Goal: Task Accomplishment & Management: Manage account settings

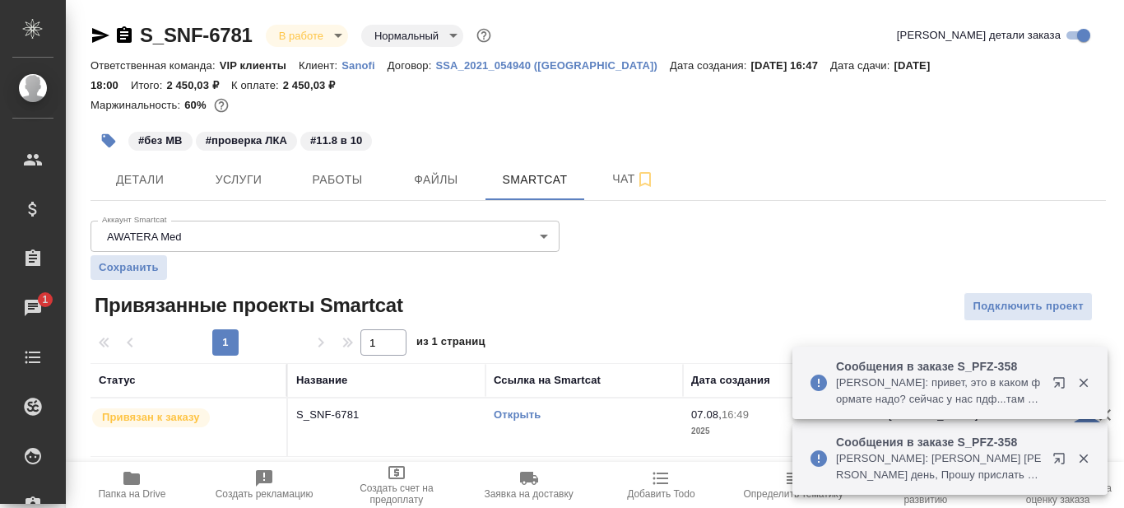
click at [123, 181] on span "Детали" at bounding box center [139, 180] width 79 height 21
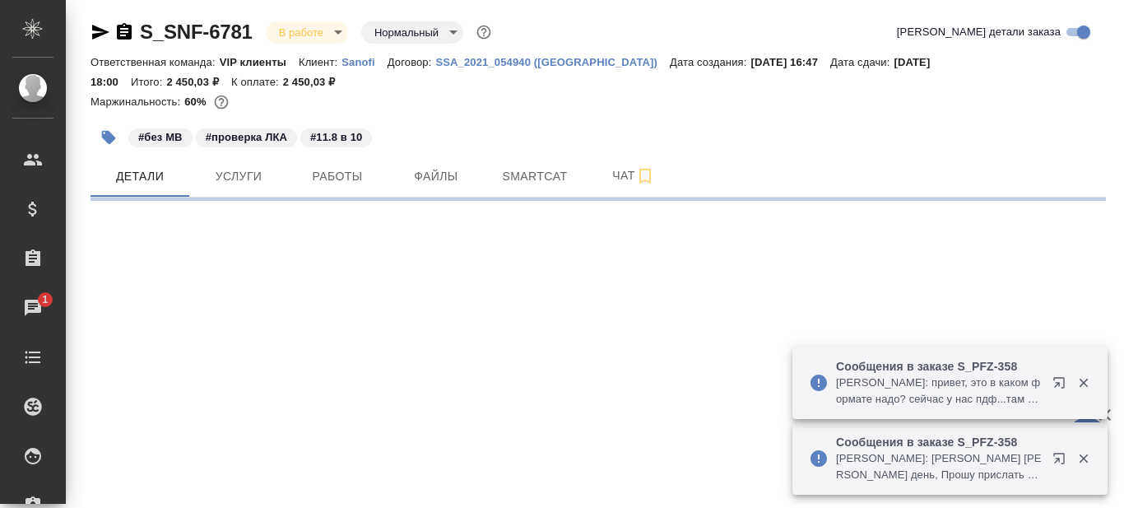
select select "RU"
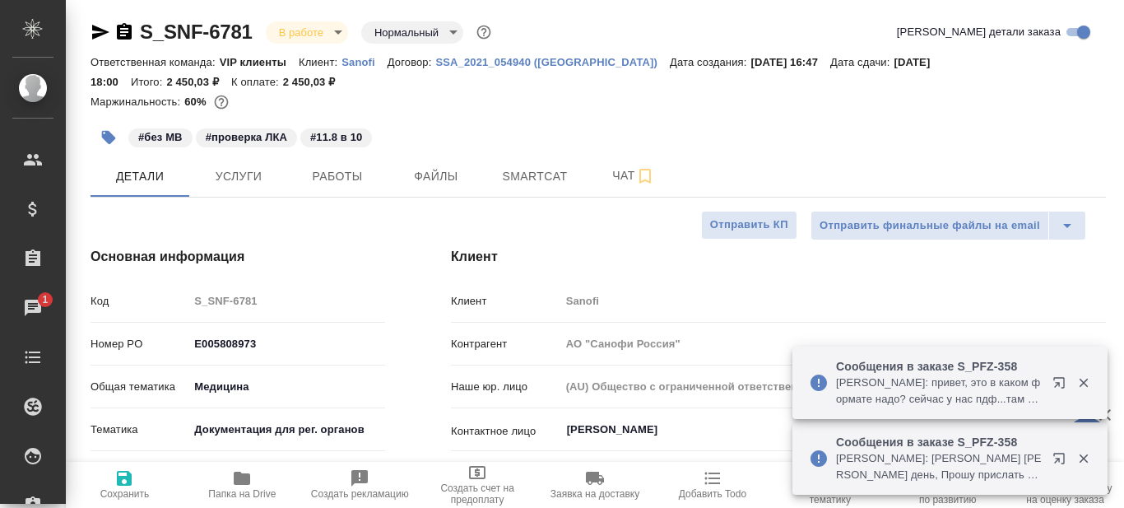
type textarea "x"
type input "[PERSON_NAME]"
type input "Комаров Роман"
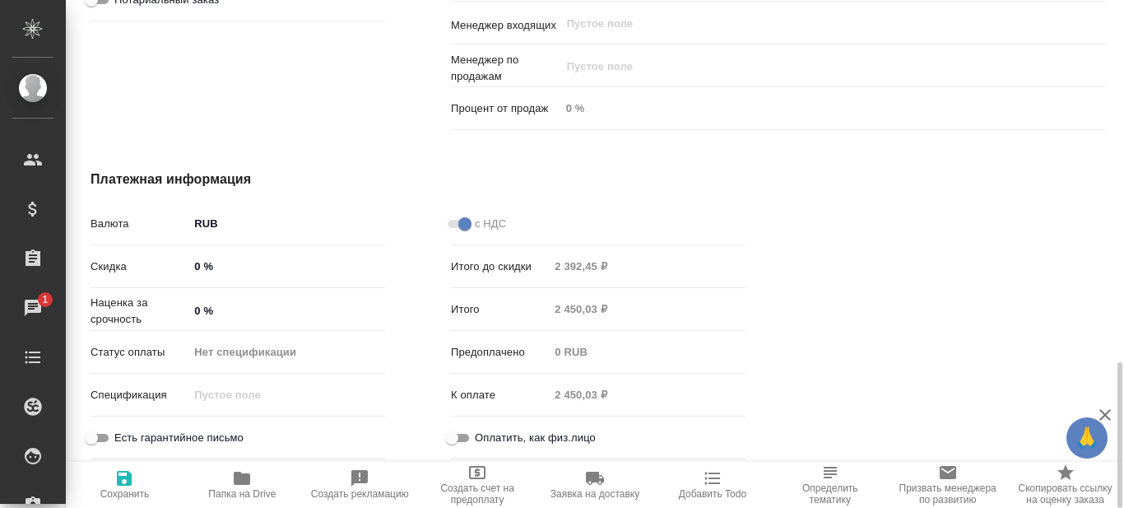
scroll to position [1090, 0]
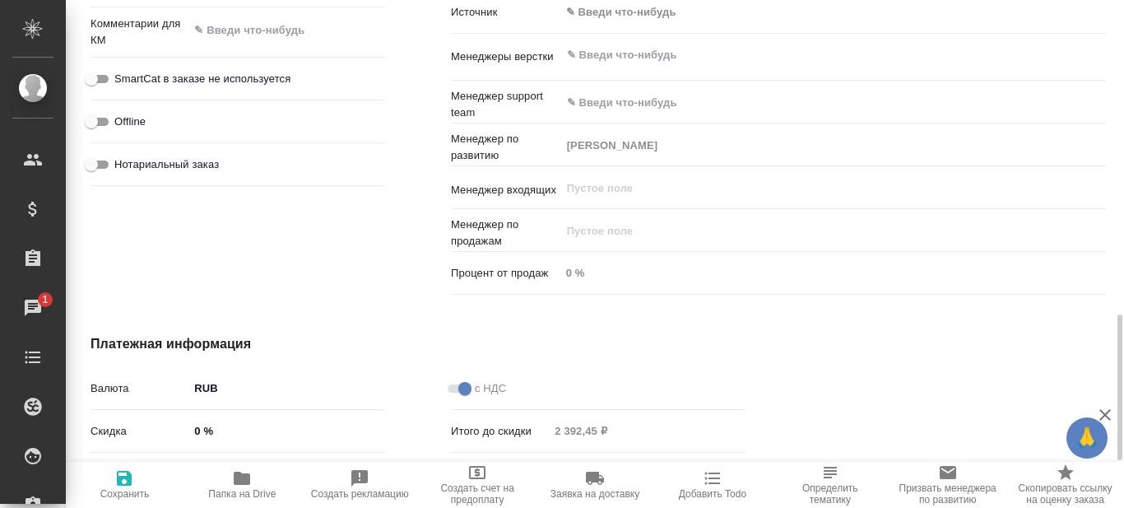
type textarea "x"
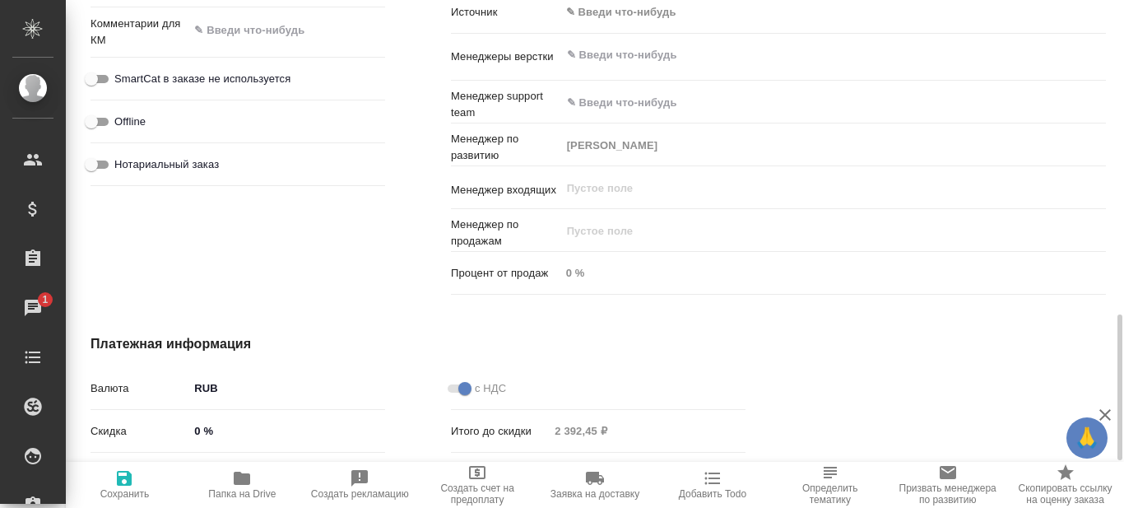
type textarea "x"
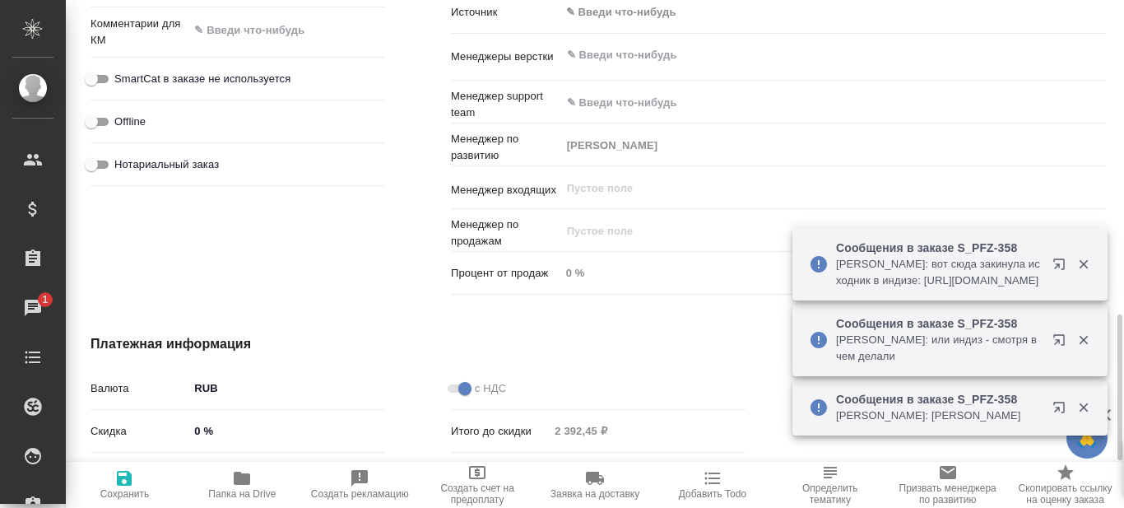
type textarea "x"
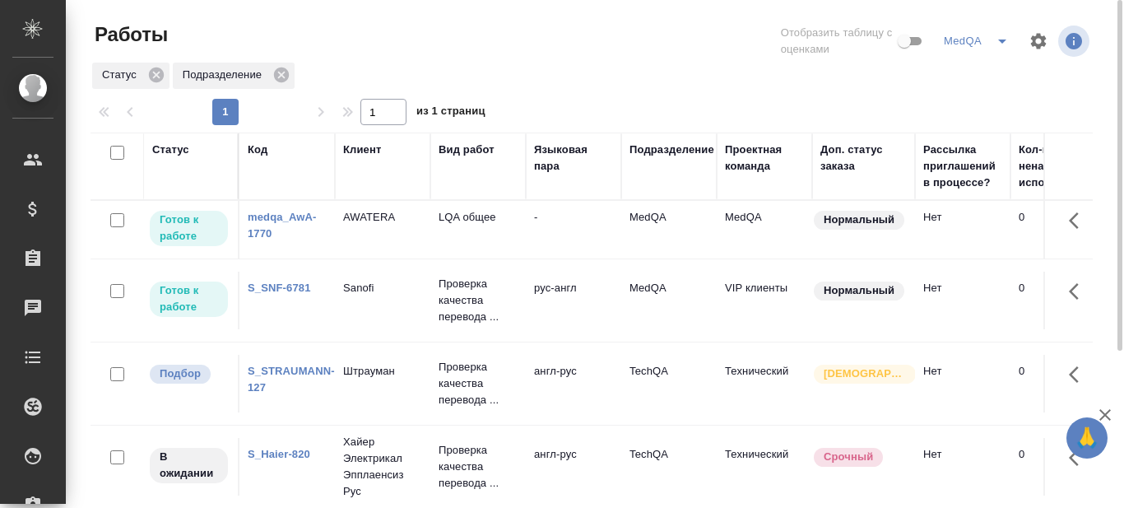
click at [455, 225] on p "Проверка качества перевода ..." at bounding box center [478, 217] width 79 height 16
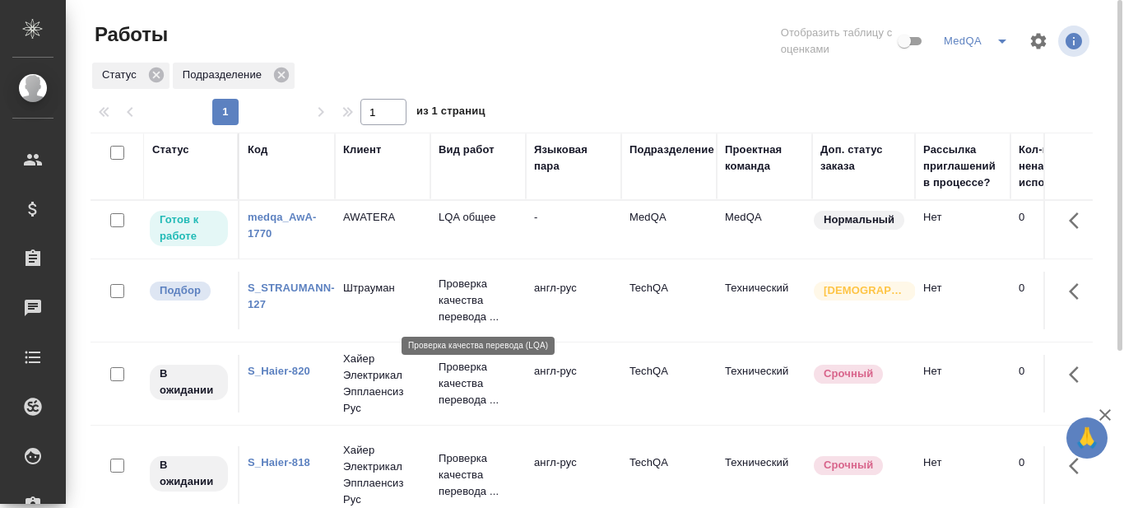
click at [456, 304] on p "Проверка качества перевода ..." at bounding box center [478, 300] width 79 height 49
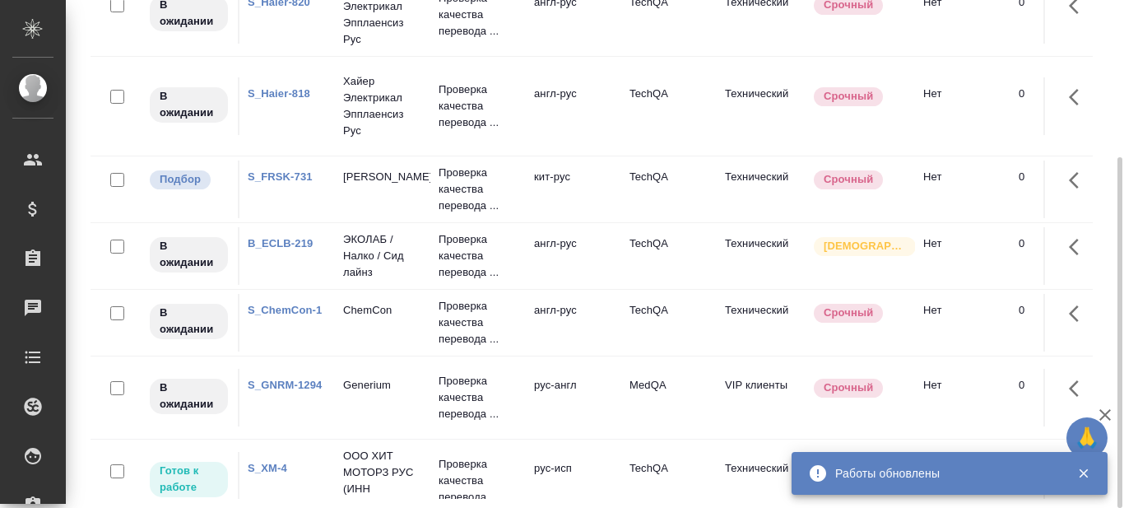
scroll to position [165, 0]
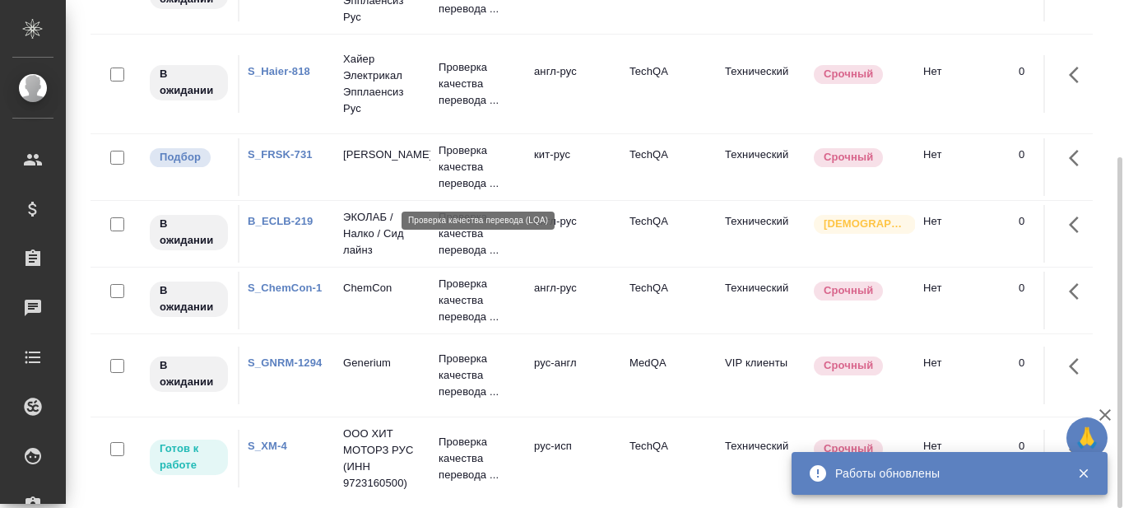
click at [461, 175] on p "Проверка качества перевода ..." at bounding box center [478, 166] width 79 height 49
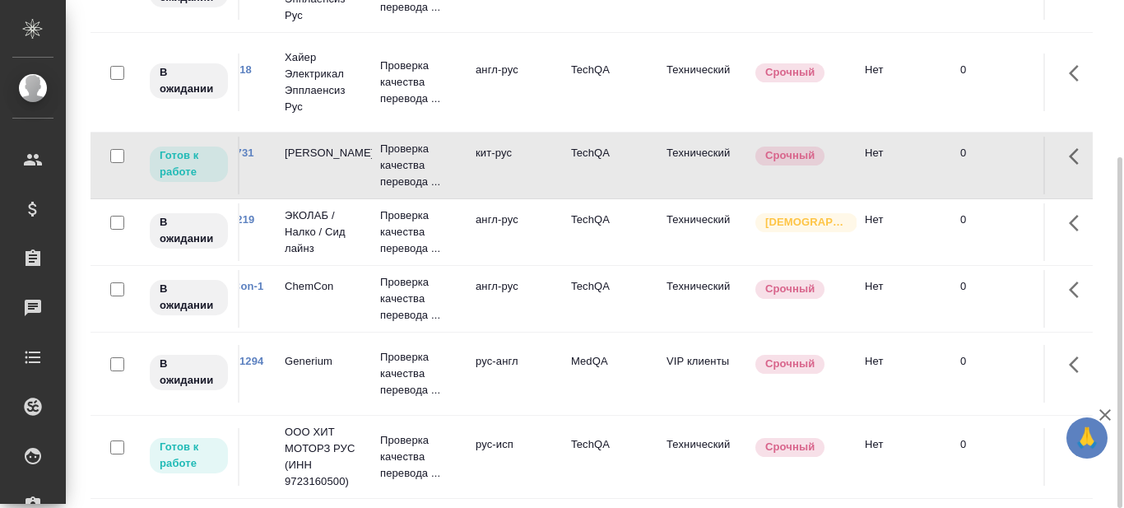
scroll to position [211, 0]
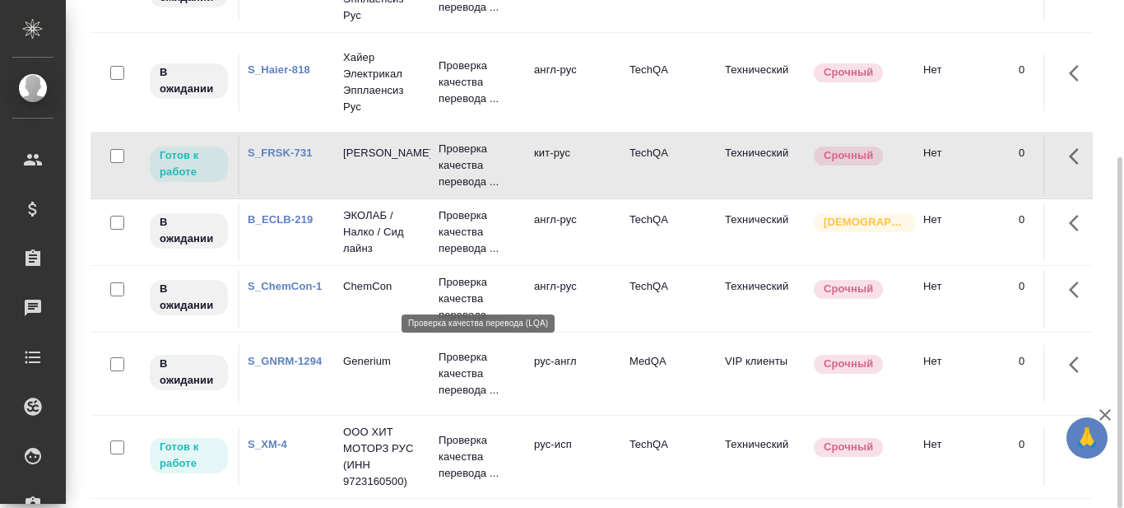
click at [459, 281] on p "Проверка качества перевода ..." at bounding box center [478, 298] width 79 height 49
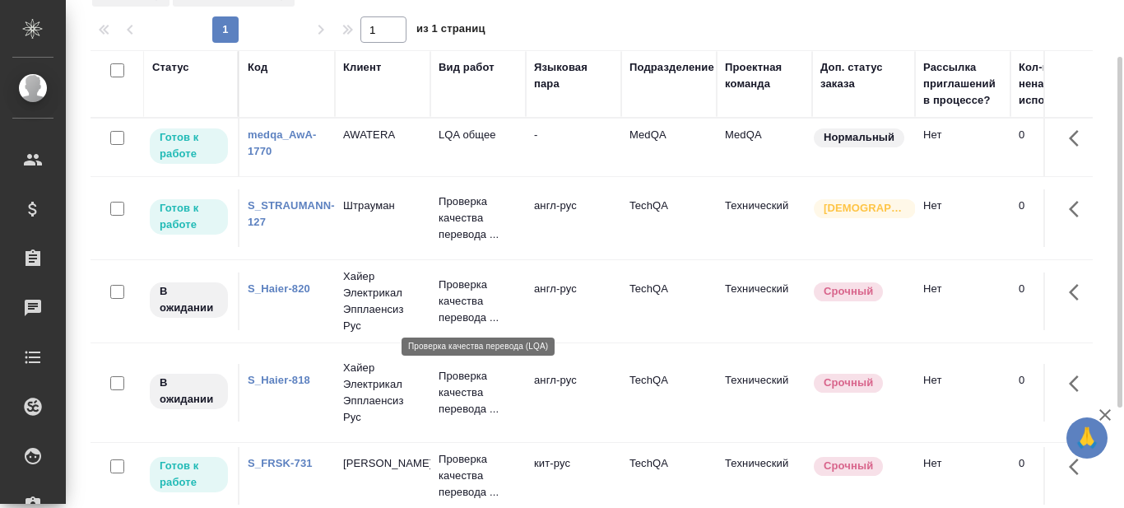
scroll to position [165, 0]
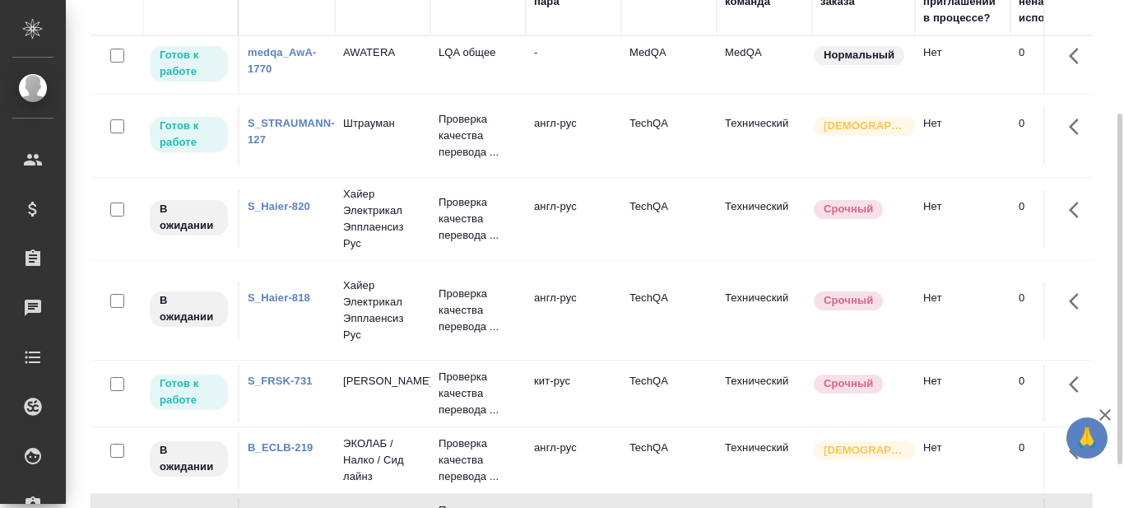
click at [283, 387] on link "S_FRSK-731" at bounding box center [280, 380] width 65 height 12
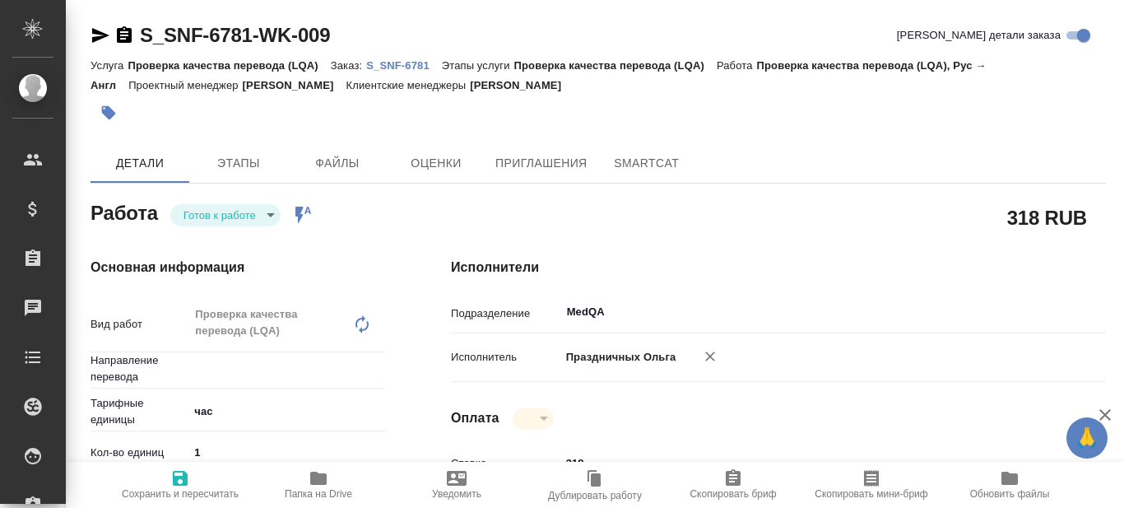
type textarea "x"
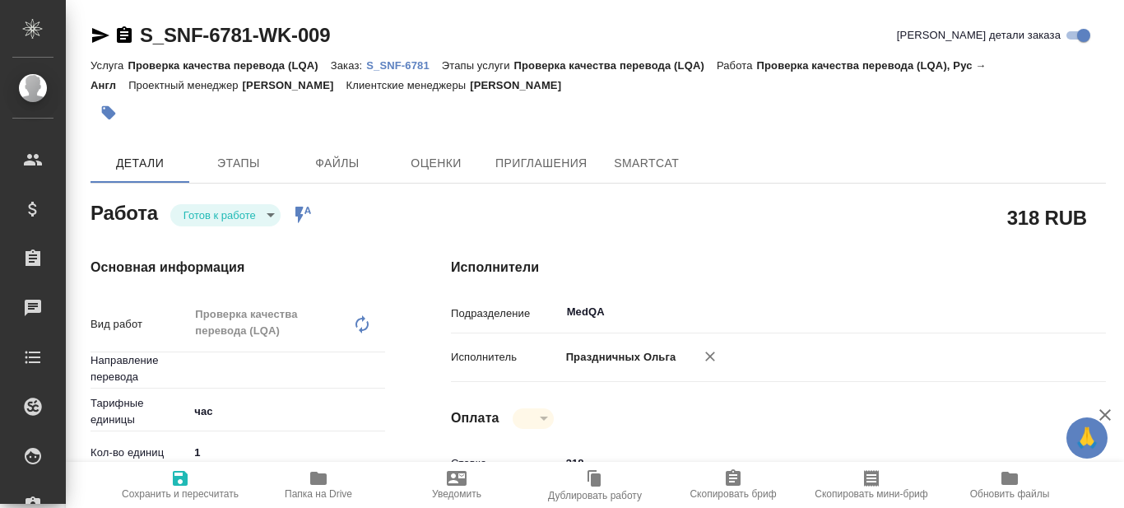
type textarea "x"
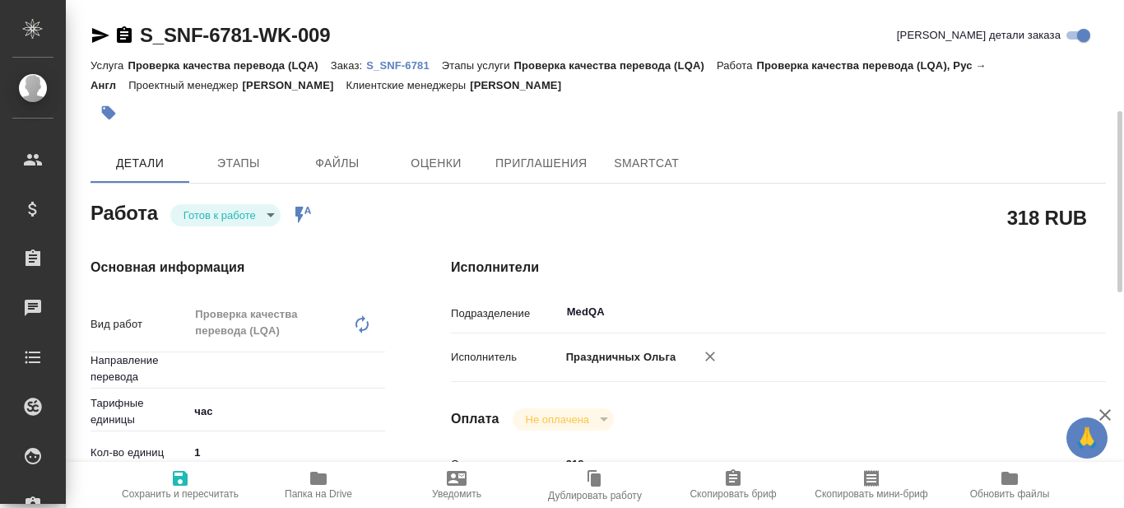
scroll to position [82, 0]
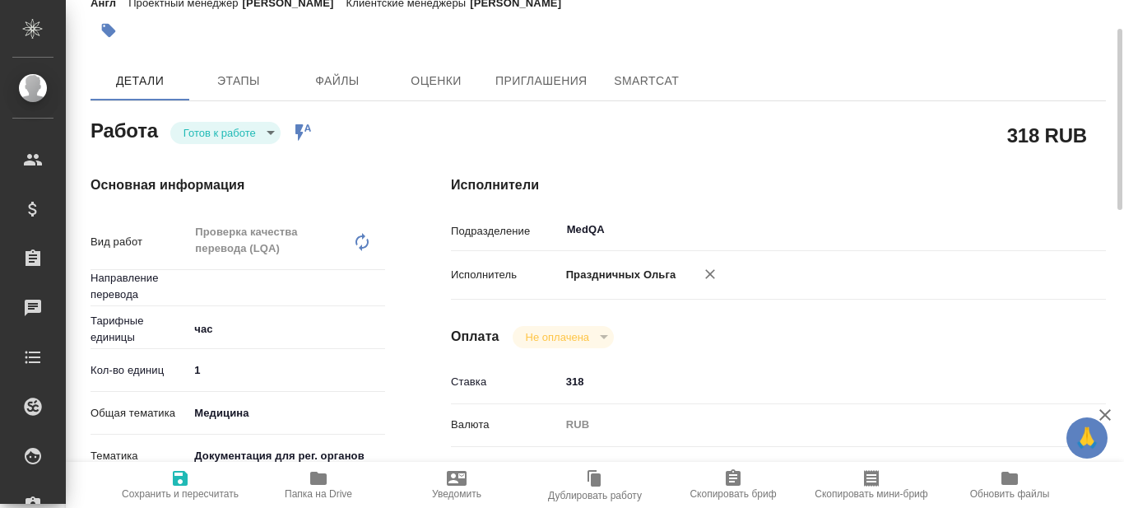
type textarea "x"
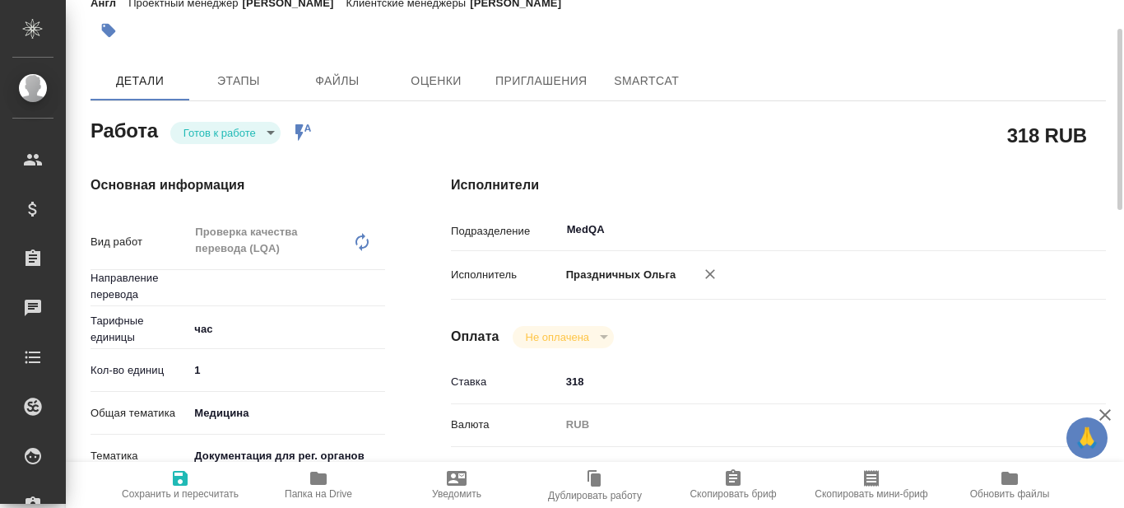
type textarea "x"
type input "рус-англ"
type textarea "x"
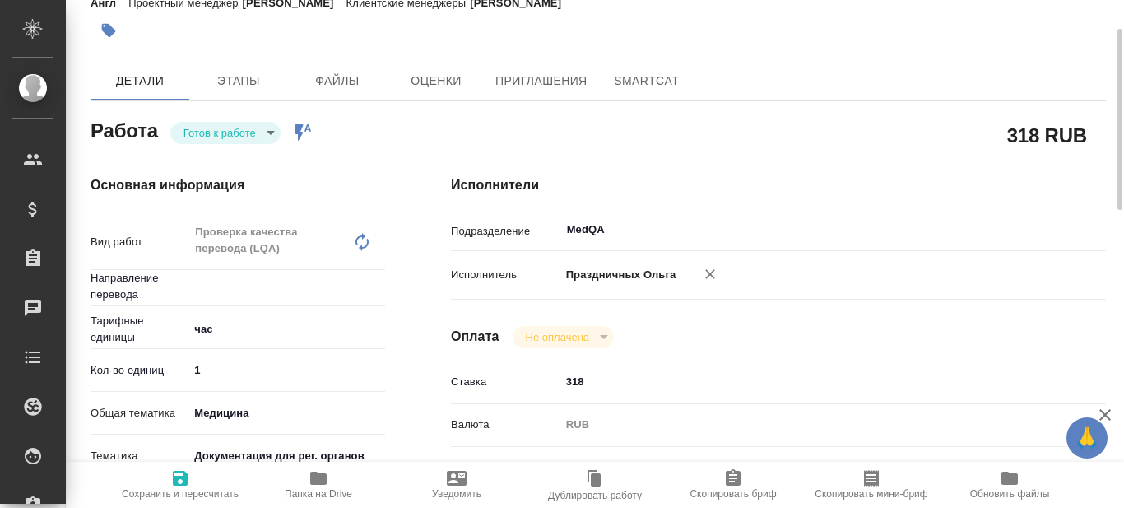
type textarea "x"
drag, startPoint x: 220, startPoint y: 371, endPoint x: 172, endPoint y: 368, distance: 47.8
click at [172, 368] on div "Кол-во единиц 1" at bounding box center [238, 369] width 295 height 29
type textarea "x"
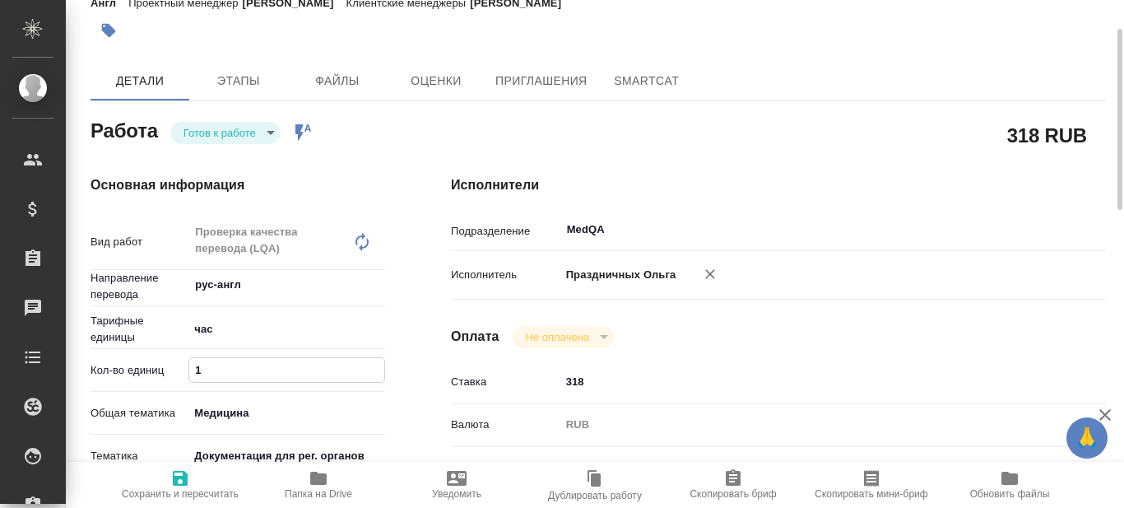
type textarea "x"
type input "0"
type textarea "x"
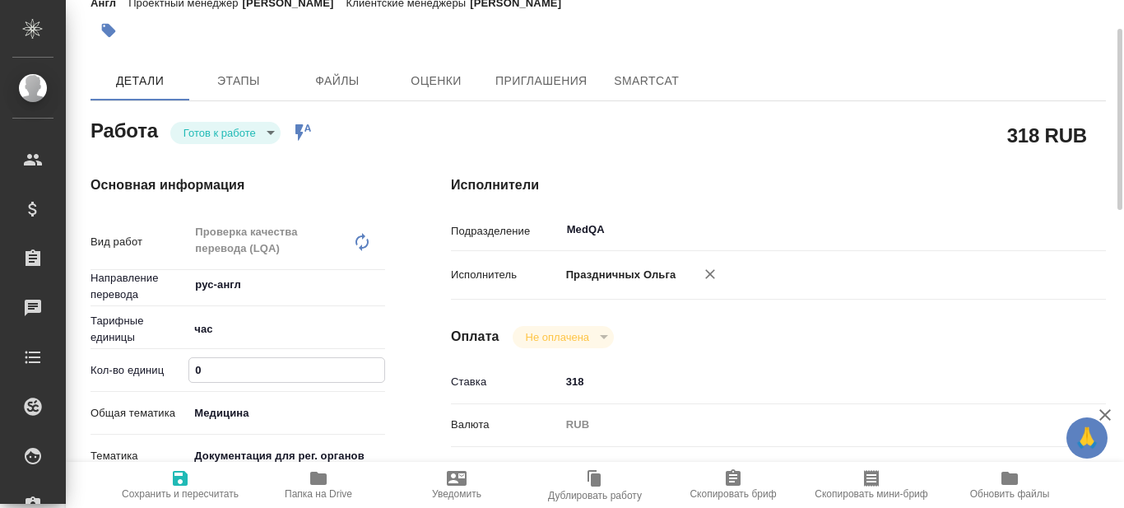
type textarea "x"
type input "0.5"
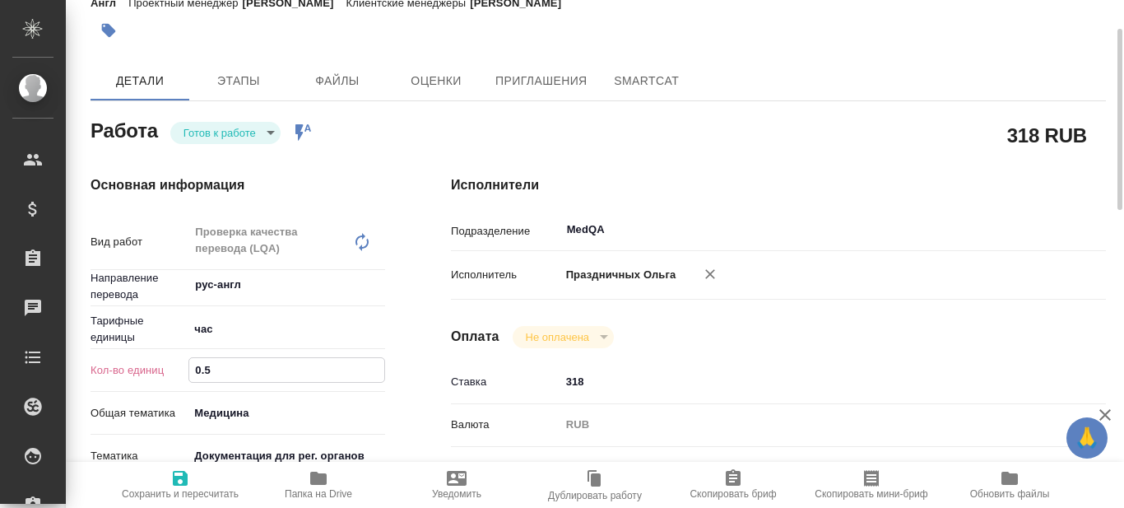
type textarea "x"
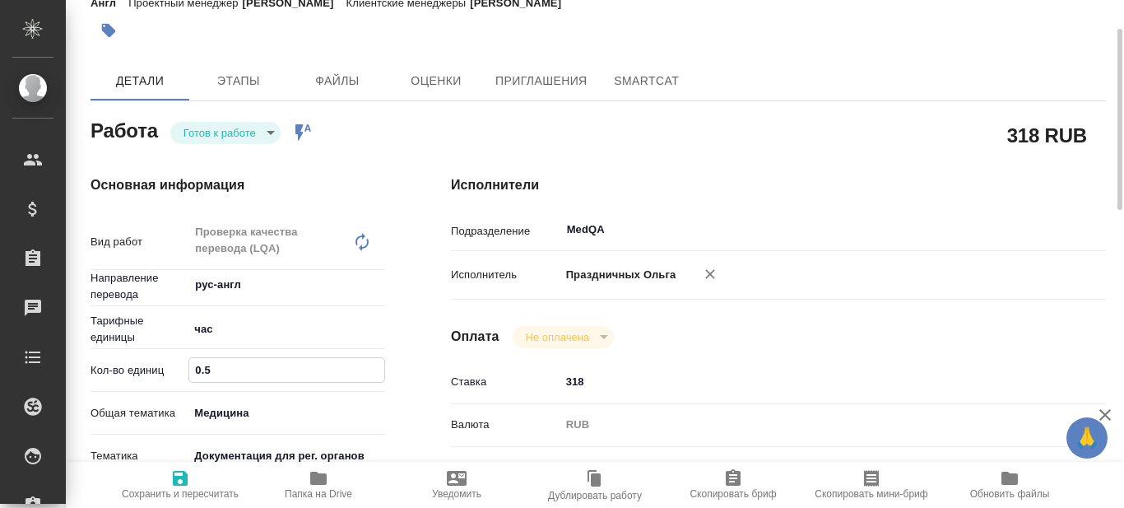
type input "0.5"
click at [175, 491] on span "Сохранить и пересчитать" at bounding box center [180, 494] width 117 height 12
type textarea "x"
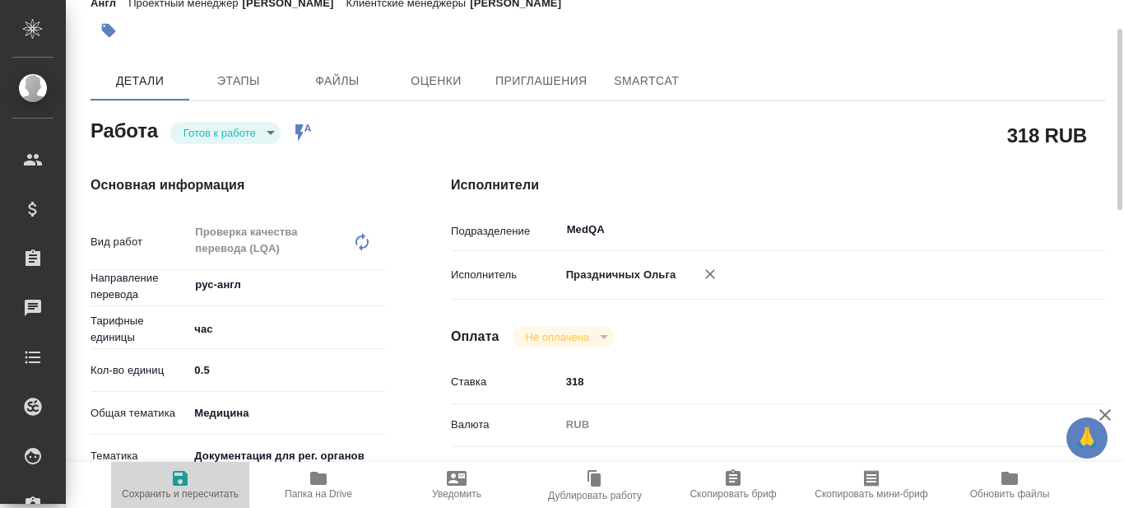
type textarea "x"
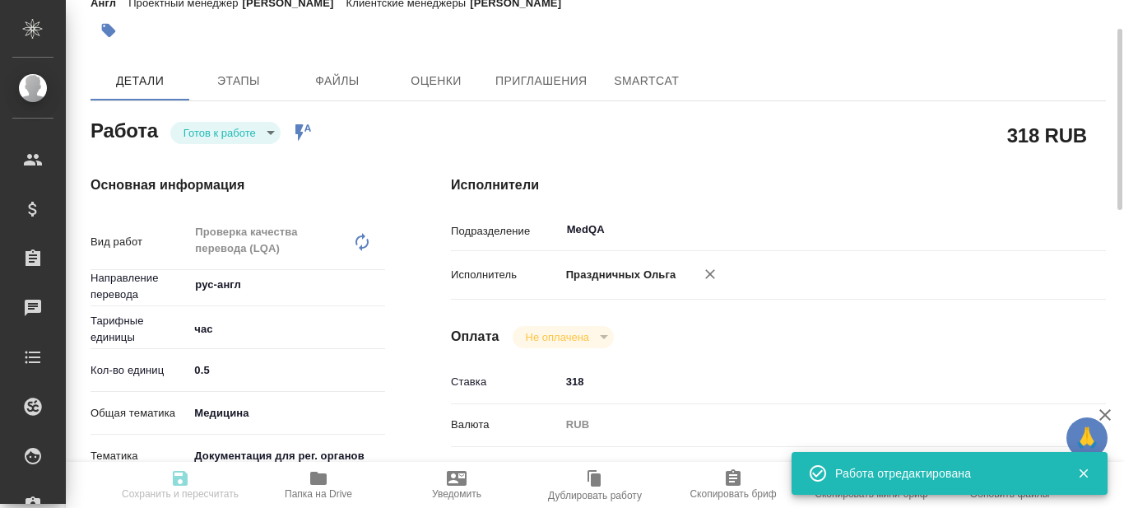
type input "readyForWork"
type textarea "Проверка качества перевода (LQA)"
type textarea "x"
type input "рус-англ"
type input "5a8b1489cc6b4906c91bfd93"
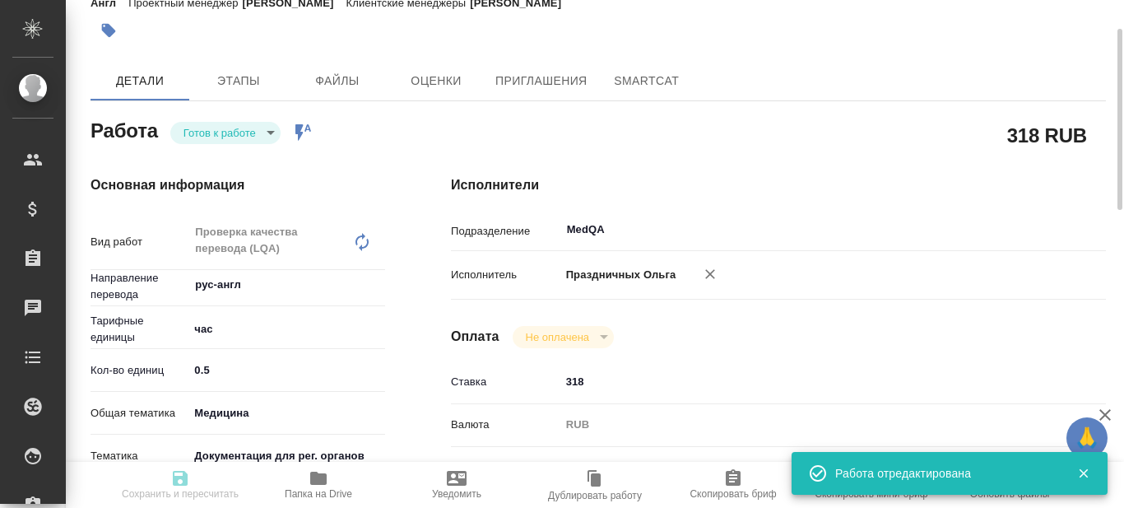
type input "0.5"
type input "med"
type input "5f647205b73bc97568ca66c6"
type input "11.08.2025 10:00"
type input "11.08.2025 15:00"
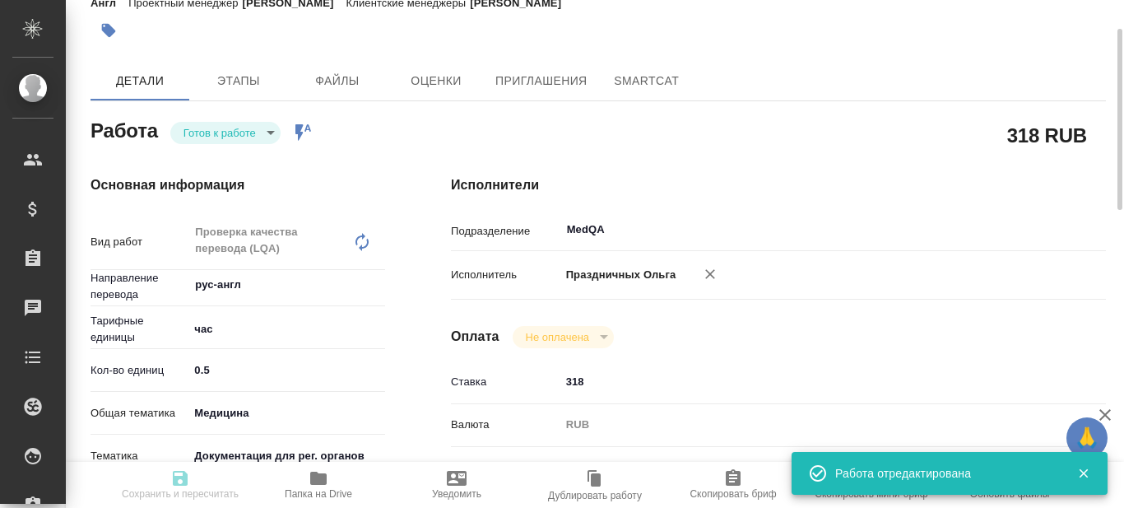
type input "11.08.2025 18:00"
type input "MedQA"
type input "notPayed"
type input "318"
type input "RUB"
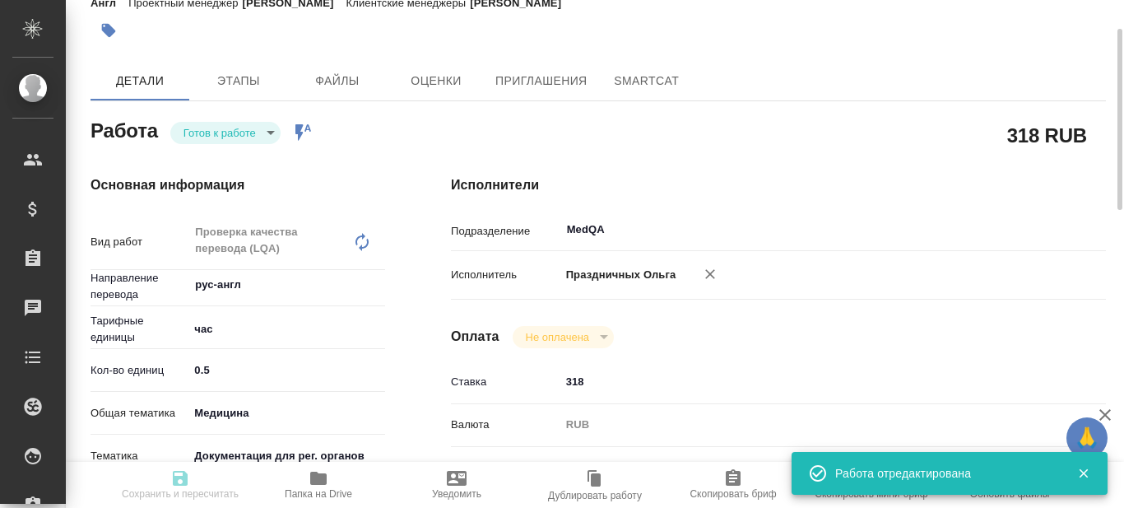
type input "Праздничных Ольга"
type textarea "проверка после Тани Комовой док Запрос"
type textarea "x"
type textarea "/Clients/Sanofi/Orders/S_SNF-6781/LQA/S_SNF-6781-WK-009"
type textarea "x"
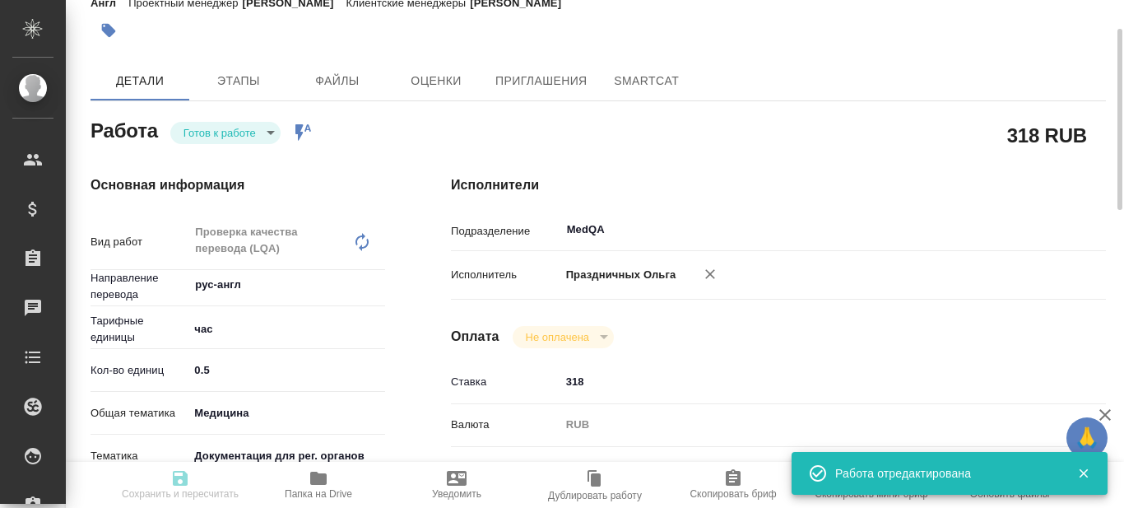
type input "S_SNF-6781"
type input "E005808973"
type input "Проверка качества перевода (LQA)"
type input "Сайдашева Диляра"
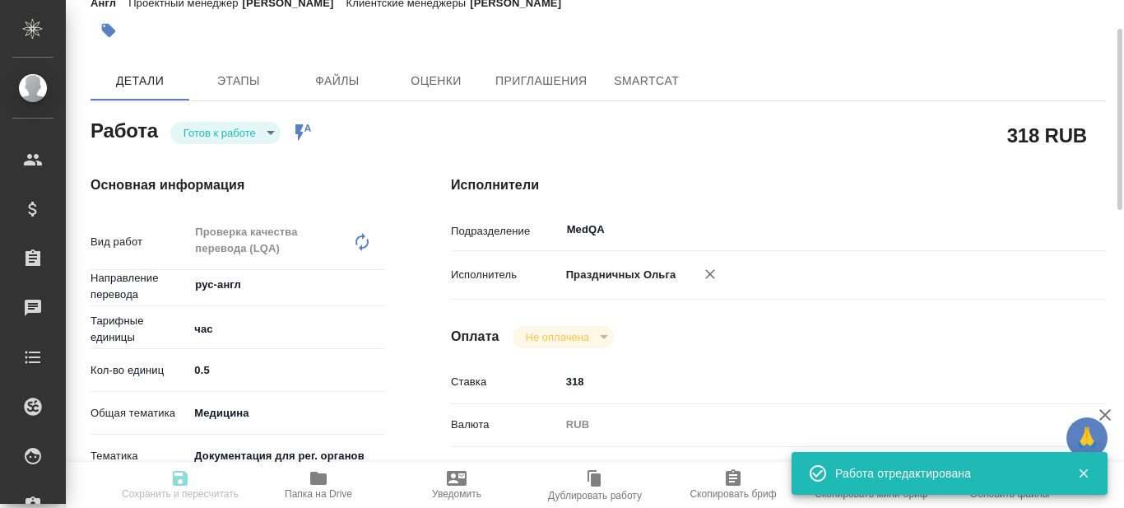
type input "/Clients/Sanofi/Orders/S_SNF-6781"
type textarea "x"
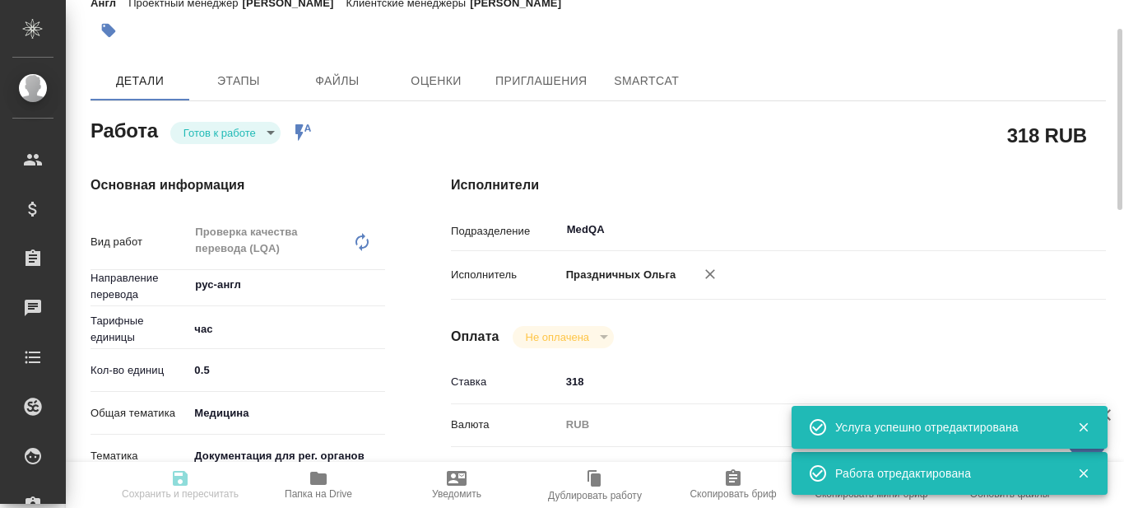
type textarea "x"
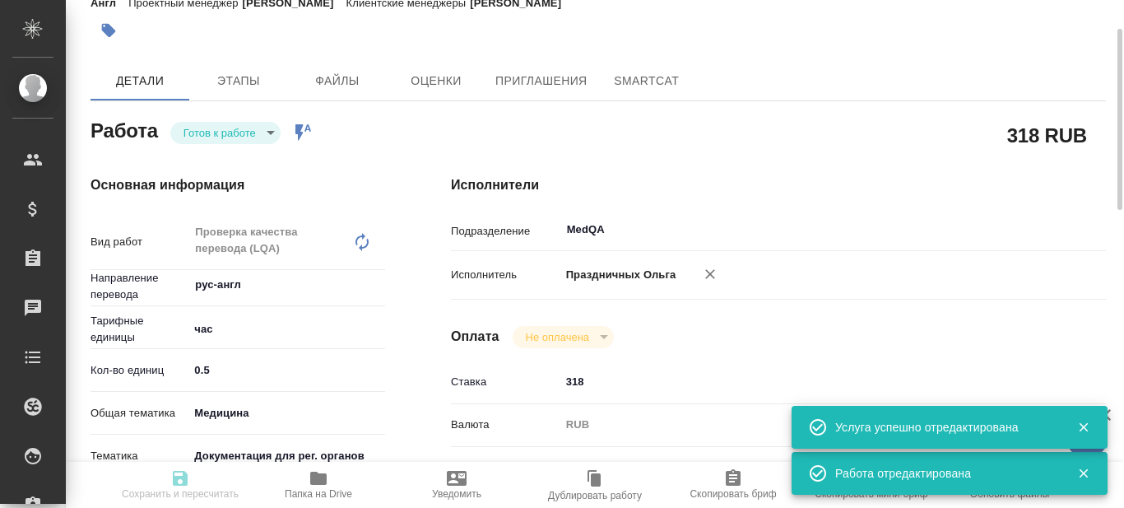
type textarea "x"
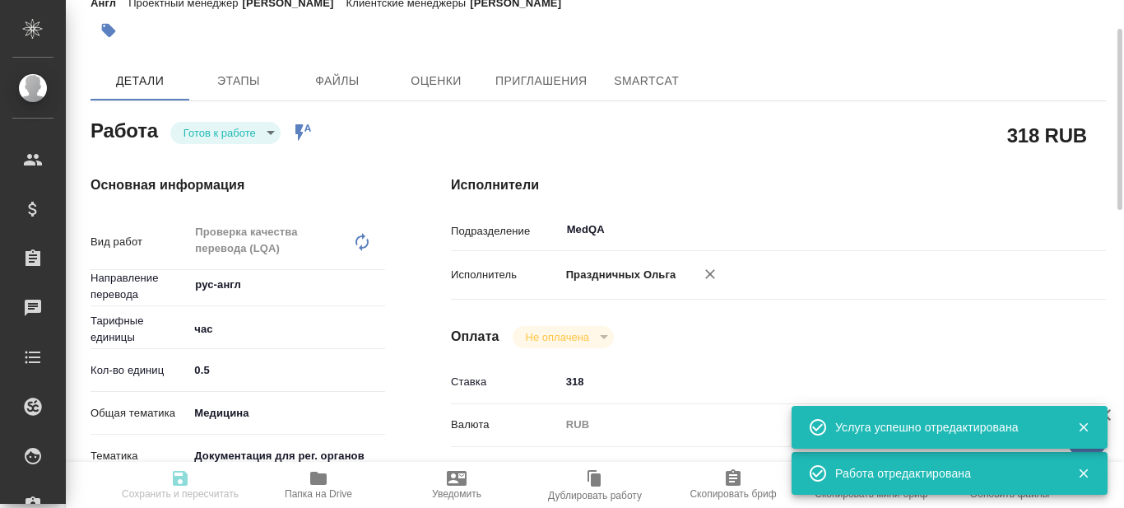
type textarea "x"
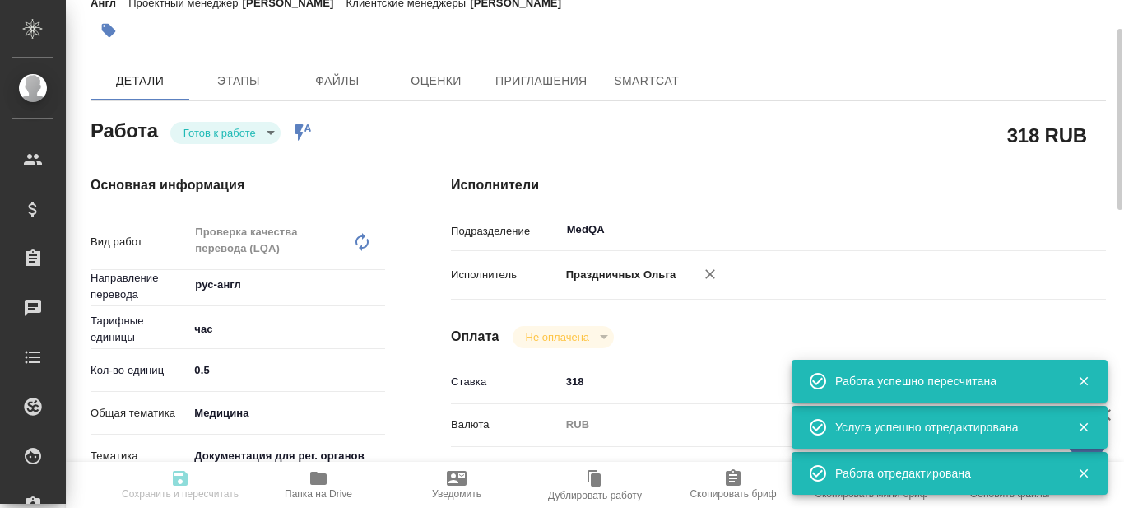
click at [272, 133] on body "🙏 .cls-1 fill:#fff; AWATERA Prazdnichnykh Olga Клиенты Спецификации Заказы 0 Ча…" at bounding box center [562, 254] width 1124 height 508
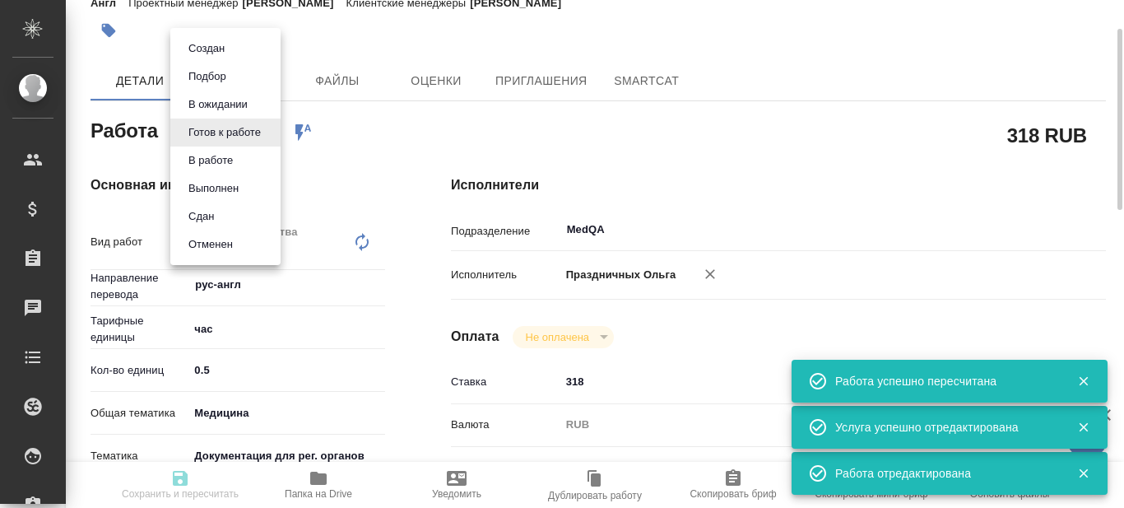
type input "readyForWork"
type textarea "Проверка качества перевода (LQA)"
type textarea "x"
type input "рус-англ"
type input "5a8b1489cc6b4906c91bfd93"
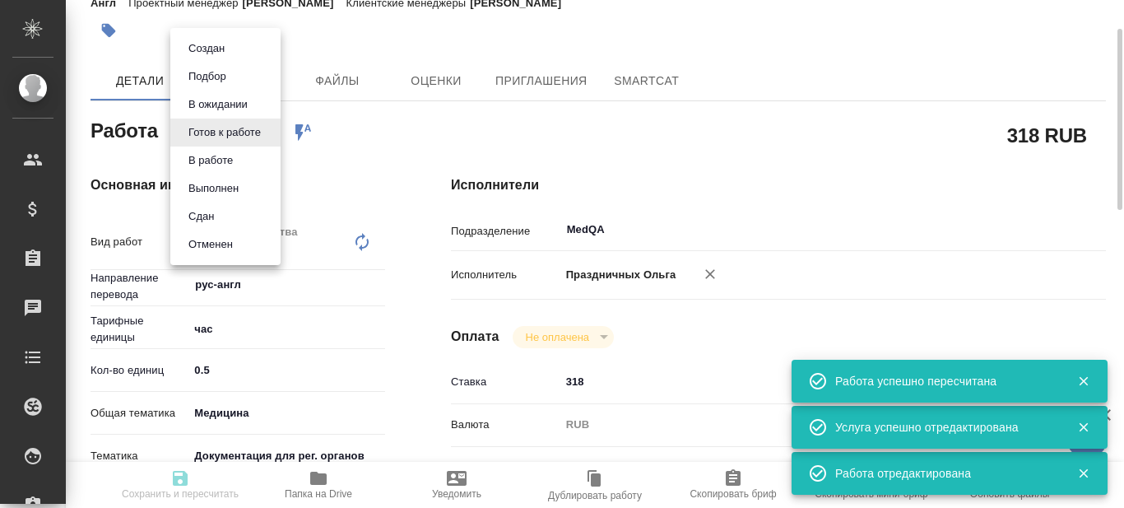
type input "0.5"
type input "med"
type input "5f647205b73bc97568ca66c6"
type input "11.08.2025 10:00"
type input "11.08.2025 15:00"
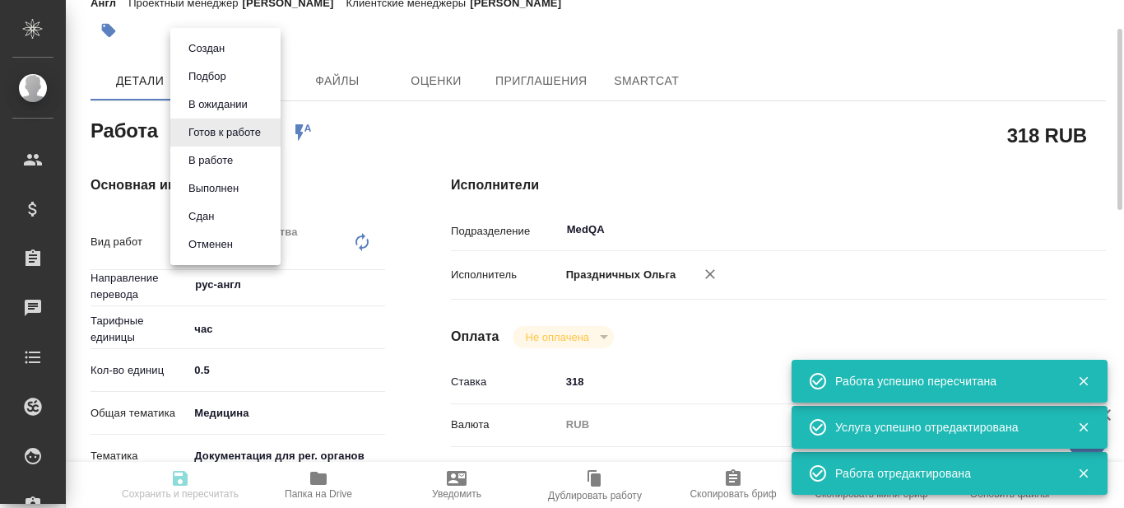
type input "11.08.2025 18:00"
type input "MedQA"
type input "notPayed"
type input "318"
type input "RUB"
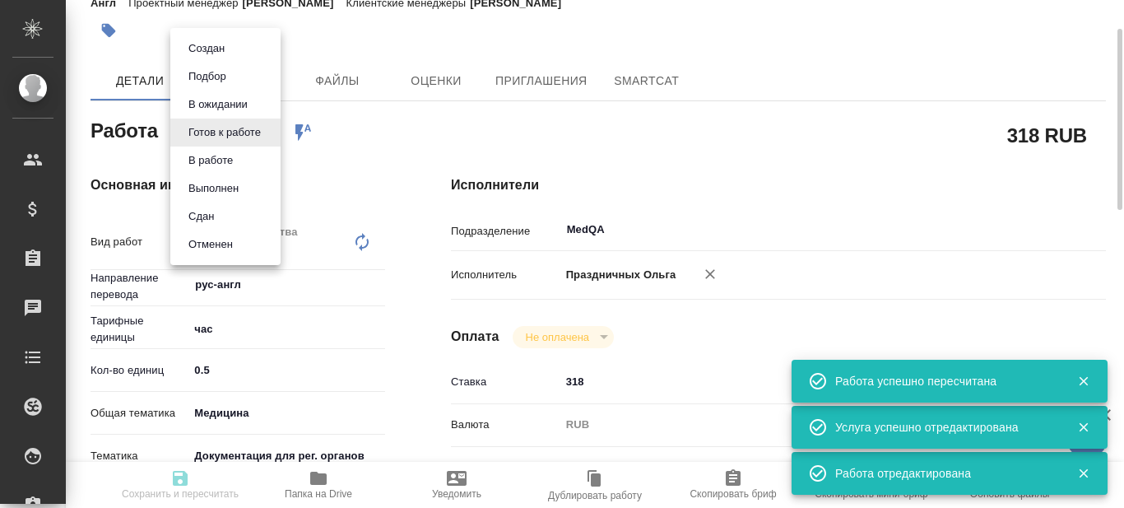
type input "Праздничных Ольга"
type textarea "проверка после Тани Комовой док Запрос"
type textarea "x"
type textarea "/Clients/Sanofi/Orders/S_SNF-6781/LQA/S_SNF-6781-WK-009"
type textarea "x"
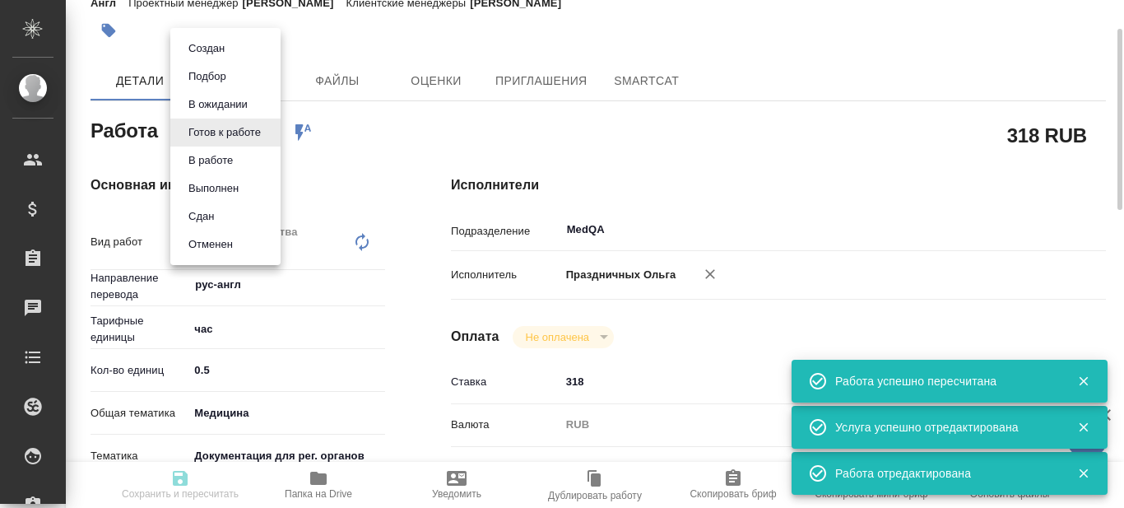
type input "S_SNF-6781"
type input "E005808973"
type input "Проверка качества перевода (LQA)"
type input "Сайдашева Диляра"
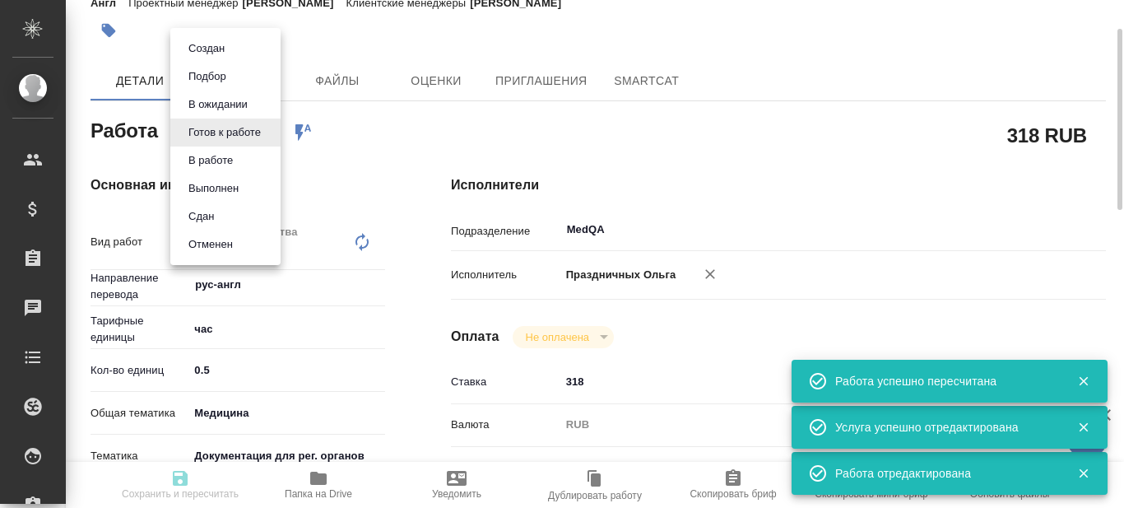
type input "/Clients/Sanofi/Orders/S_SNF-6781"
type textarea "x"
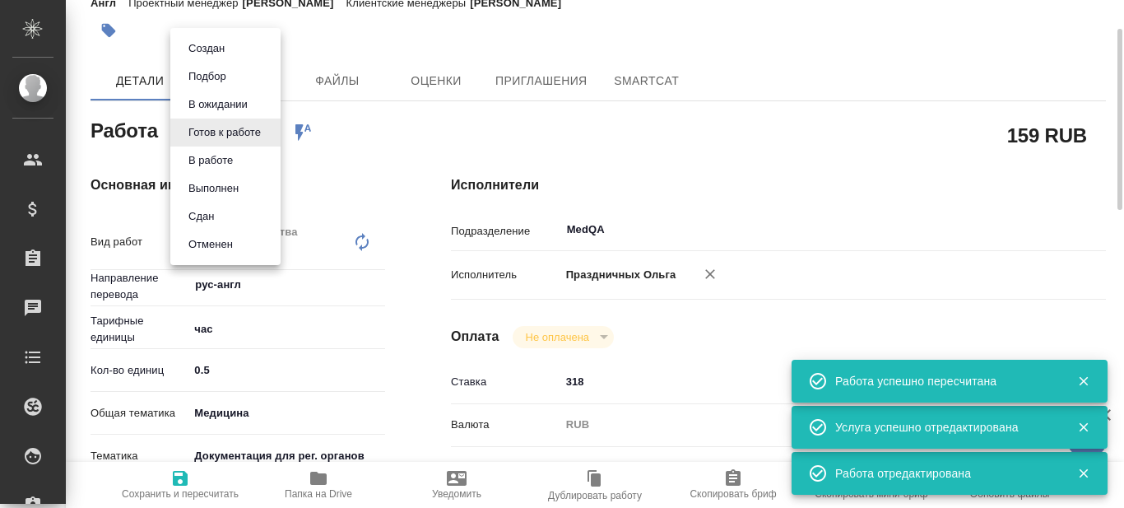
type textarea "x"
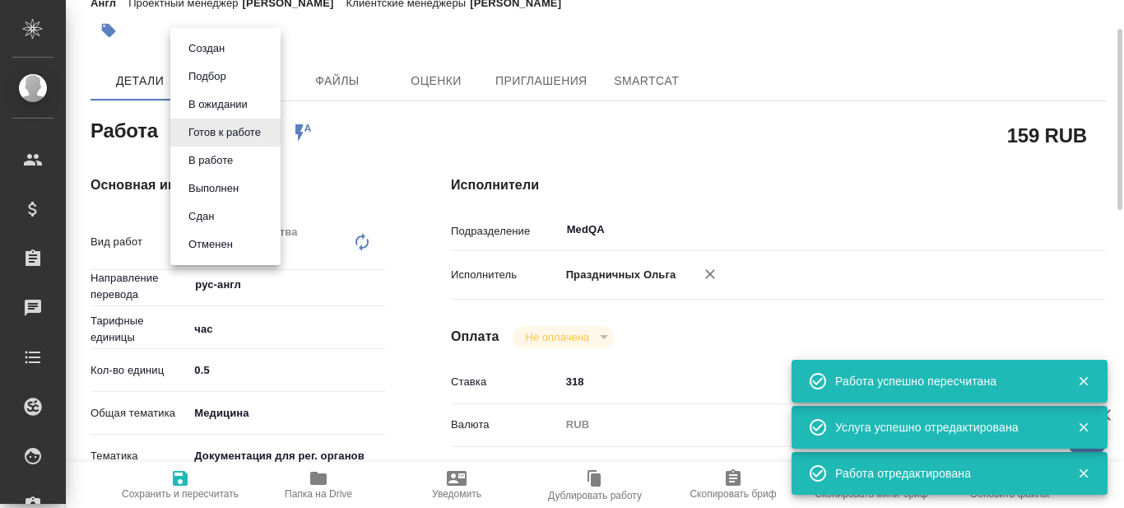
type textarea "x"
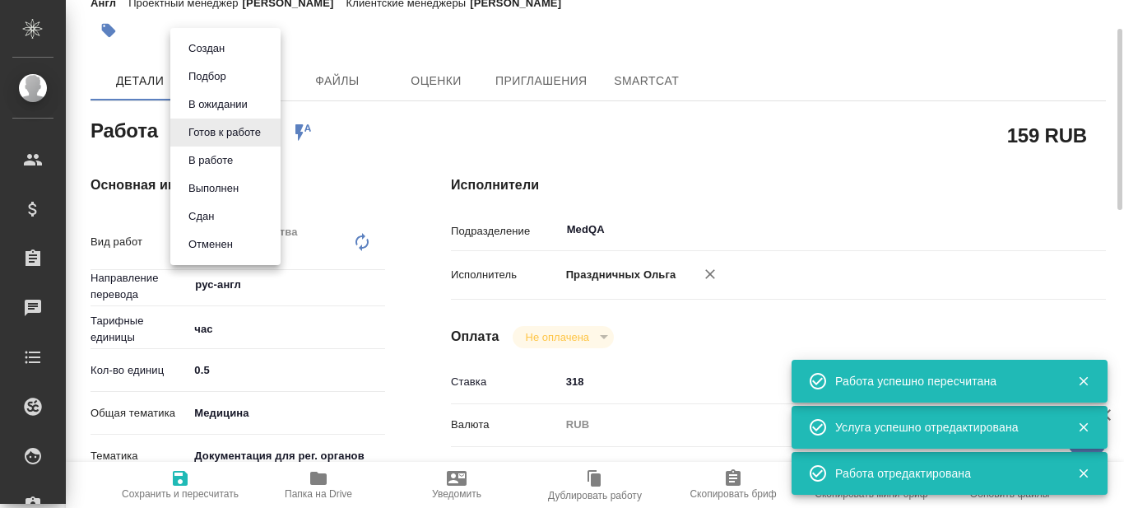
type textarea "x"
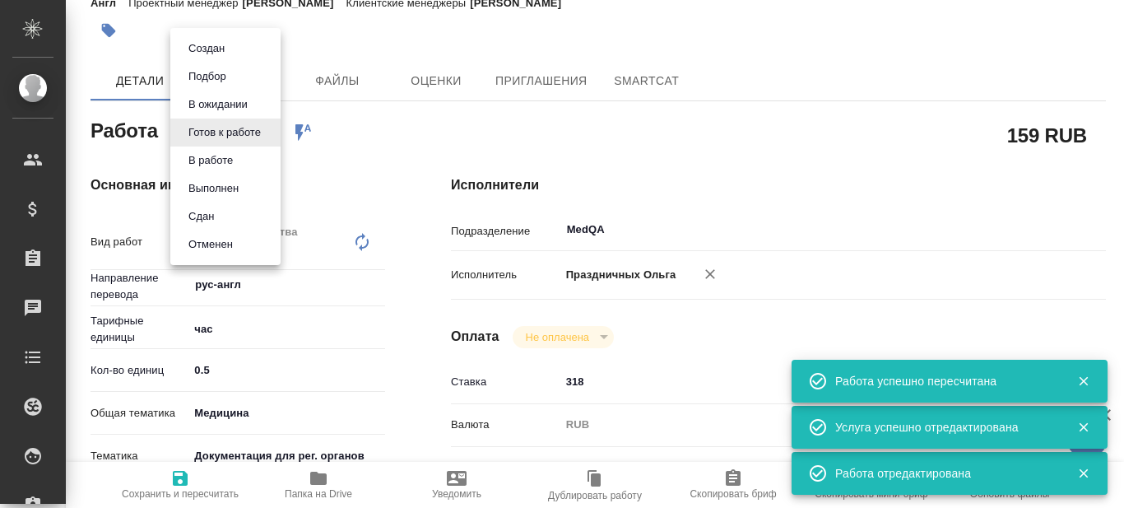
type textarea "x"
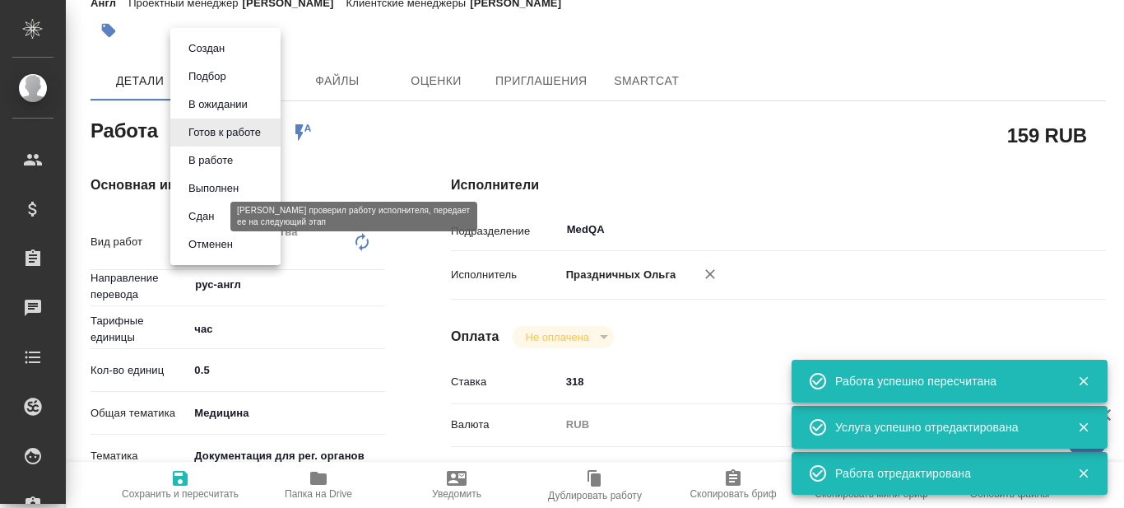
click at [218, 221] on button "Сдан" at bounding box center [201, 216] width 35 height 18
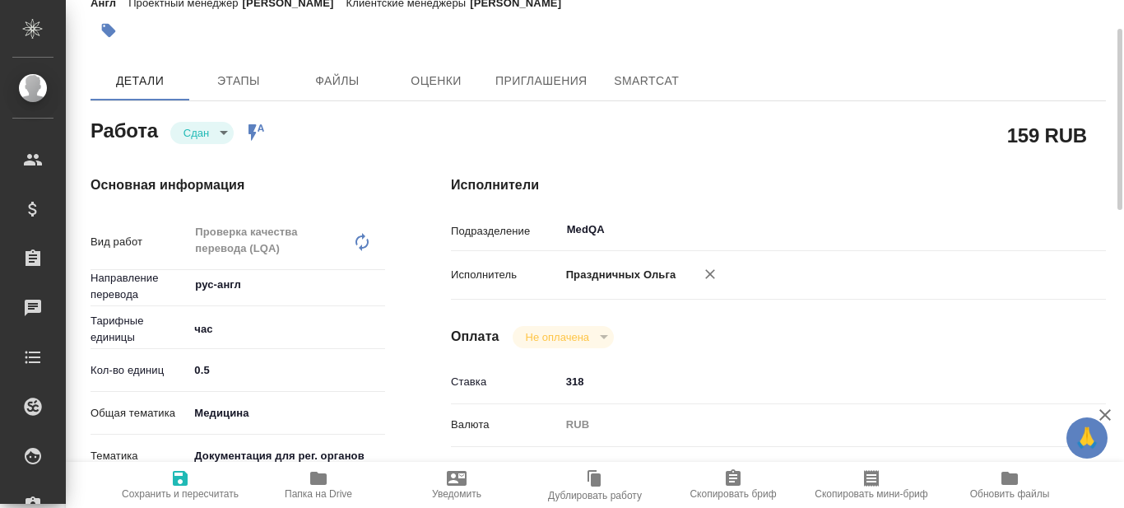
type textarea "x"
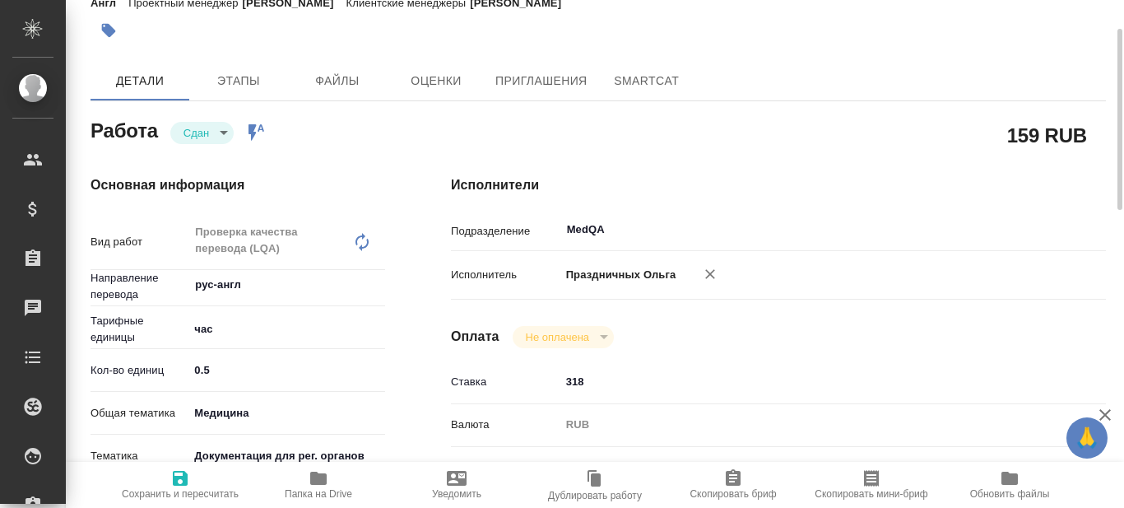
type textarea "x"
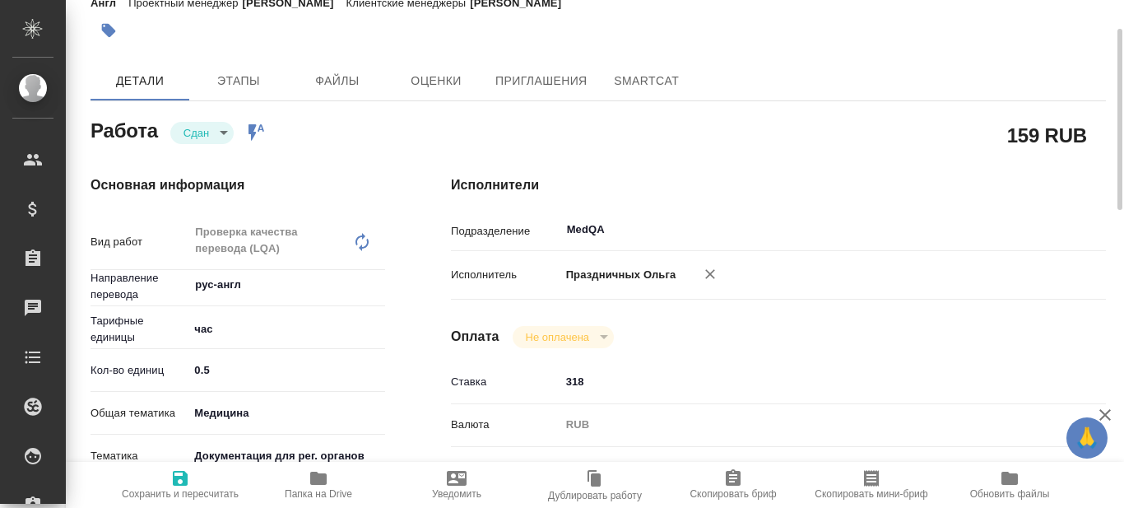
type textarea "x"
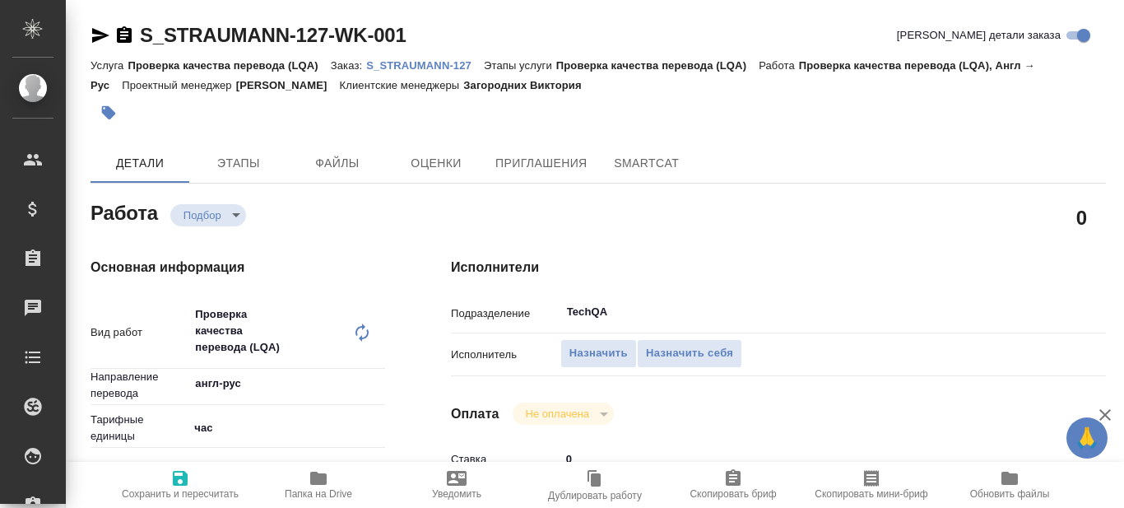
type textarea "x"
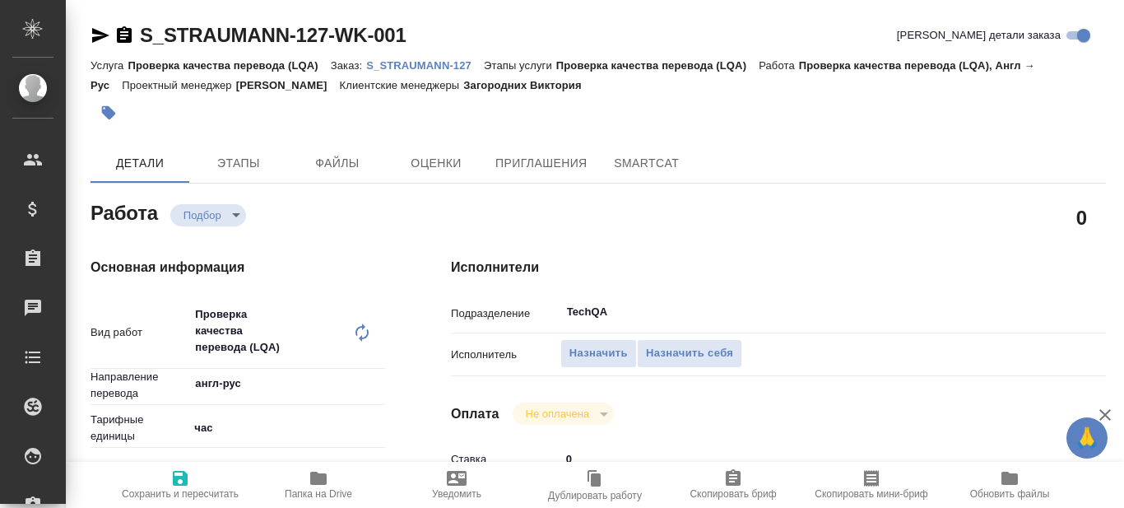
type textarea "x"
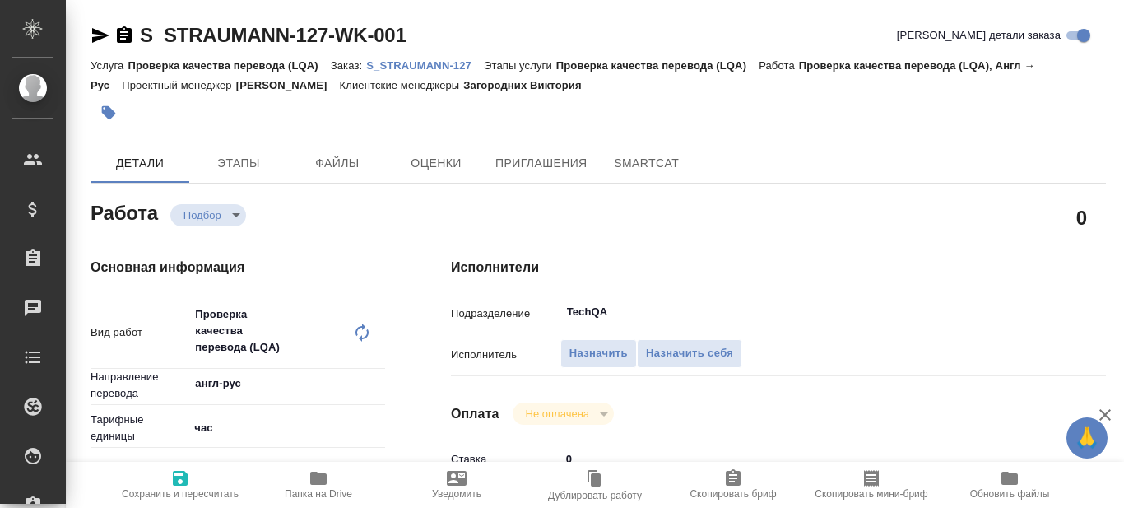
type textarea "x"
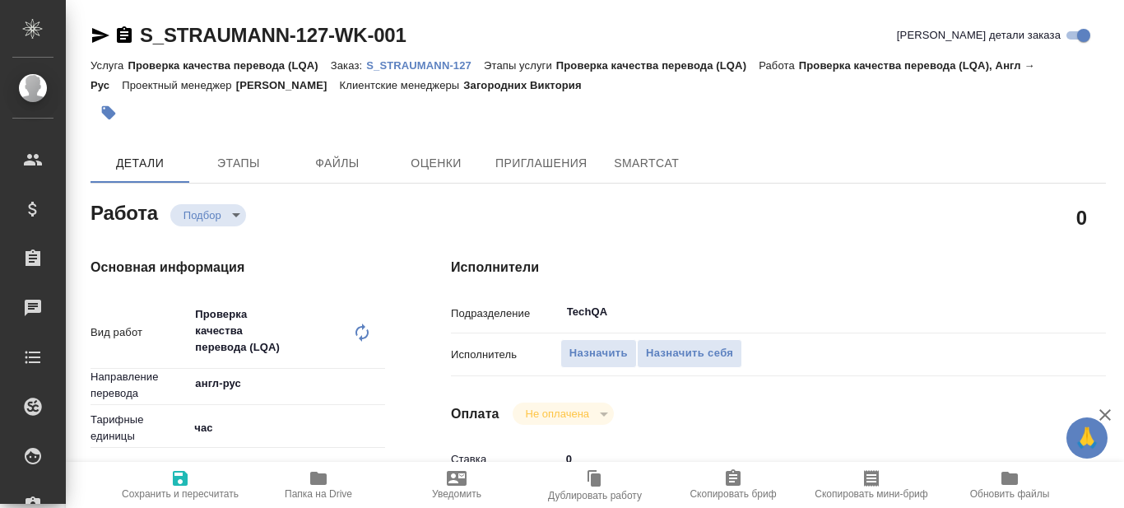
type textarea "x"
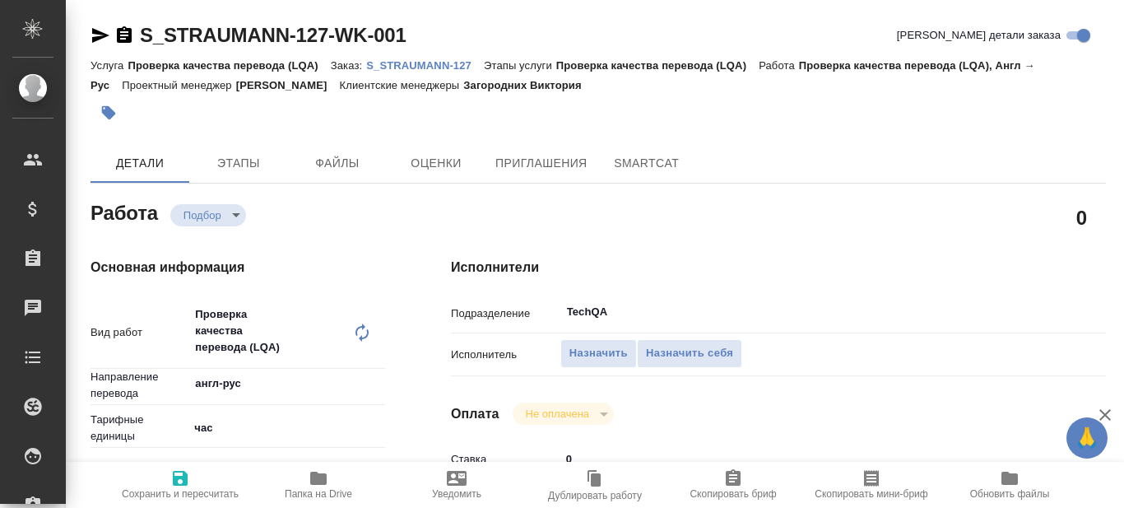
type textarea "x"
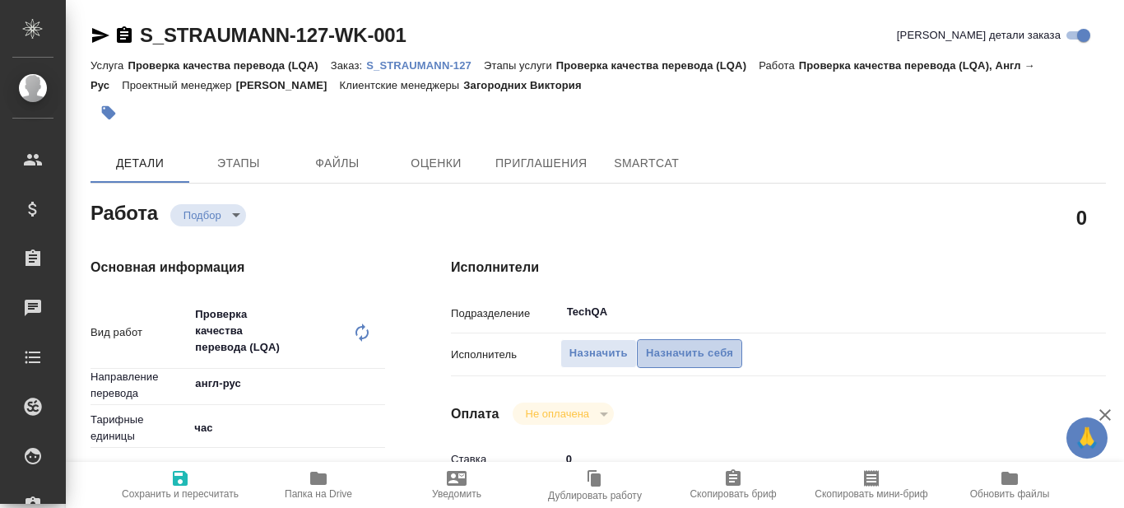
click at [708, 352] on span "Назначить себя" at bounding box center [689, 353] width 87 height 19
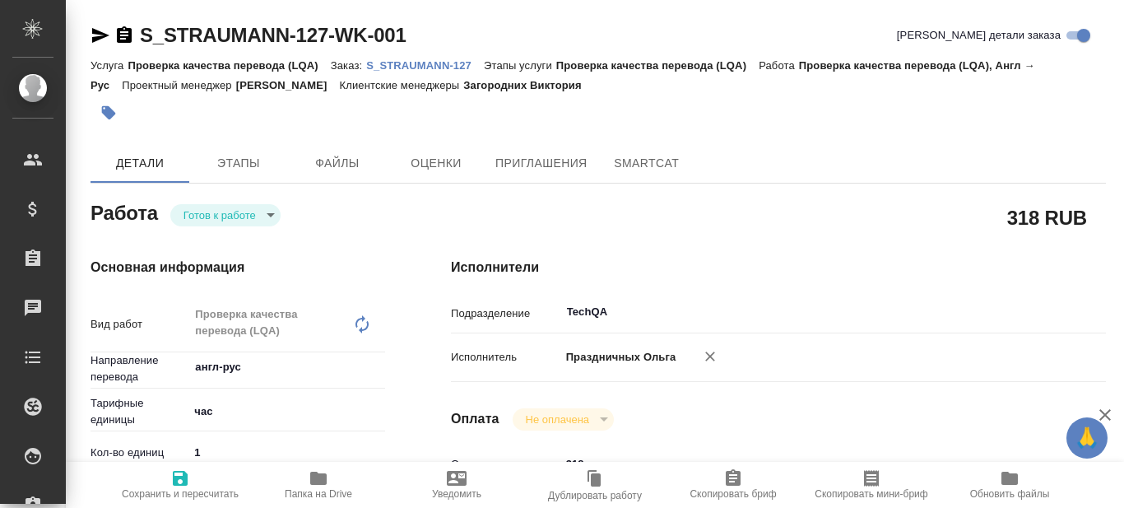
type textarea "x"
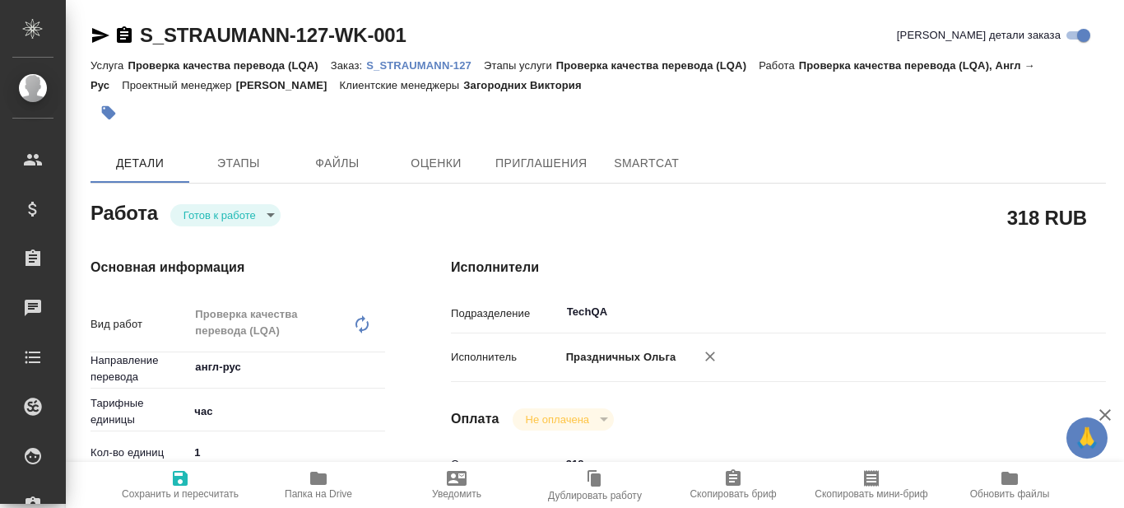
type textarea "x"
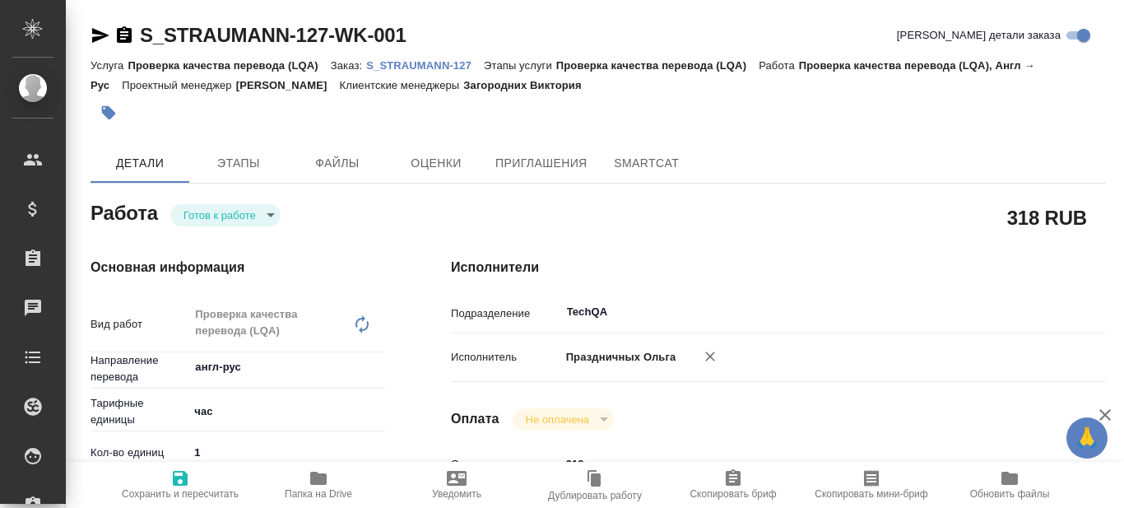
type textarea "x"
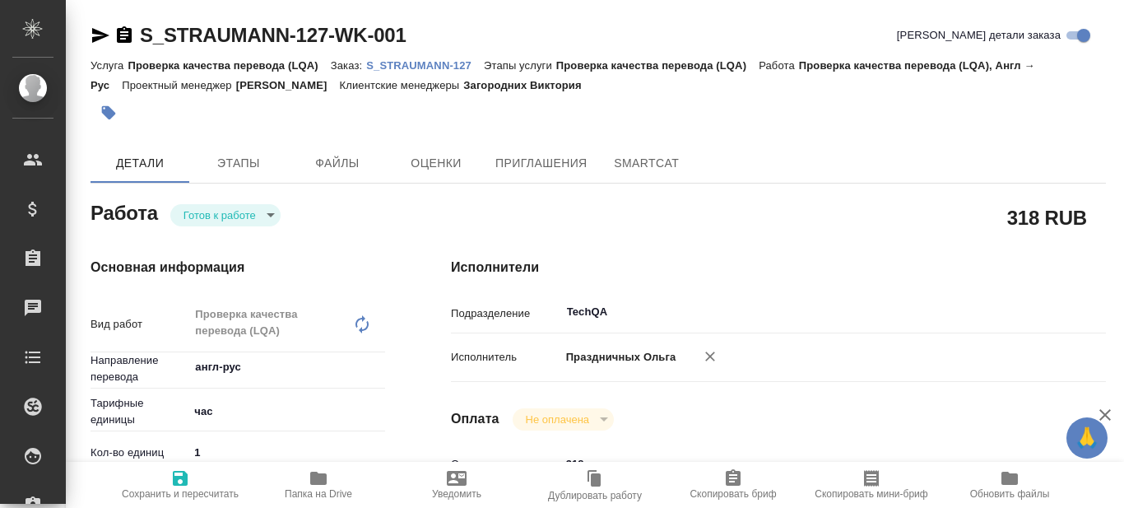
type textarea "x"
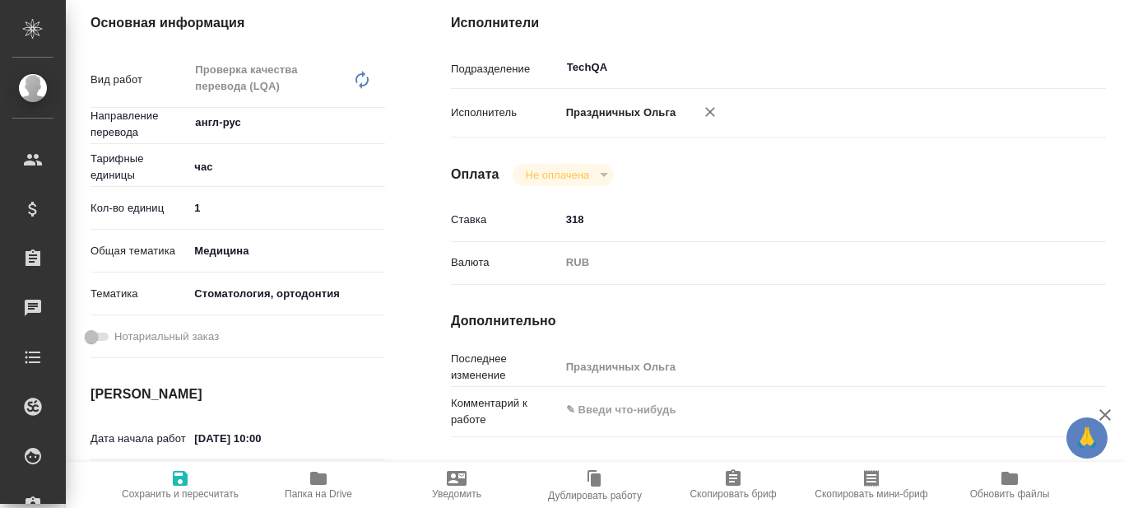
type textarea "x"
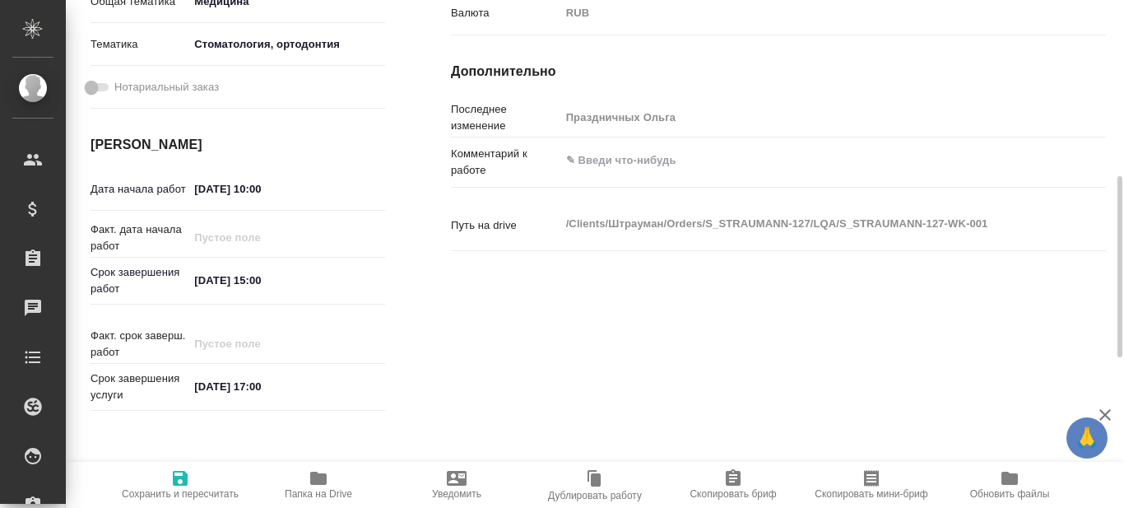
type textarea "x"
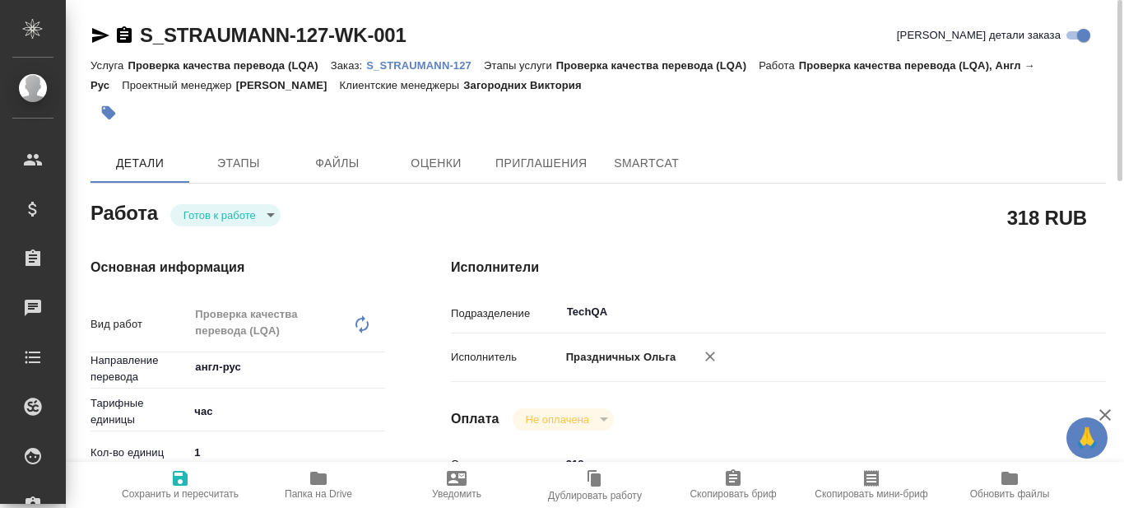
click at [423, 60] on p "S_STRAUMANN-127" at bounding box center [425, 65] width 118 height 12
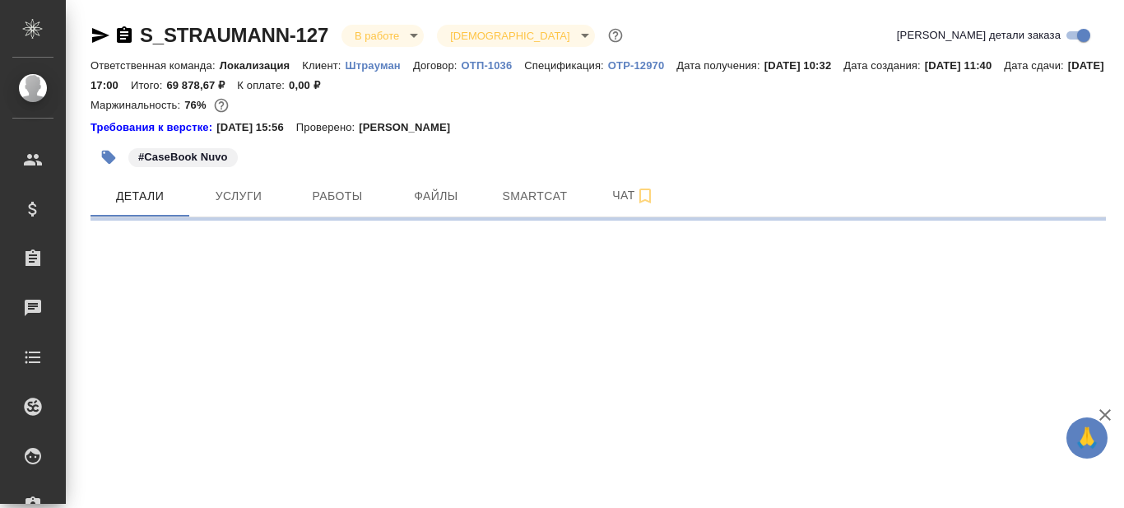
select select "RU"
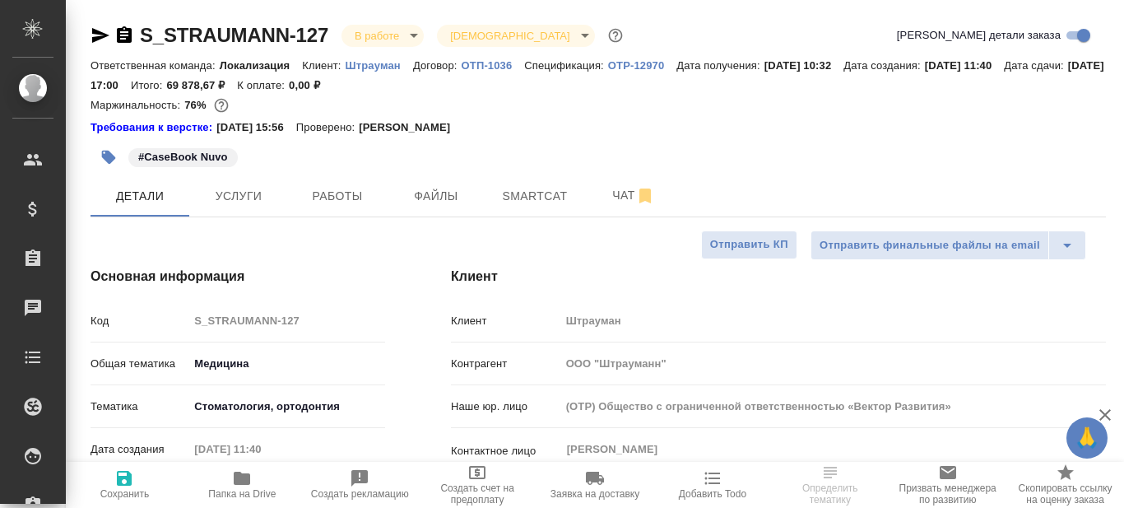
type textarea "x"
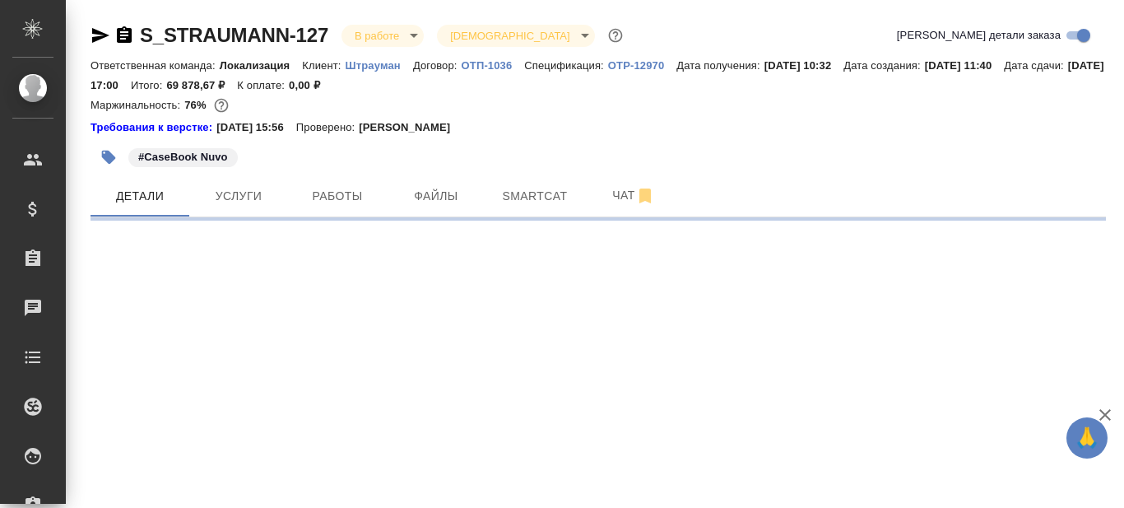
select select "RU"
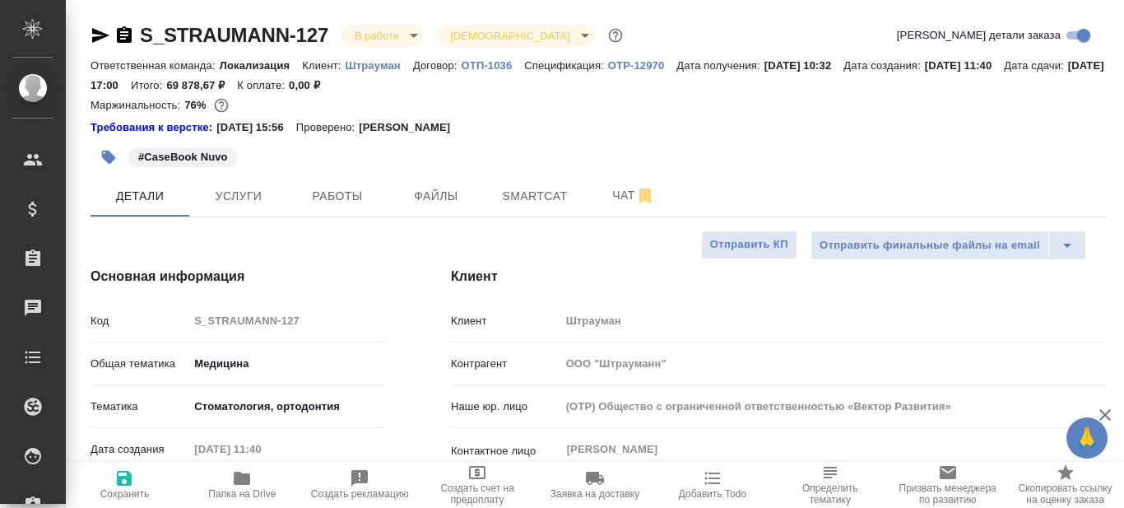
type textarea "x"
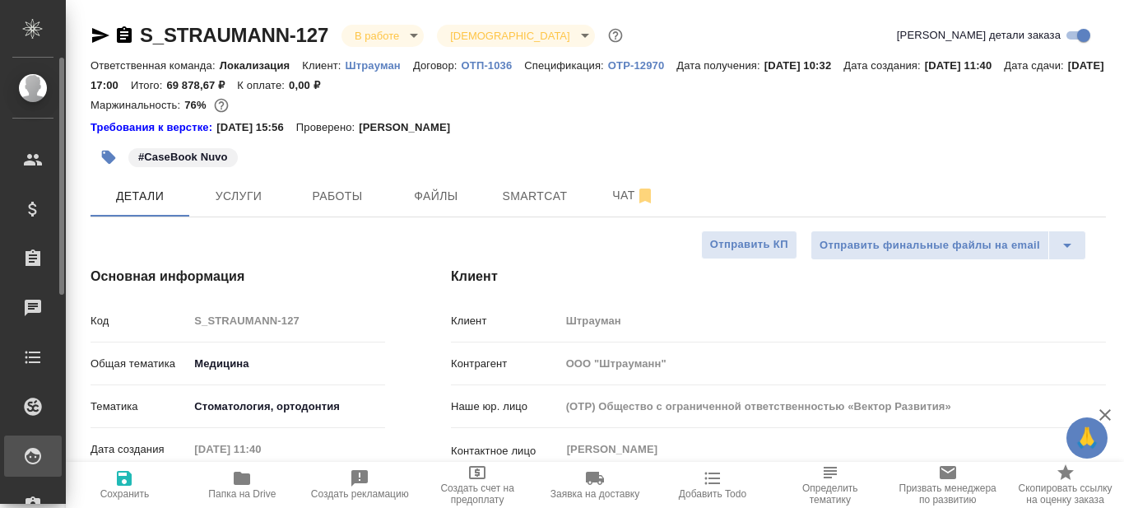
type textarea "x"
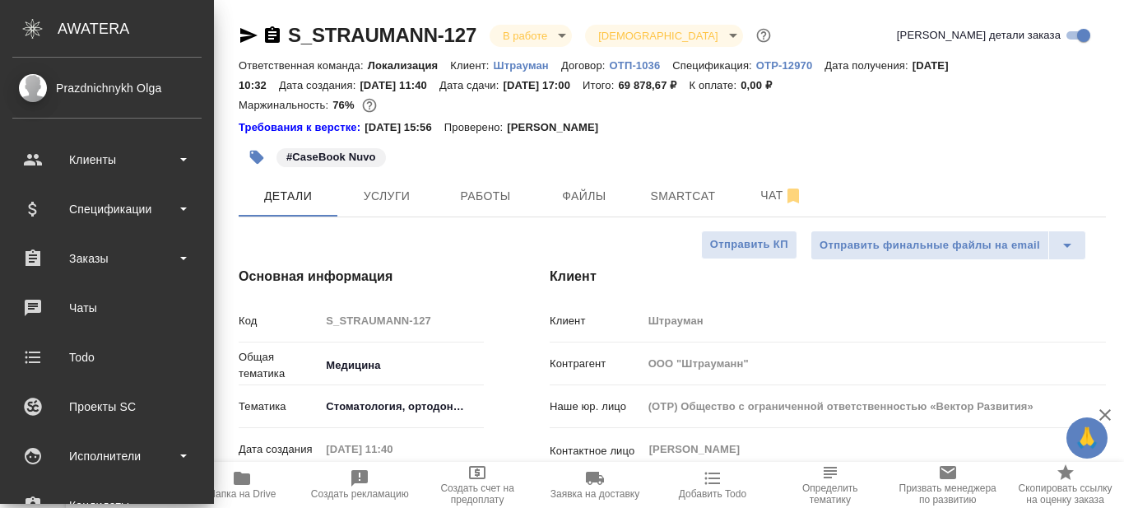
type textarea "x"
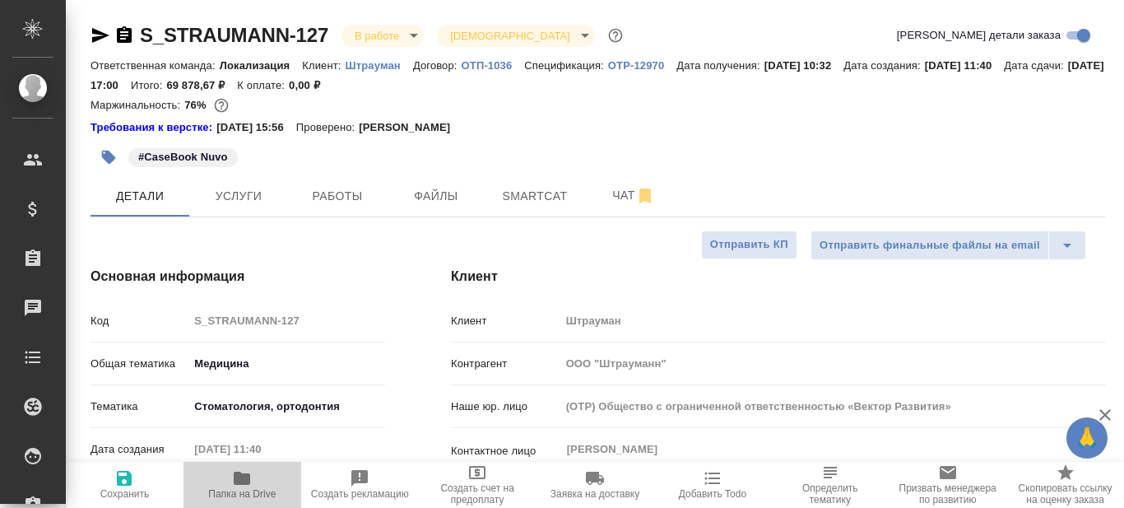
click at [248, 495] on span "Папка на Drive" at bounding box center [241, 494] width 67 height 12
type textarea "x"
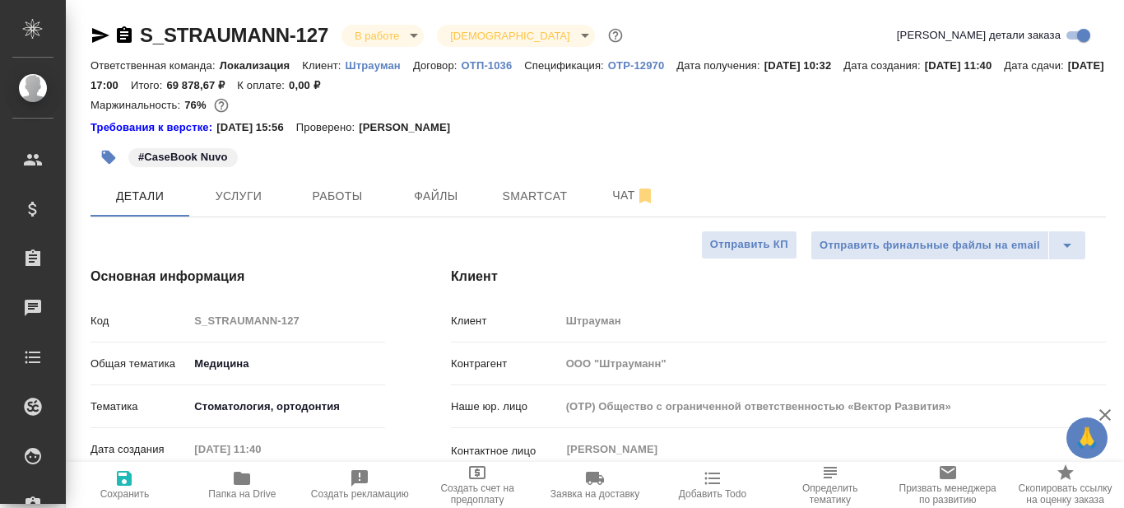
type textarea "x"
click at [527, 200] on span "Smartcat" at bounding box center [534, 196] width 79 height 21
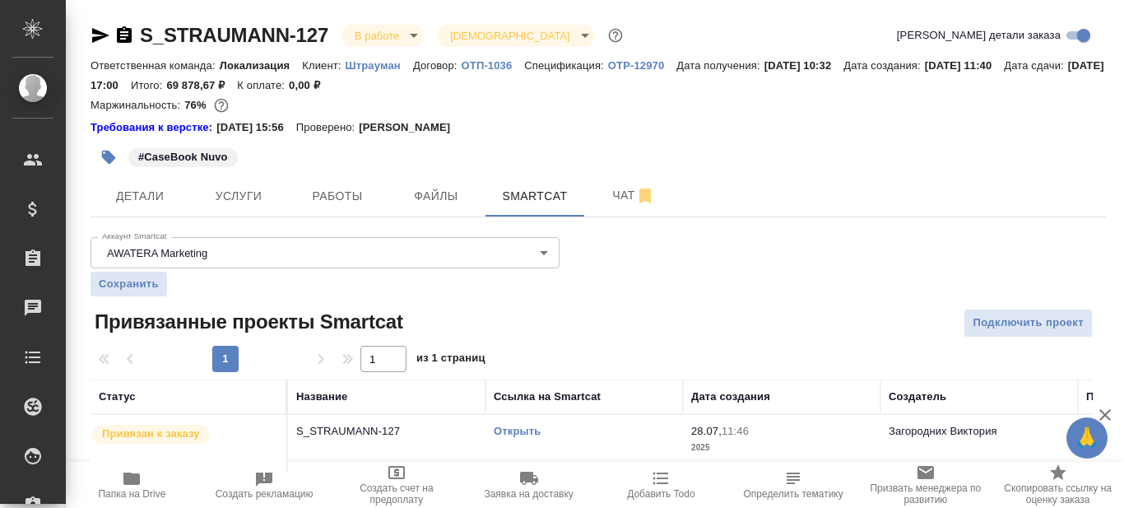
scroll to position [20, 0]
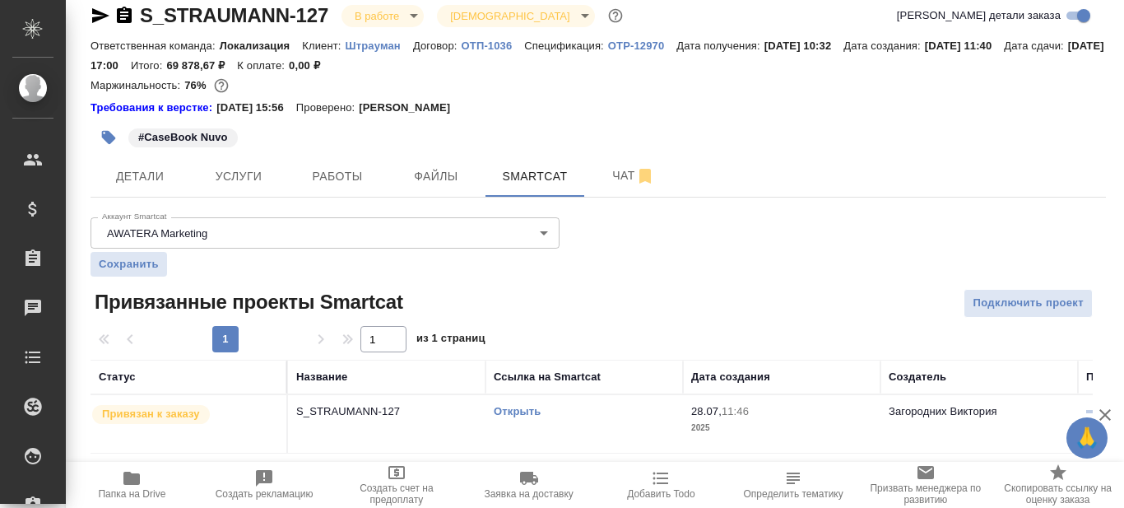
click at [518, 409] on link "Открыть" at bounding box center [517, 411] width 47 height 12
click at [518, 411] on link "Открыть" at bounding box center [517, 411] width 47 height 12
click at [330, 183] on span "Работы" at bounding box center [337, 176] width 79 height 21
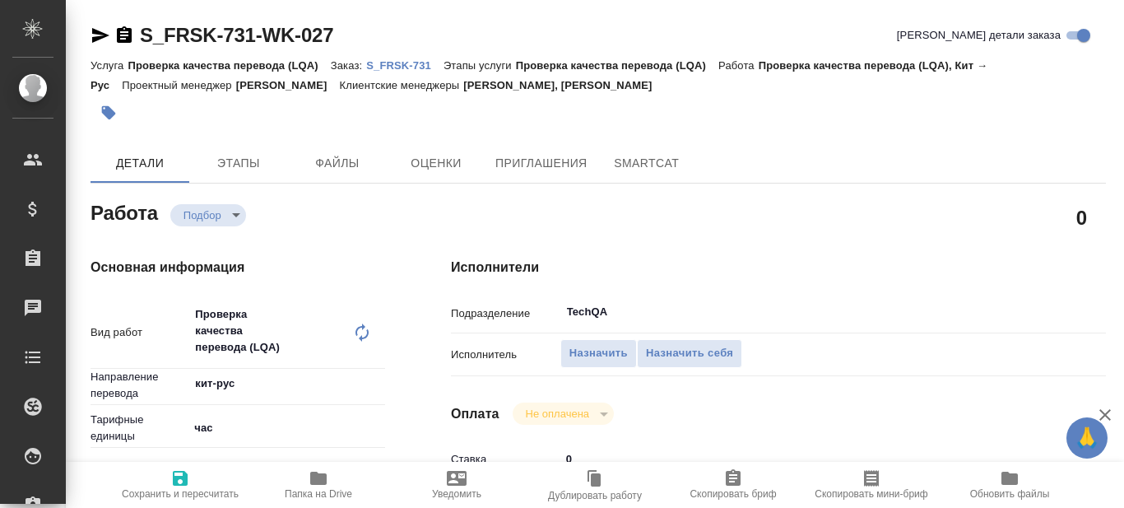
type textarea "x"
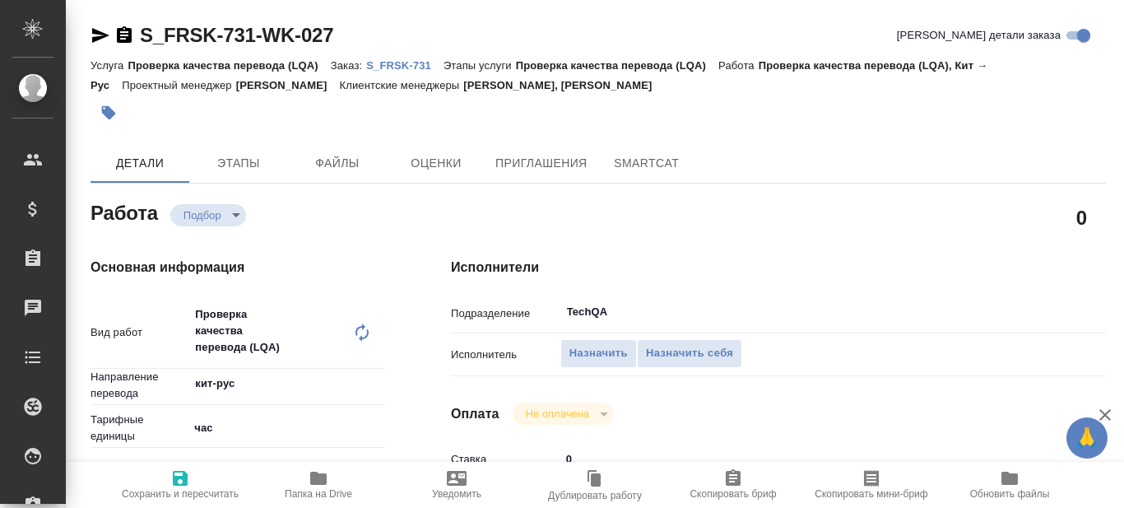
type textarea "x"
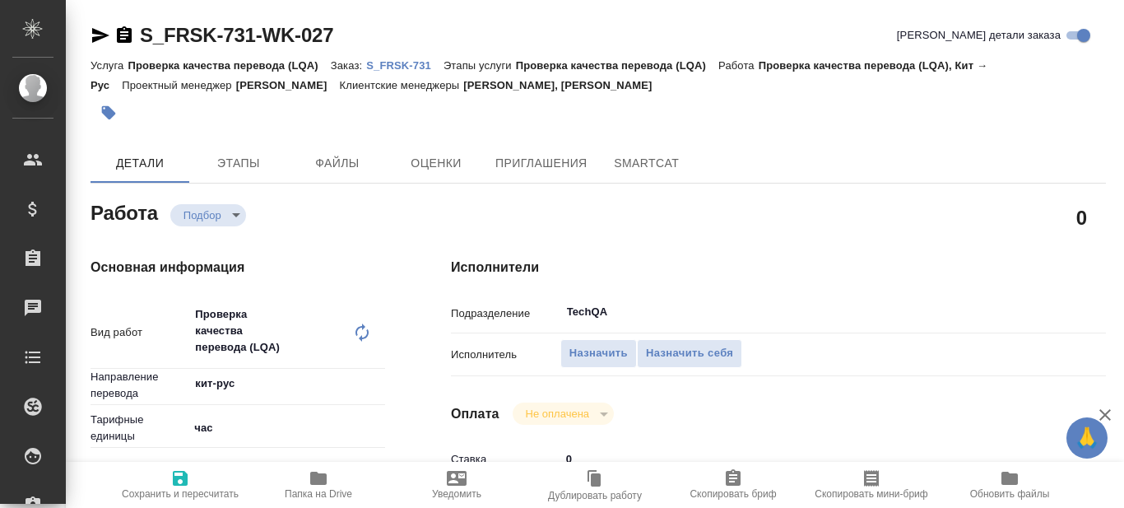
type textarea "x"
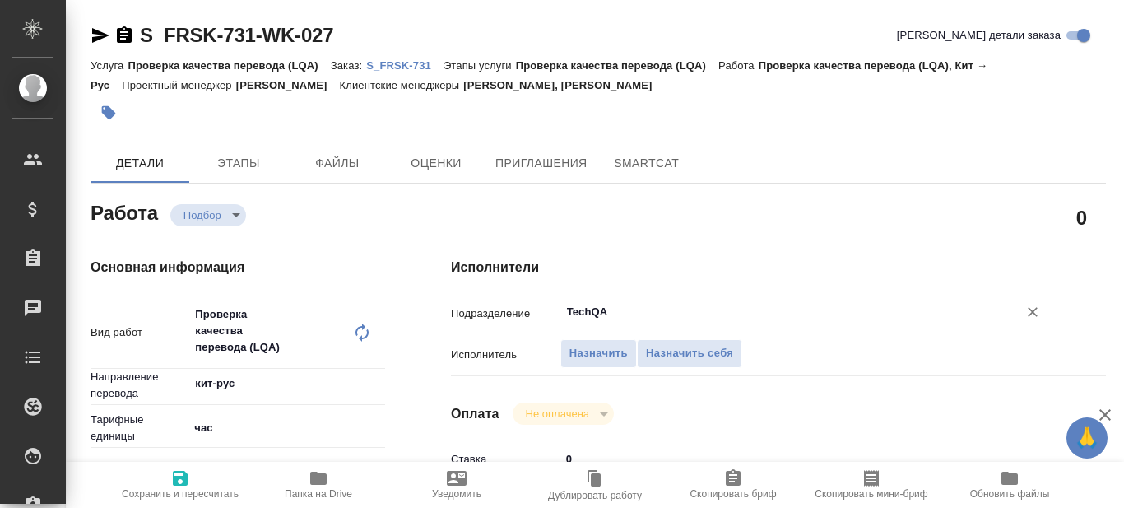
type textarea "x"
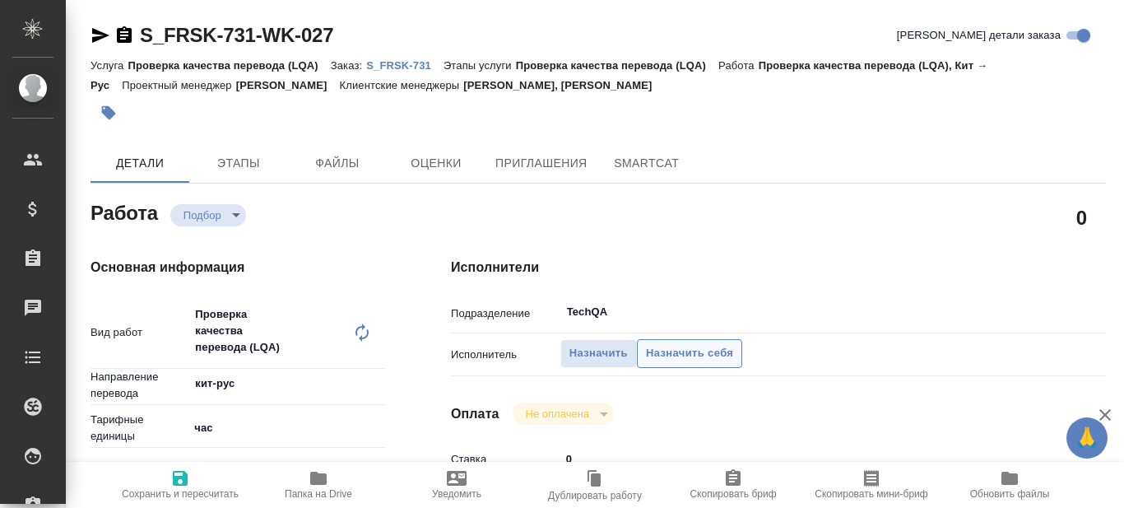
type textarea "x"
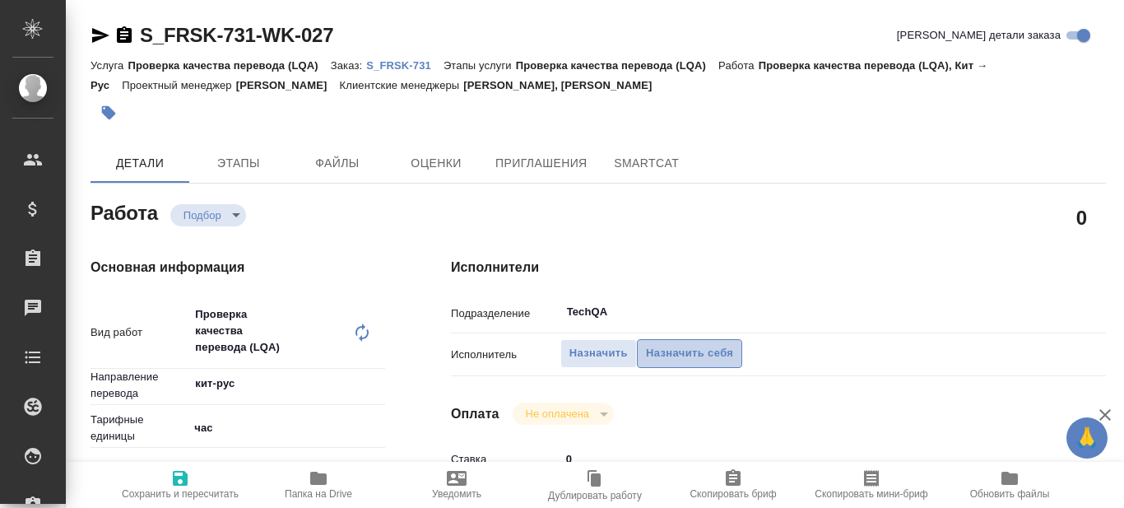
click at [707, 358] on span "Назначить себя" at bounding box center [689, 353] width 87 height 19
type textarea "x"
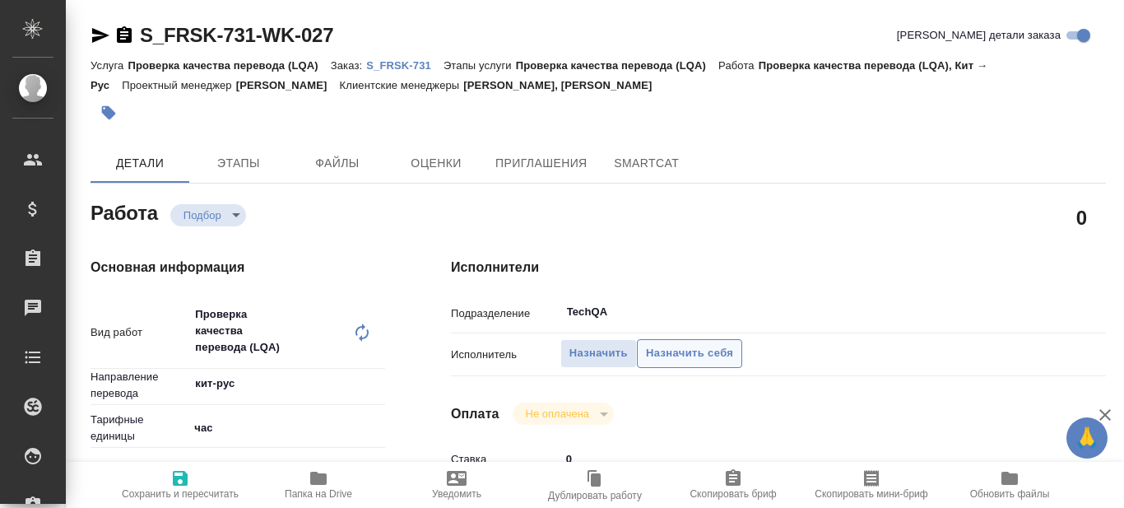
type textarea "x"
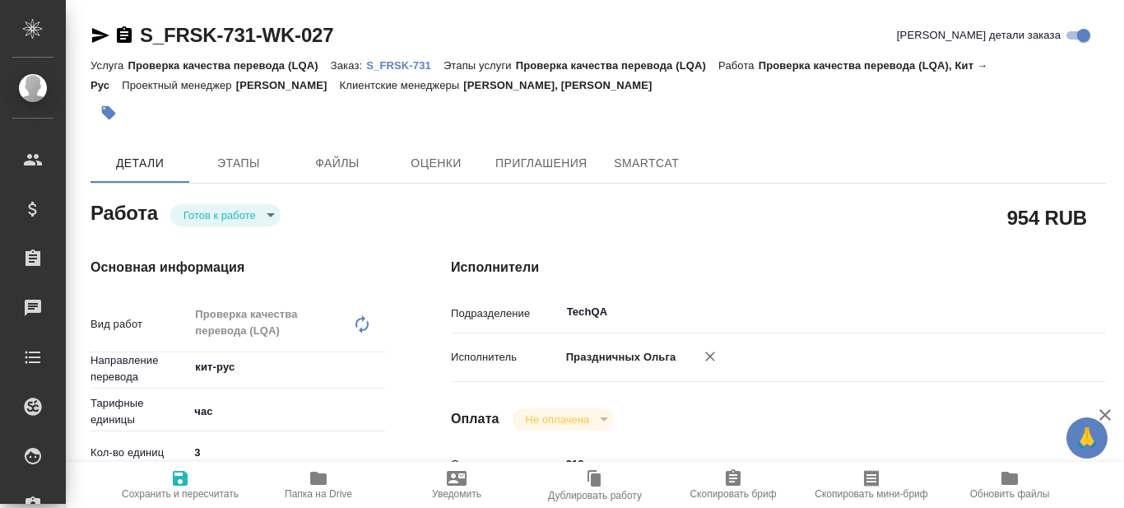
type textarea "x"
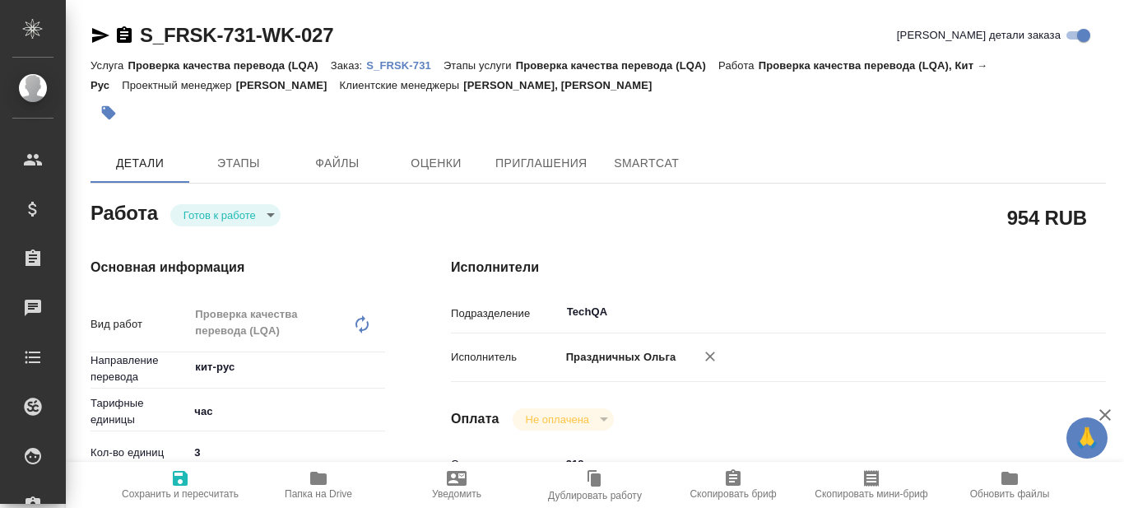
type textarea "x"
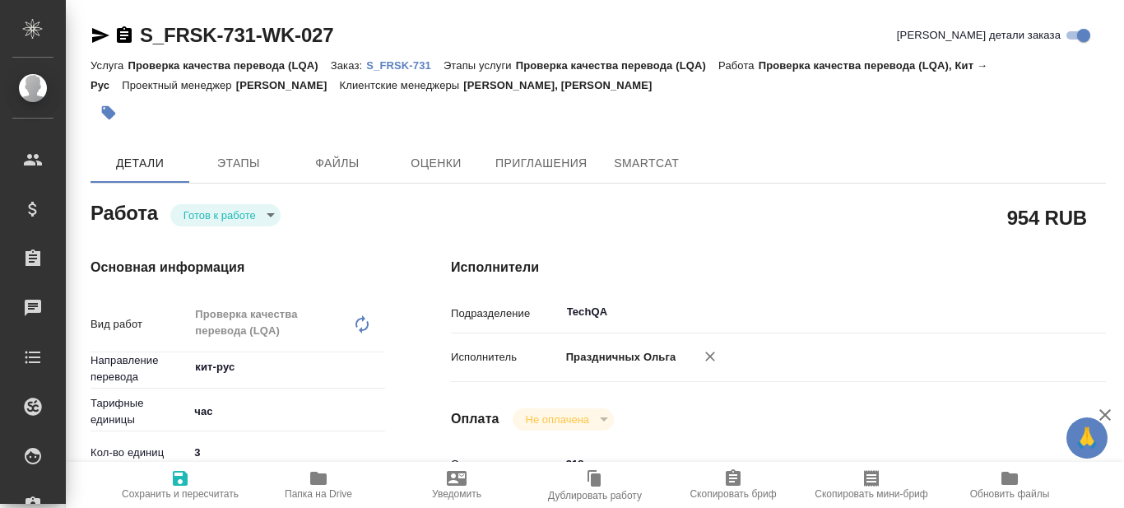
type textarea "x"
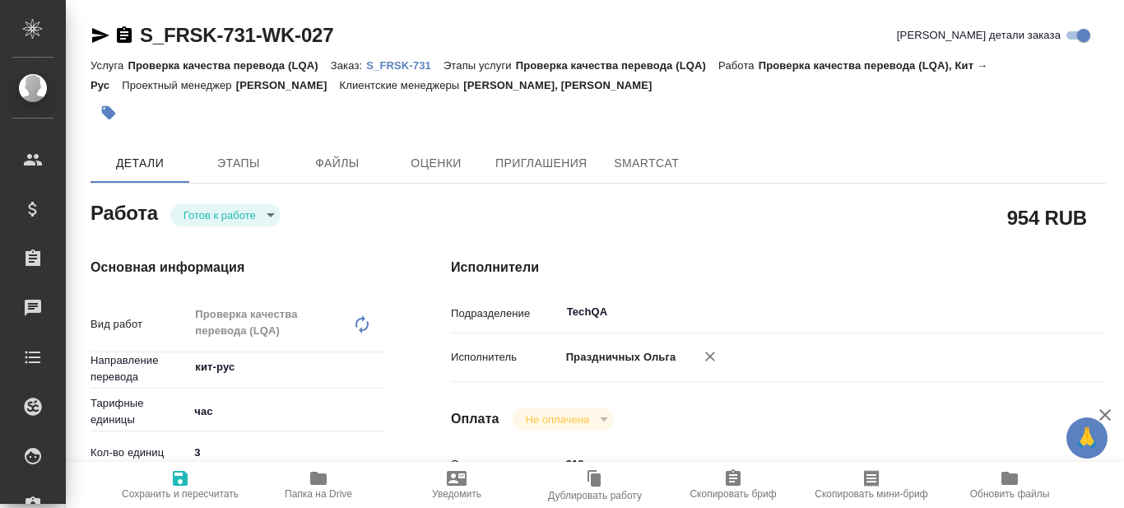
type textarea "x"
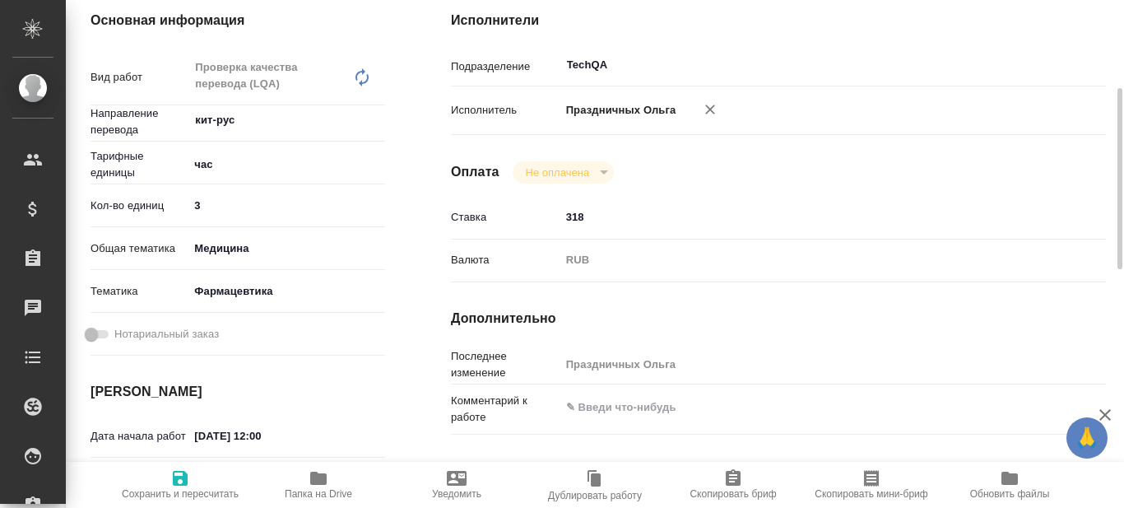
type textarea "x"
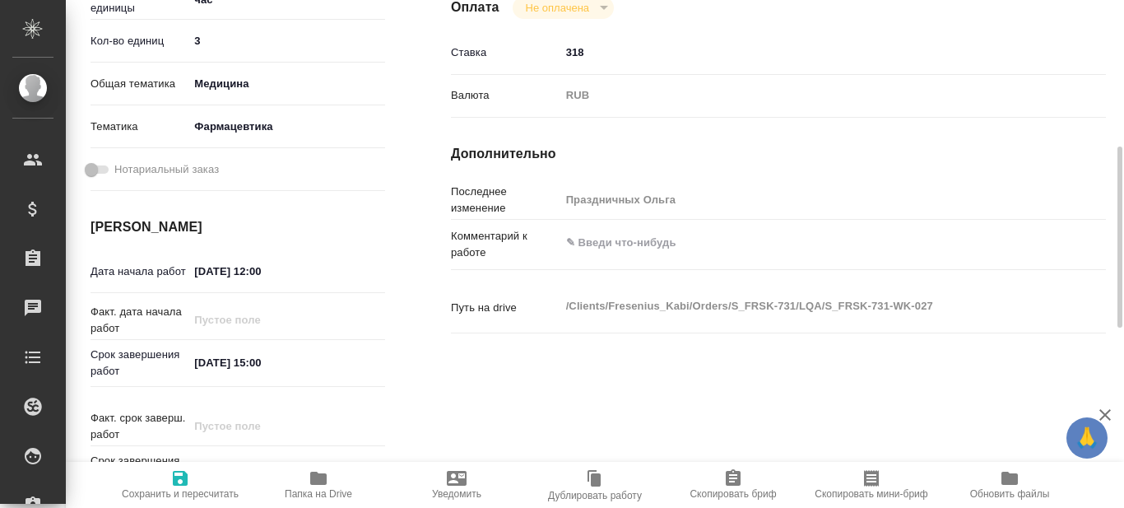
type textarea "x"
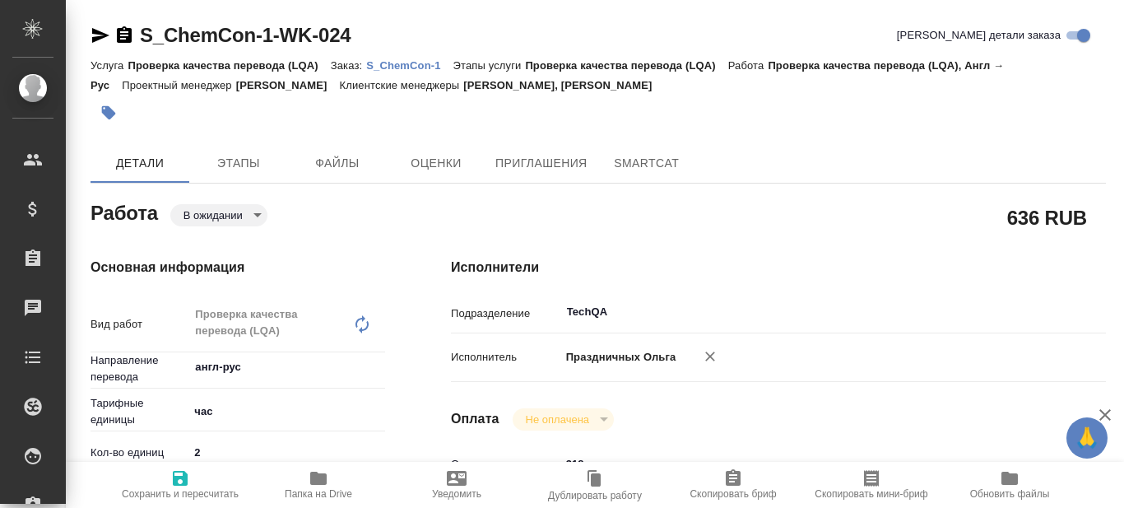
type textarea "x"
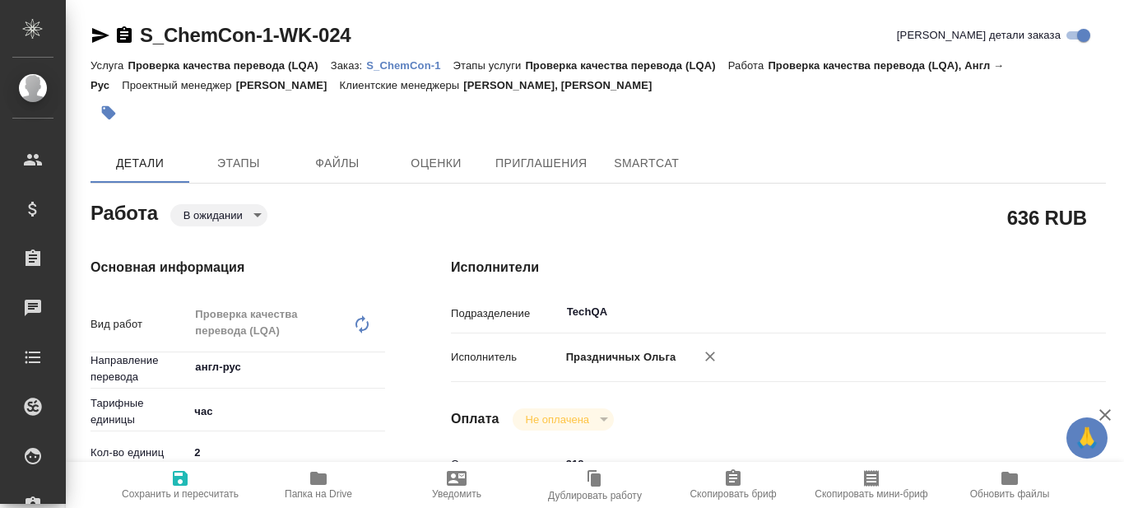
type textarea "x"
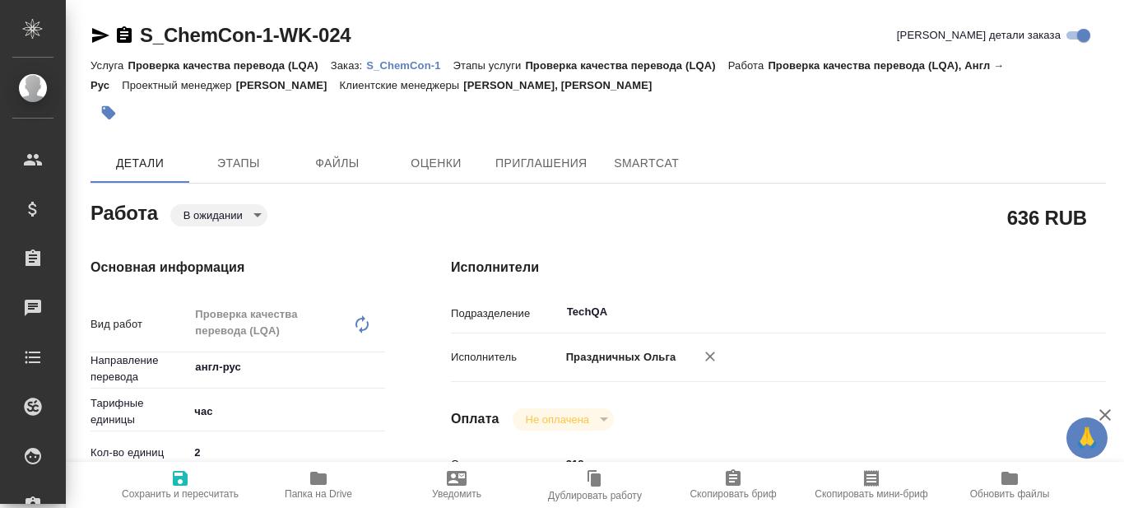
type textarea "x"
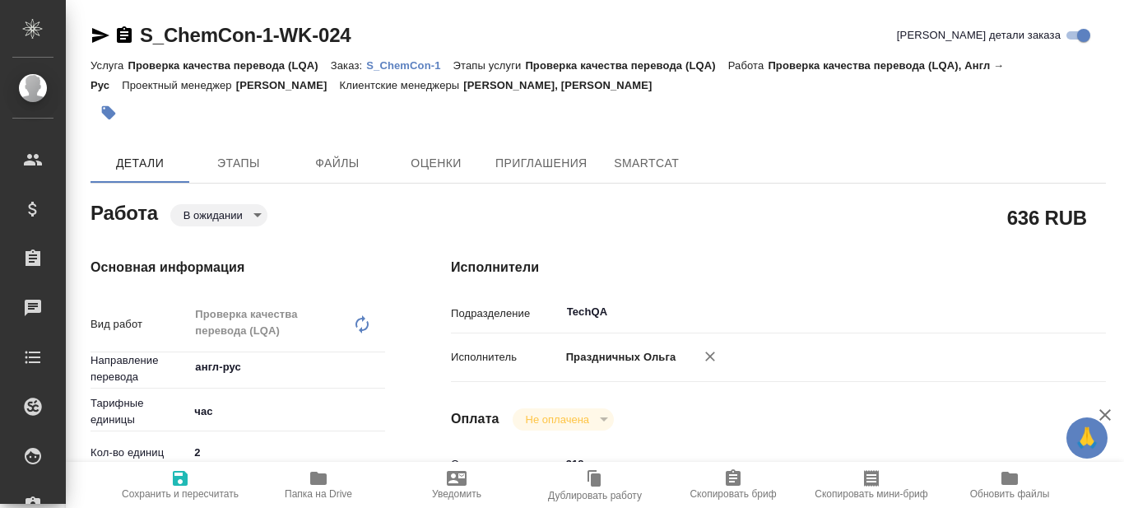
type textarea "x"
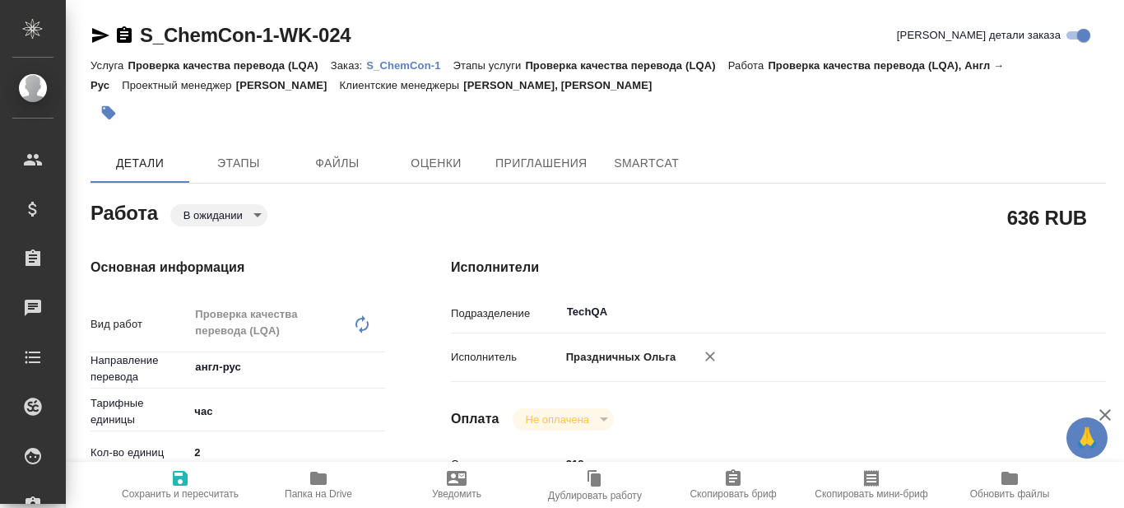
type textarea "x"
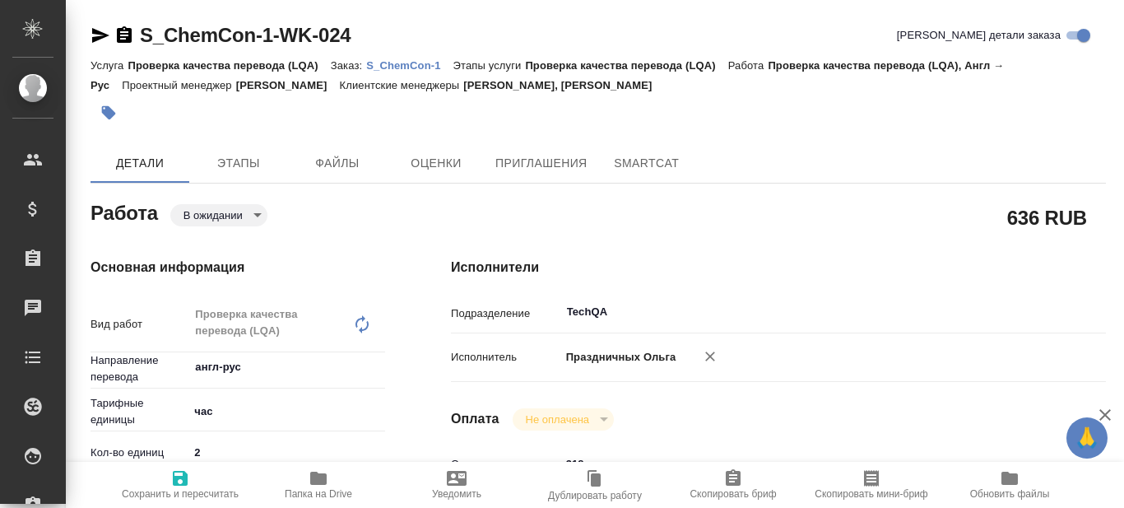
type textarea "x"
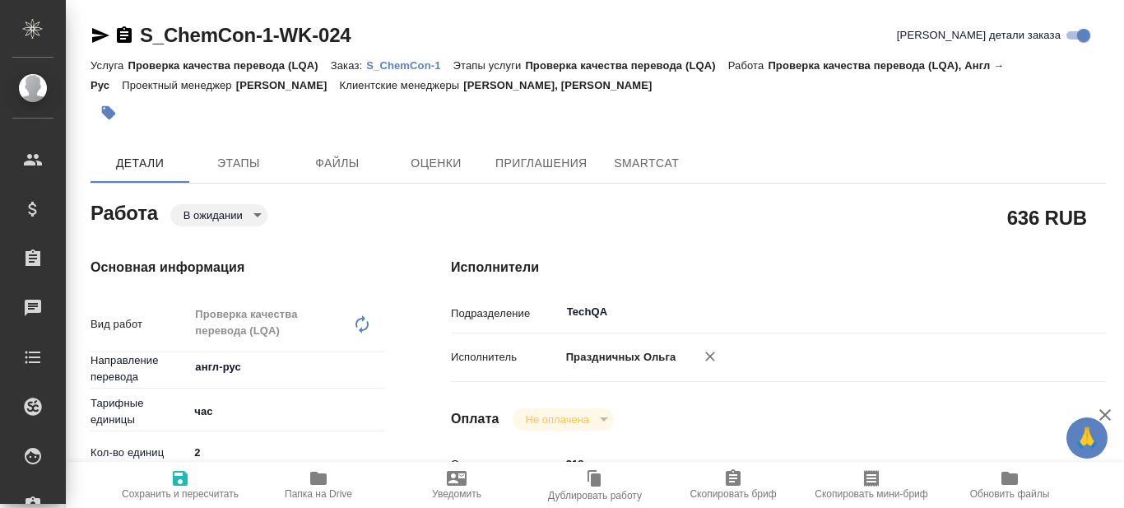
type textarea "x"
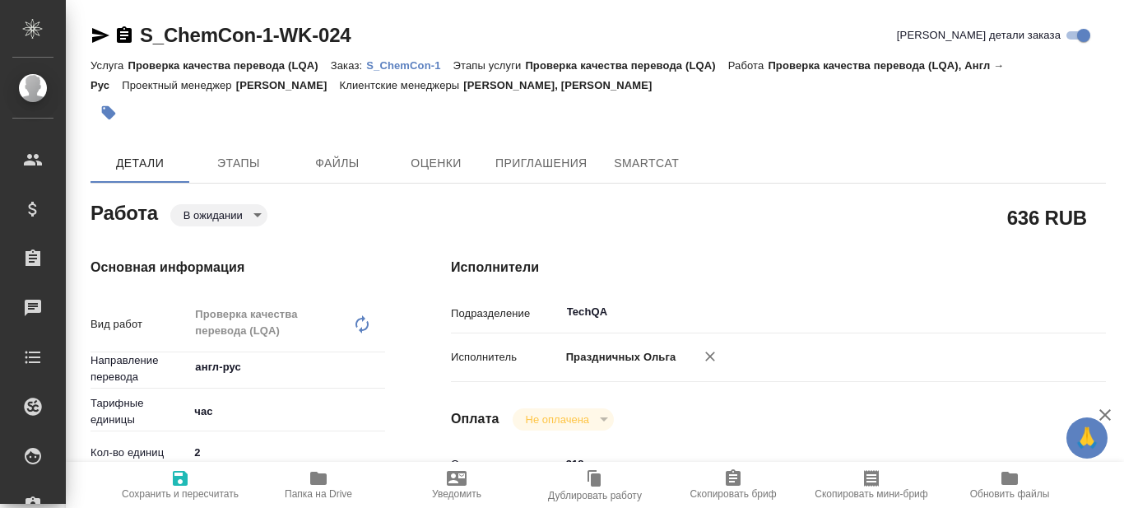
type textarea "x"
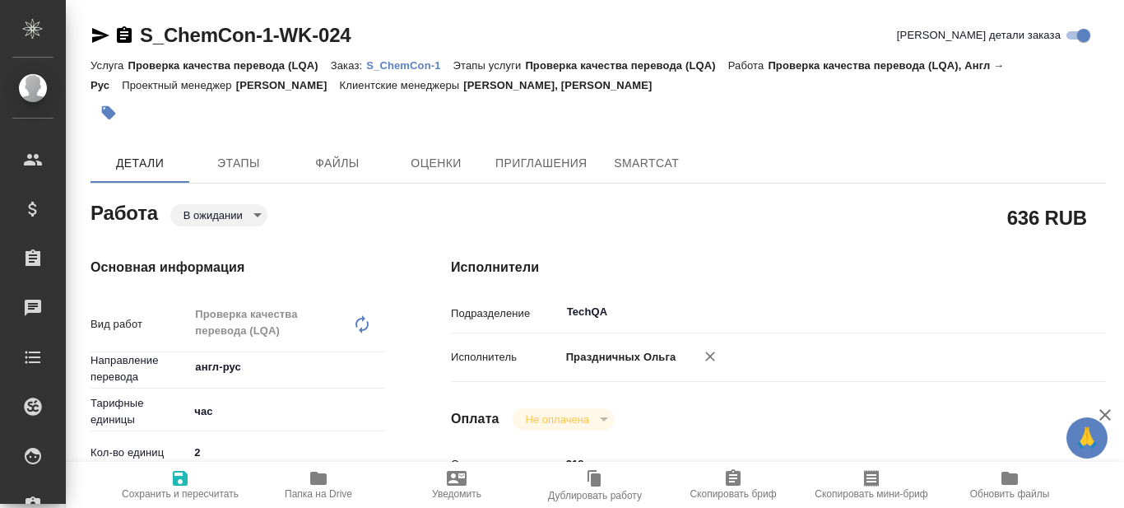
type textarea "x"
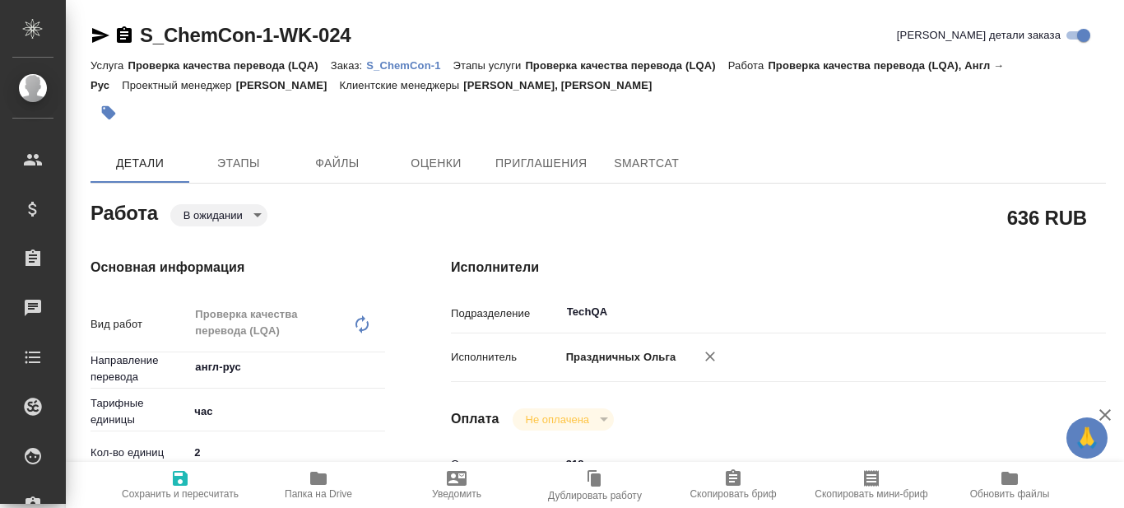
click at [430, 65] on p "S_ChemCon-1" at bounding box center [409, 65] width 86 height 12
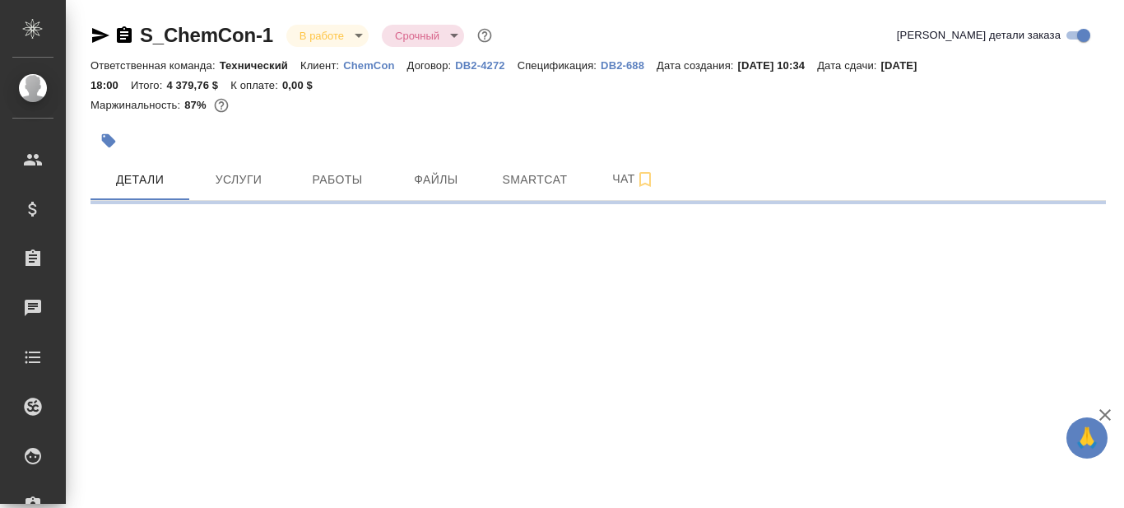
select select "RU"
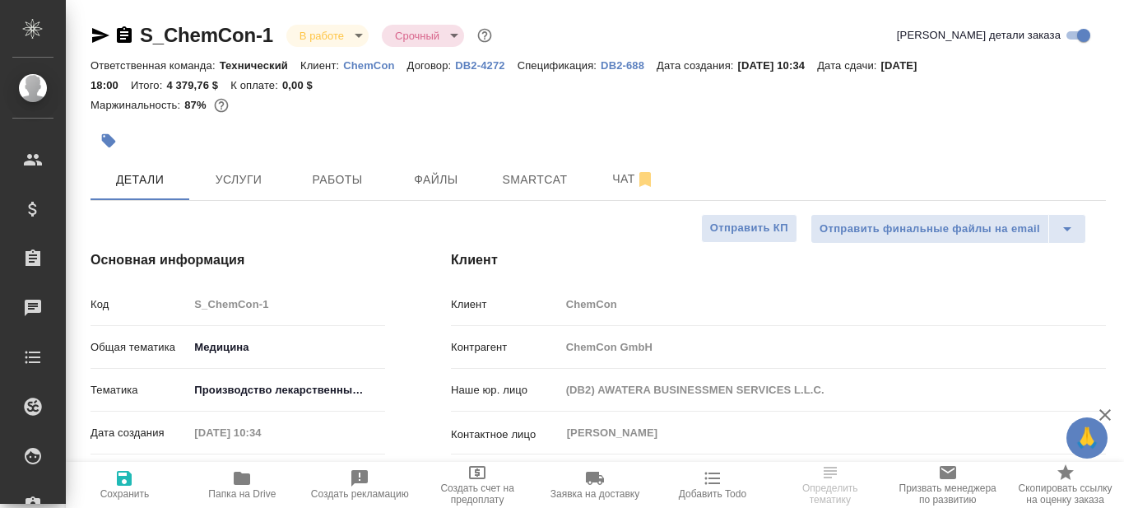
type textarea "x"
drag, startPoint x: 273, startPoint y: 35, endPoint x: 145, endPoint y: 40, distance: 128.5
click at [145, 40] on div "S_ChemCon-1 В работе inProgress Срочный urgent" at bounding box center [293, 35] width 405 height 26
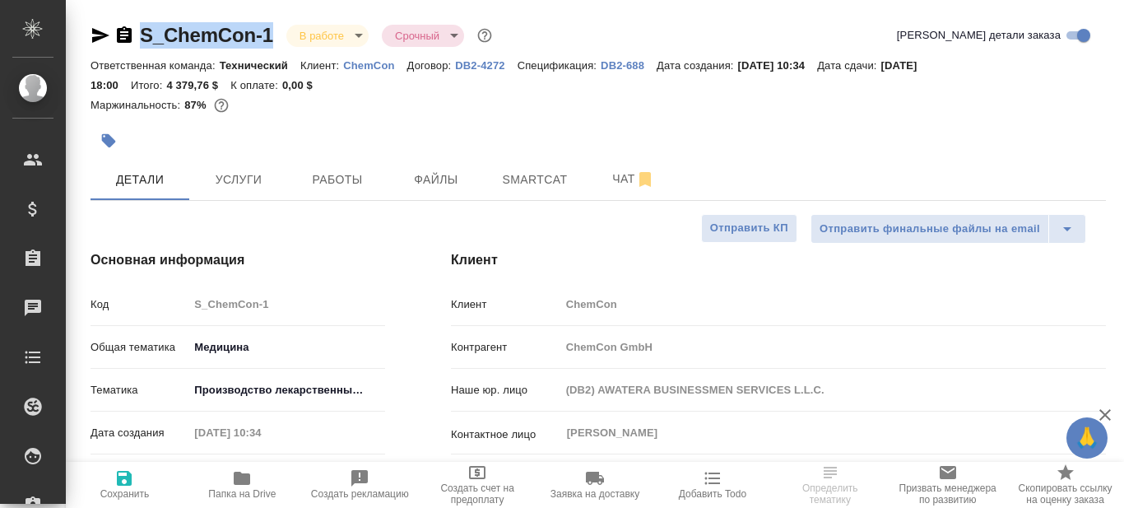
copy link "S_ChemCon-1"
type textarea "x"
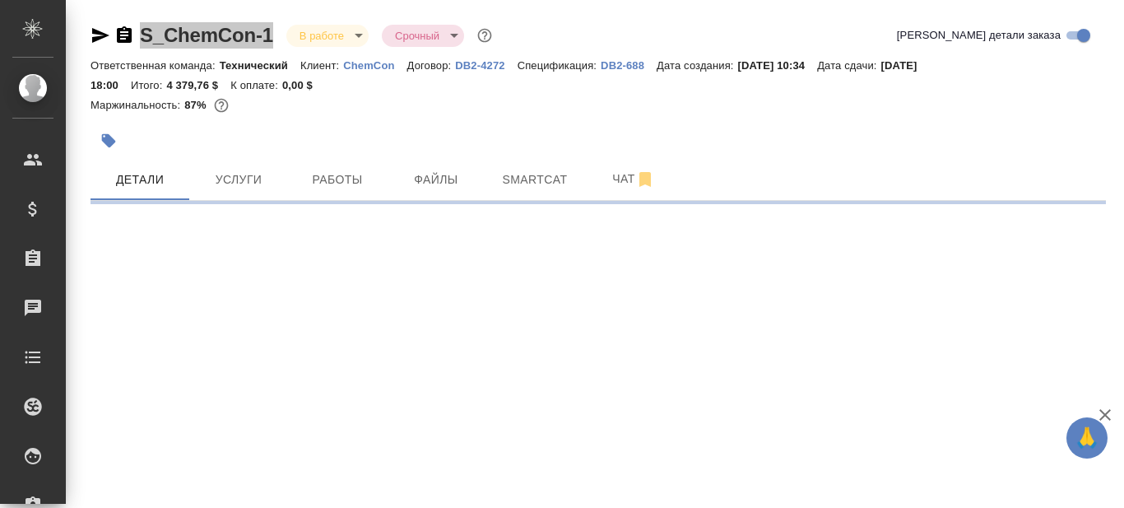
select select "RU"
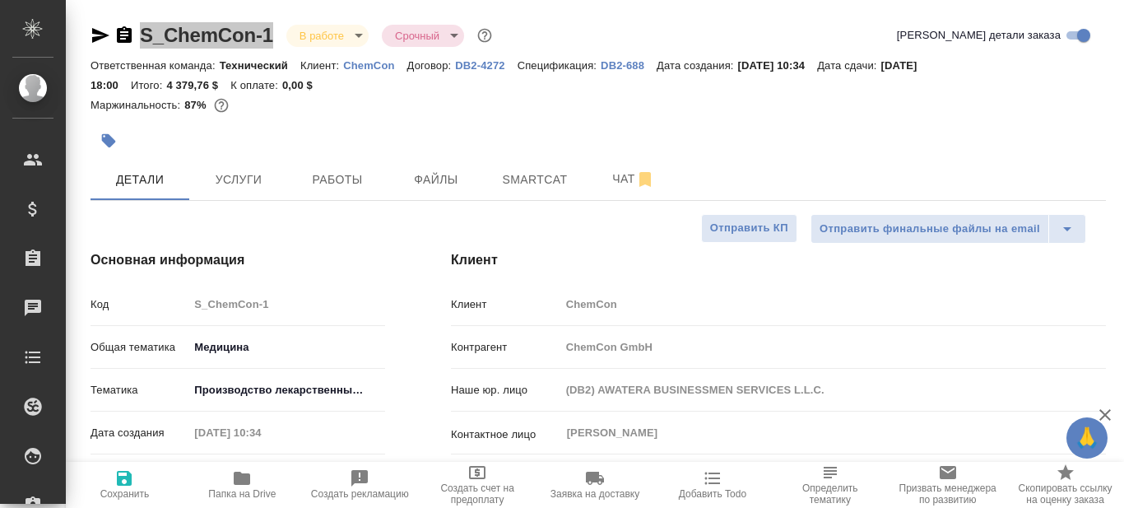
type textarea "x"
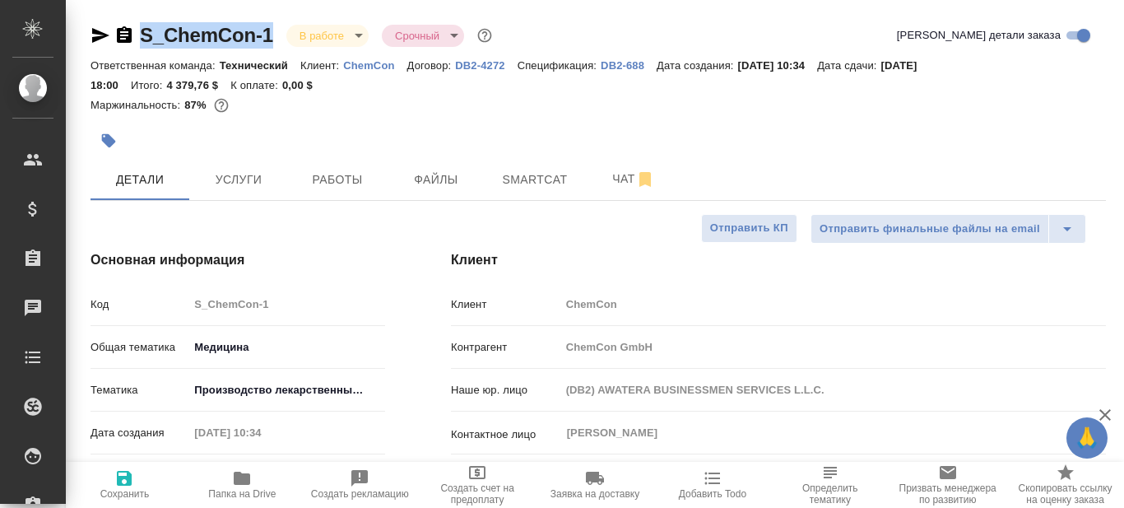
type textarea "x"
click at [685, 122] on div at bounding box center [598, 120] width 1015 height 3
type textarea "x"
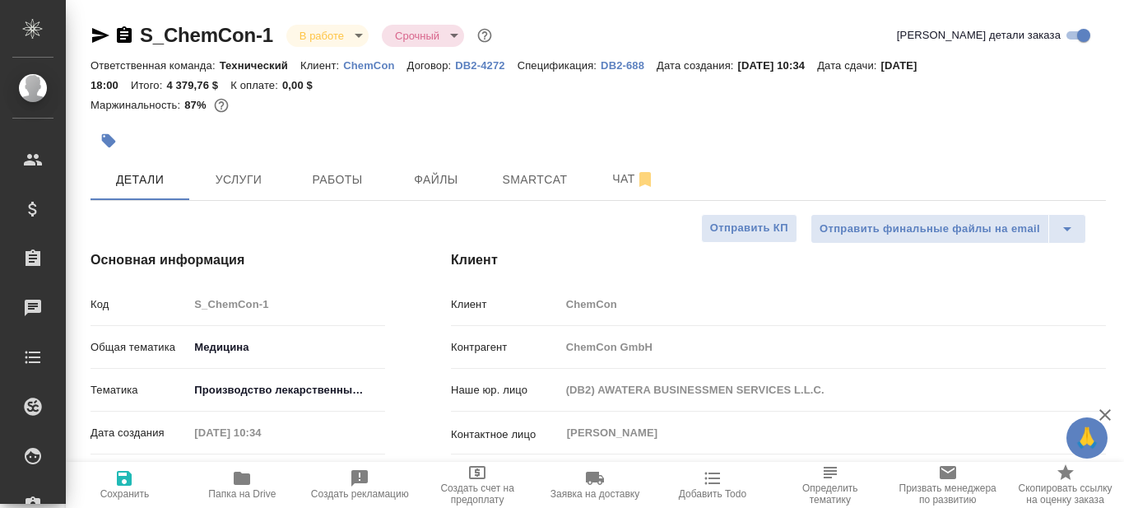
type textarea "x"
drag, startPoint x: 281, startPoint y: 33, endPoint x: 140, endPoint y: 40, distance: 141.7
click at [140, 40] on div "S_ChemCon-1 В работе inProgress Срочный urgent" at bounding box center [293, 35] width 405 height 26
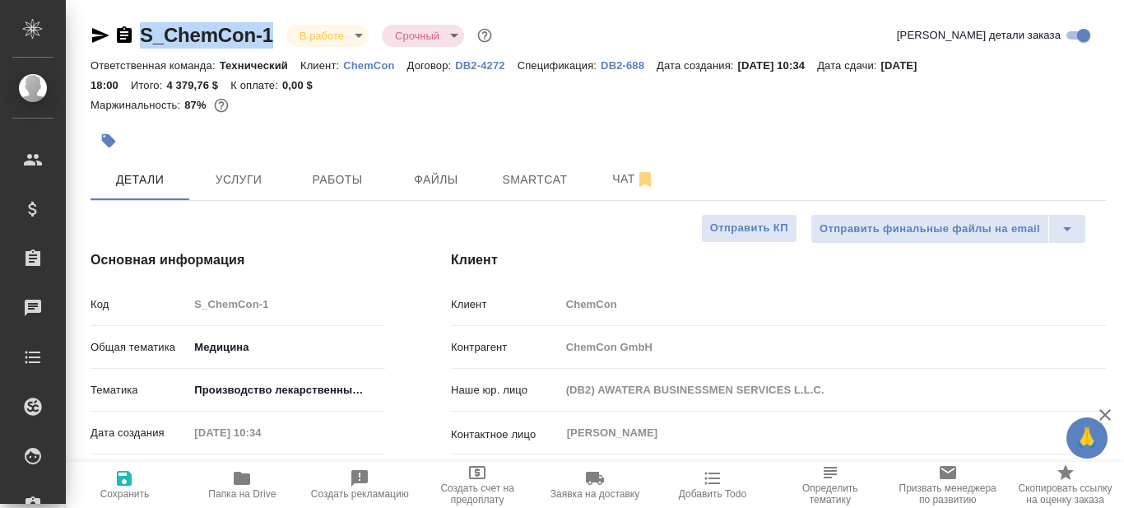
copy link "S_ChemCon-1"
type textarea "x"
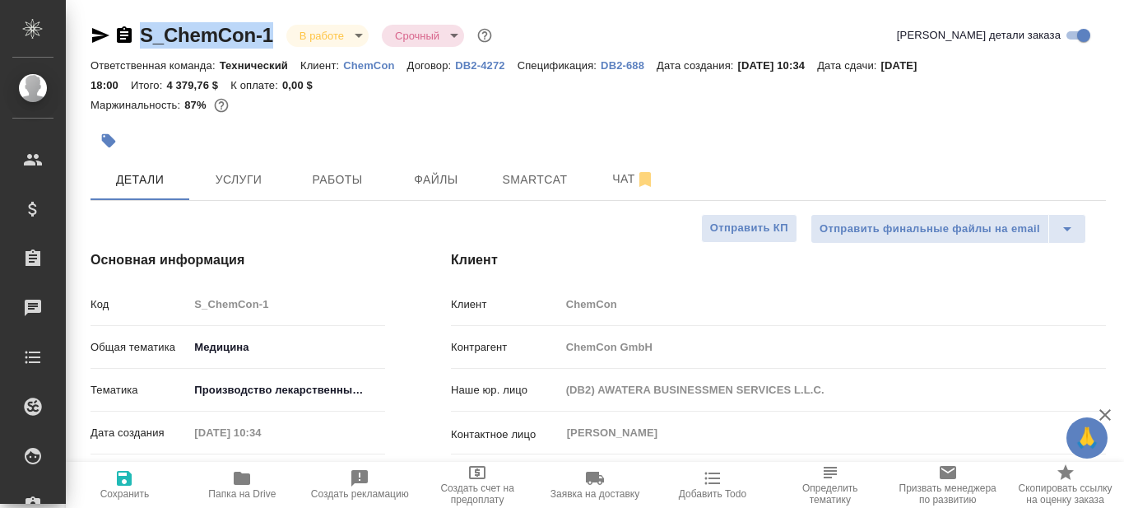
type textarea "x"
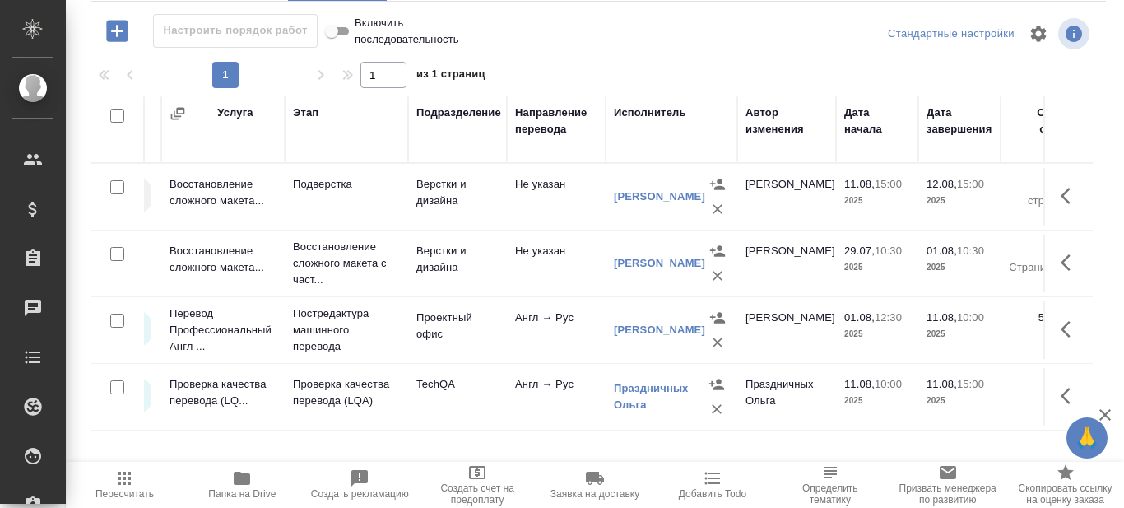
scroll to position [0, 81]
click at [660, 45] on div at bounding box center [598, 33] width 338 height 39
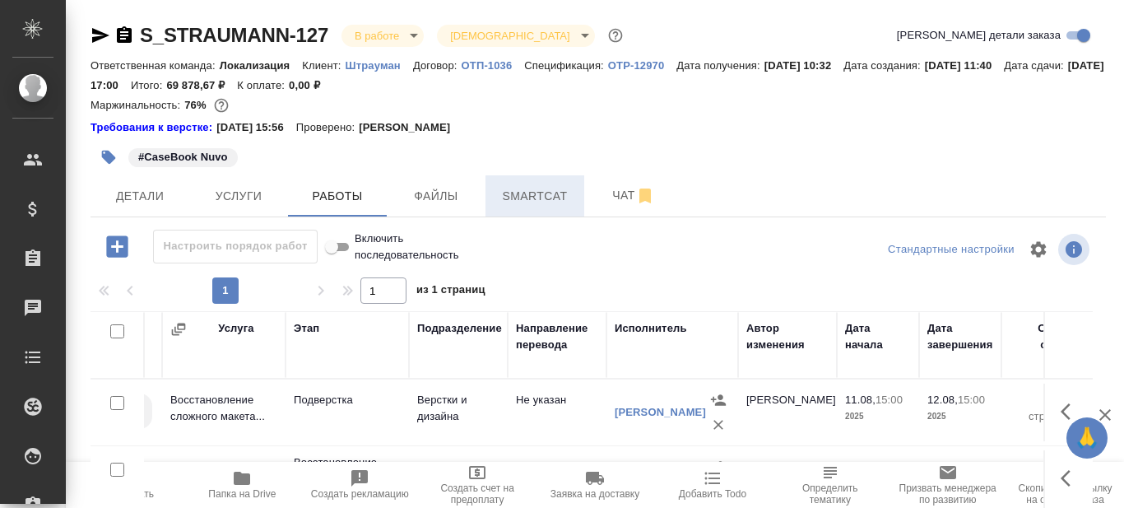
click at [546, 186] on span "Smartcat" at bounding box center [534, 196] width 79 height 21
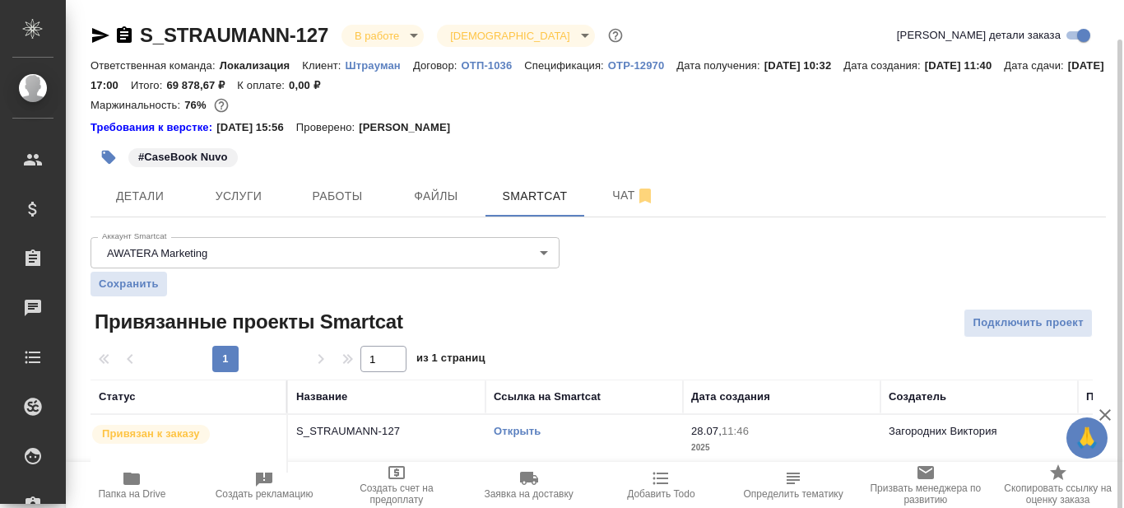
scroll to position [20, 0]
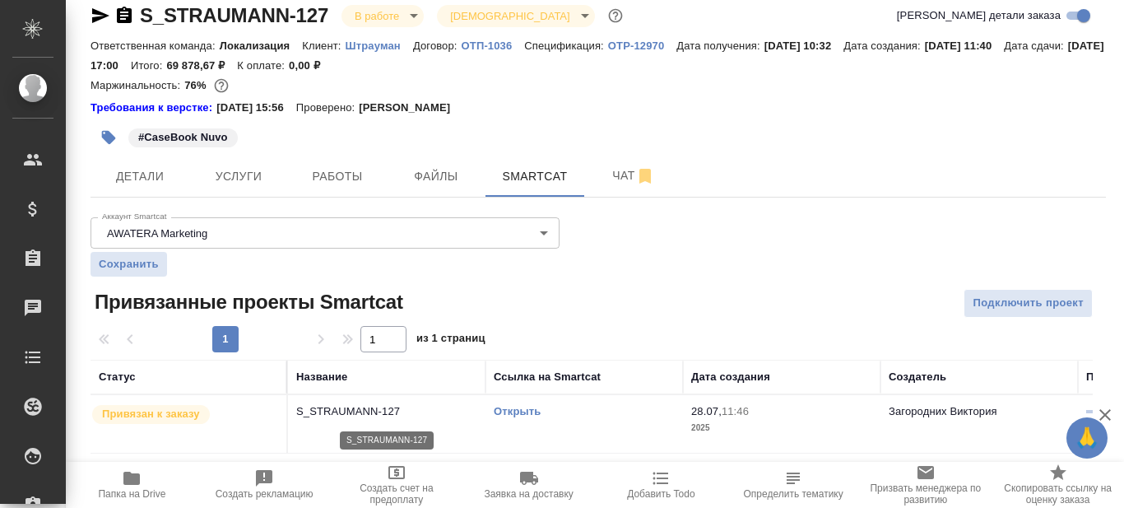
click at [364, 414] on p "S_STRAUMANN-127" at bounding box center [386, 411] width 181 height 16
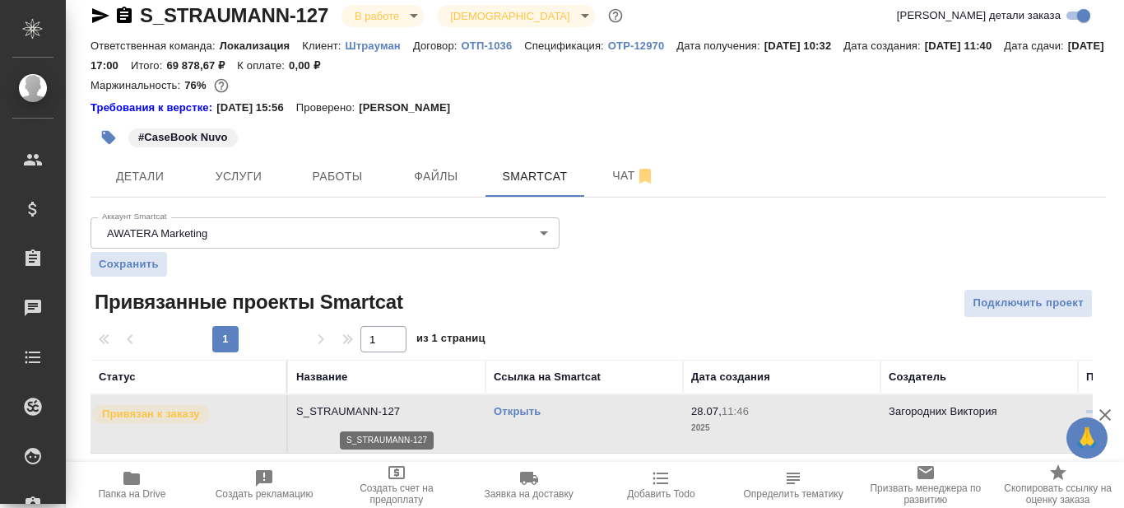
click at [364, 414] on p "S_STRAUMANN-127" at bounding box center [386, 411] width 181 height 16
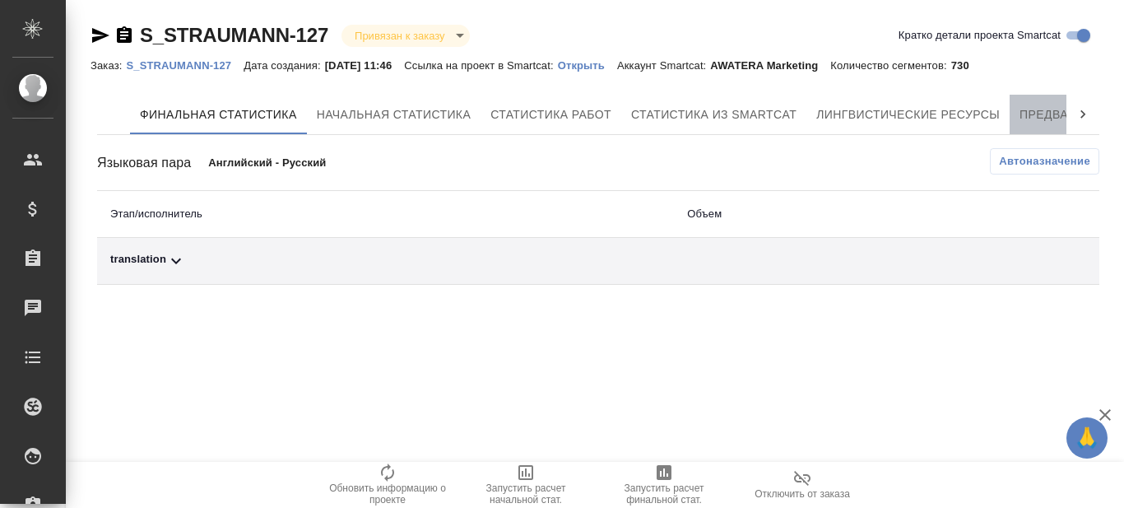
click at [1045, 114] on span "Предварительный перевод" at bounding box center [1112, 115] width 185 height 21
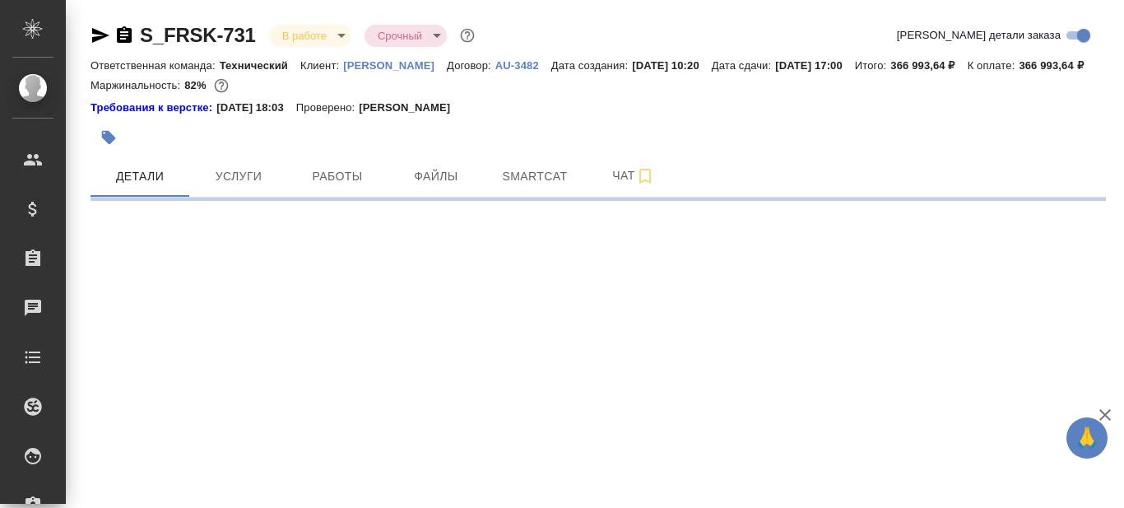
select select "RU"
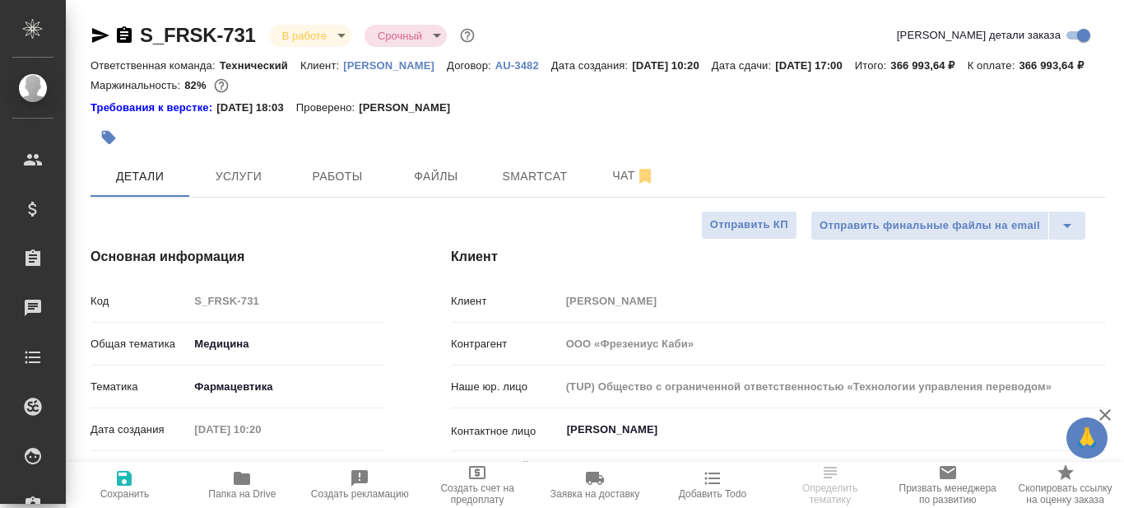
type textarea "x"
type input "Белякова Юлия"
type input "Комаров Роман"
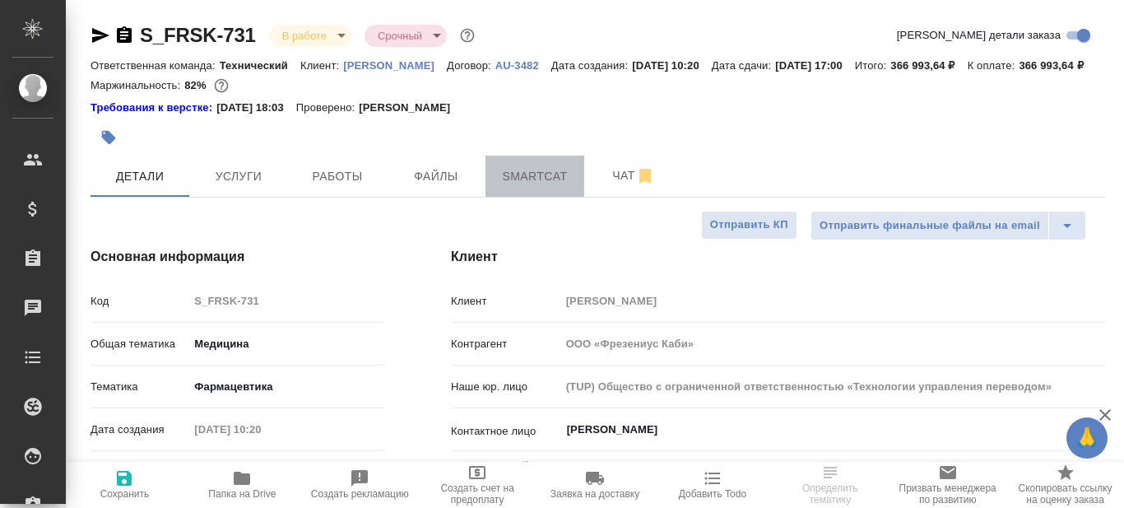
click at [520, 187] on span "Smartcat" at bounding box center [534, 176] width 79 height 21
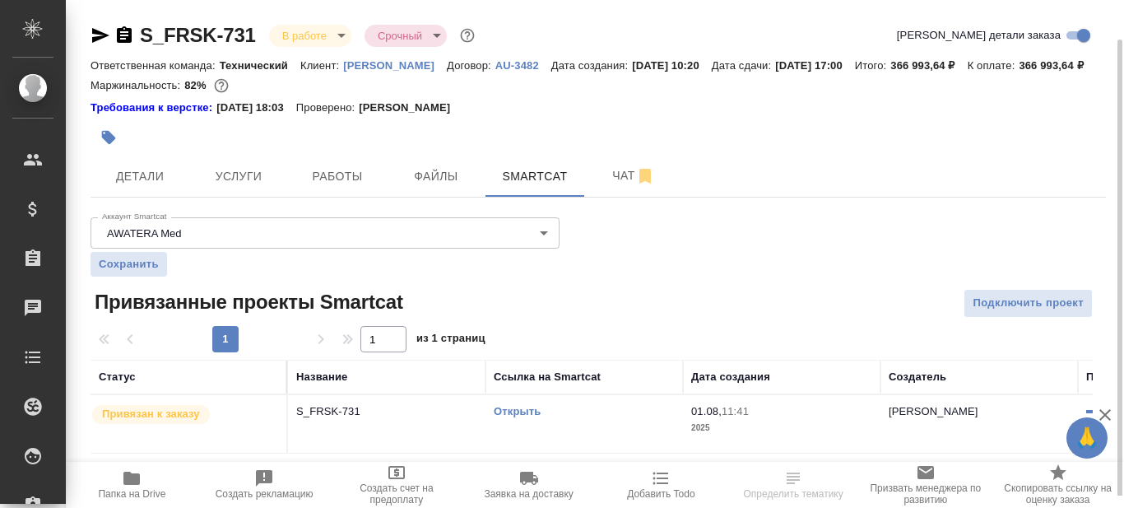
scroll to position [20, 0]
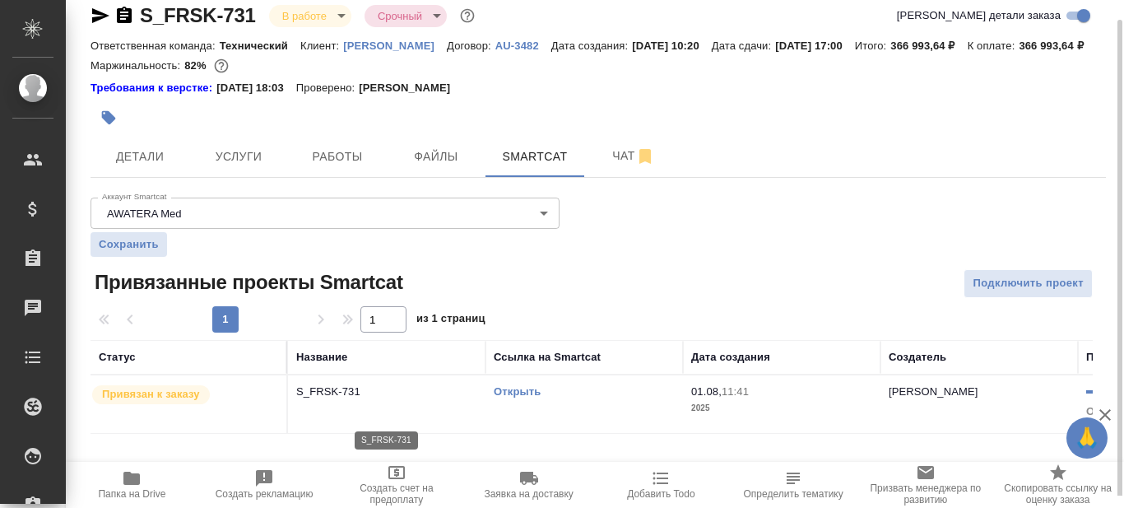
click at [403, 400] on p "S_FRSK-731" at bounding box center [386, 391] width 181 height 16
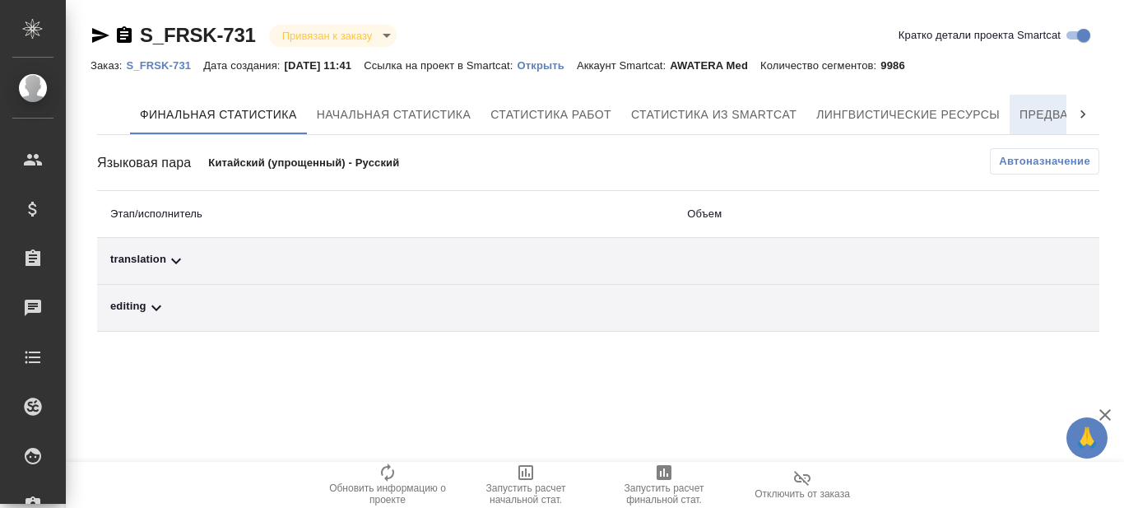
click at [1029, 116] on span "Предварительный перевод" at bounding box center [1112, 115] width 185 height 21
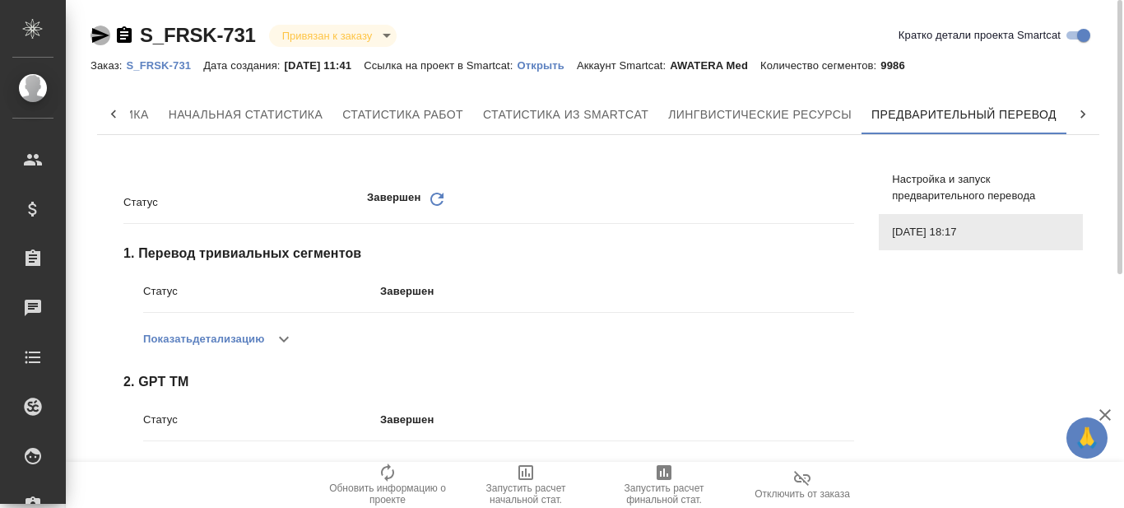
click at [95, 37] on icon "button" at bounding box center [100, 35] width 17 height 15
